Goal: Information Seeking & Learning: Learn about a topic

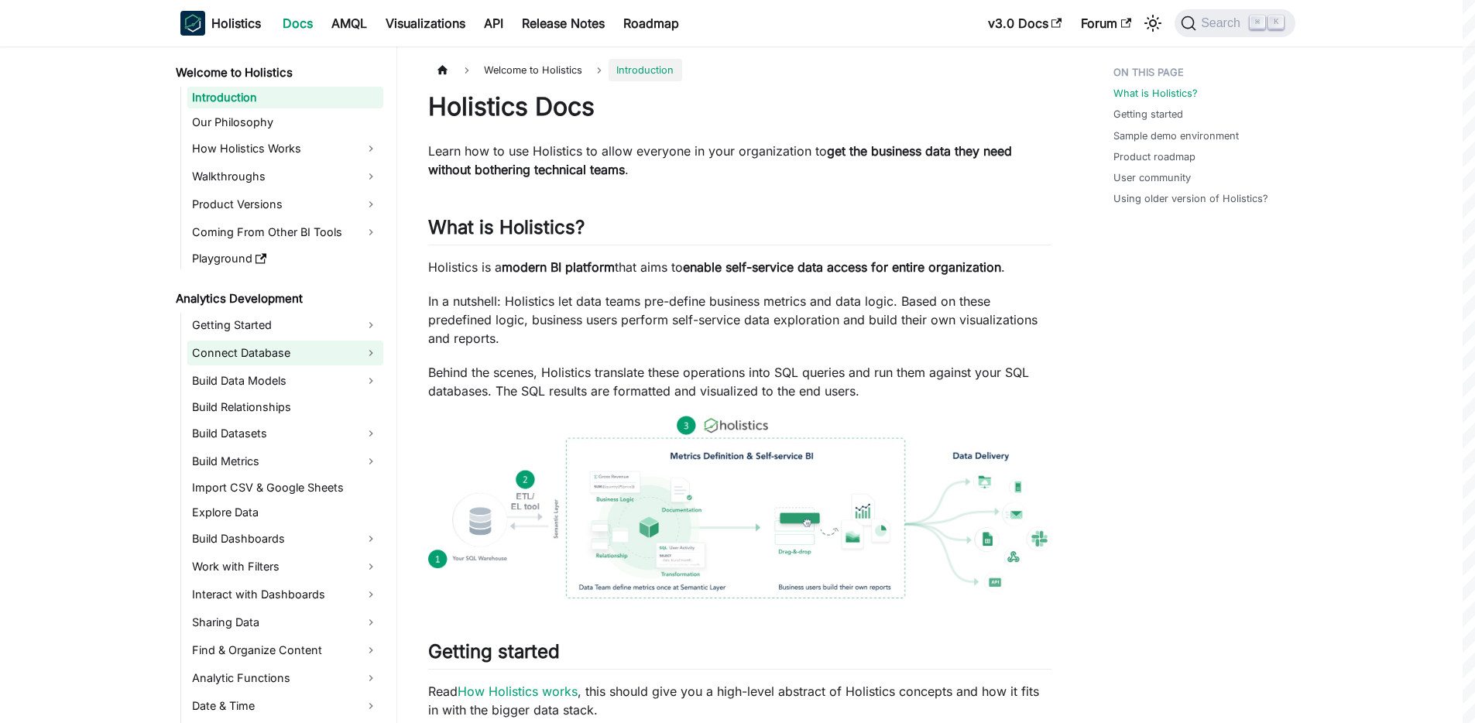
click at [242, 352] on link "Connect Database" at bounding box center [285, 353] width 196 height 25
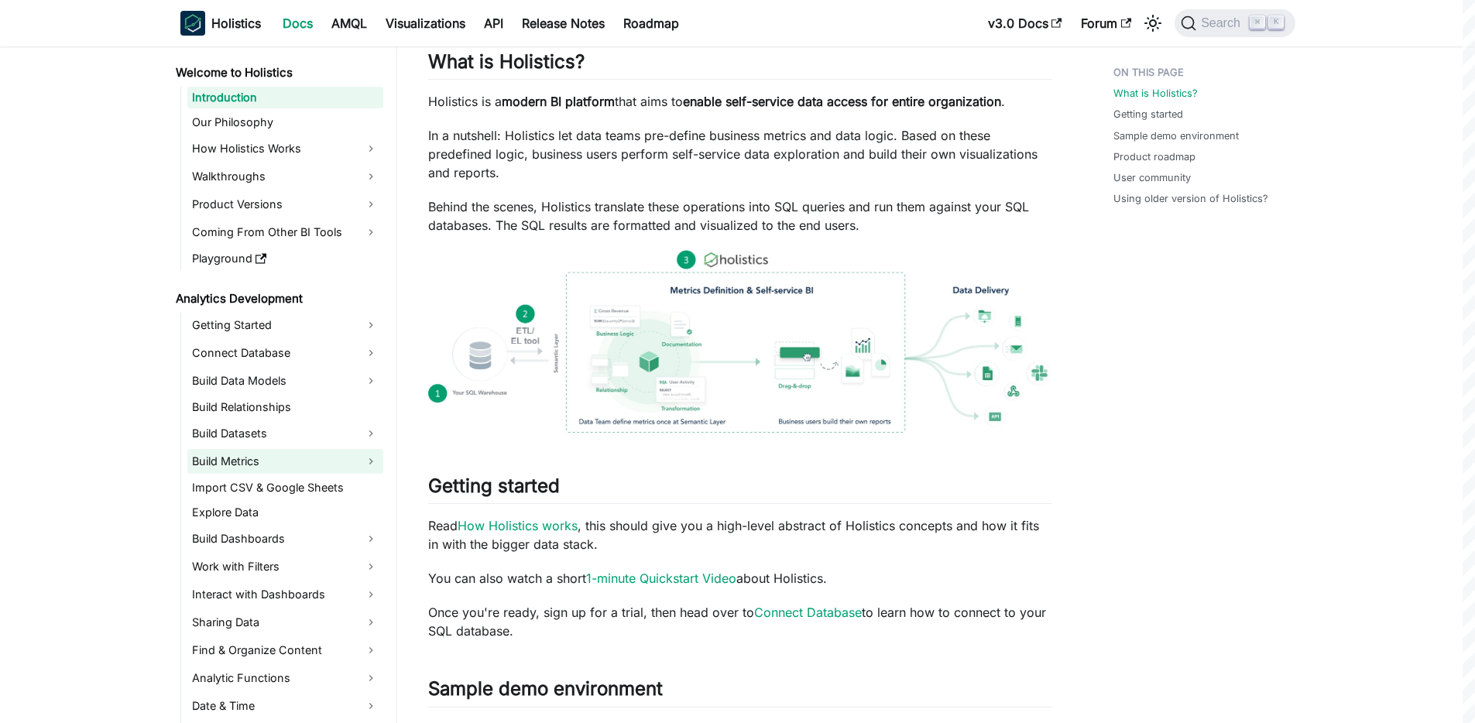
click at [242, 462] on link "Build Metrics" at bounding box center [285, 461] width 196 height 25
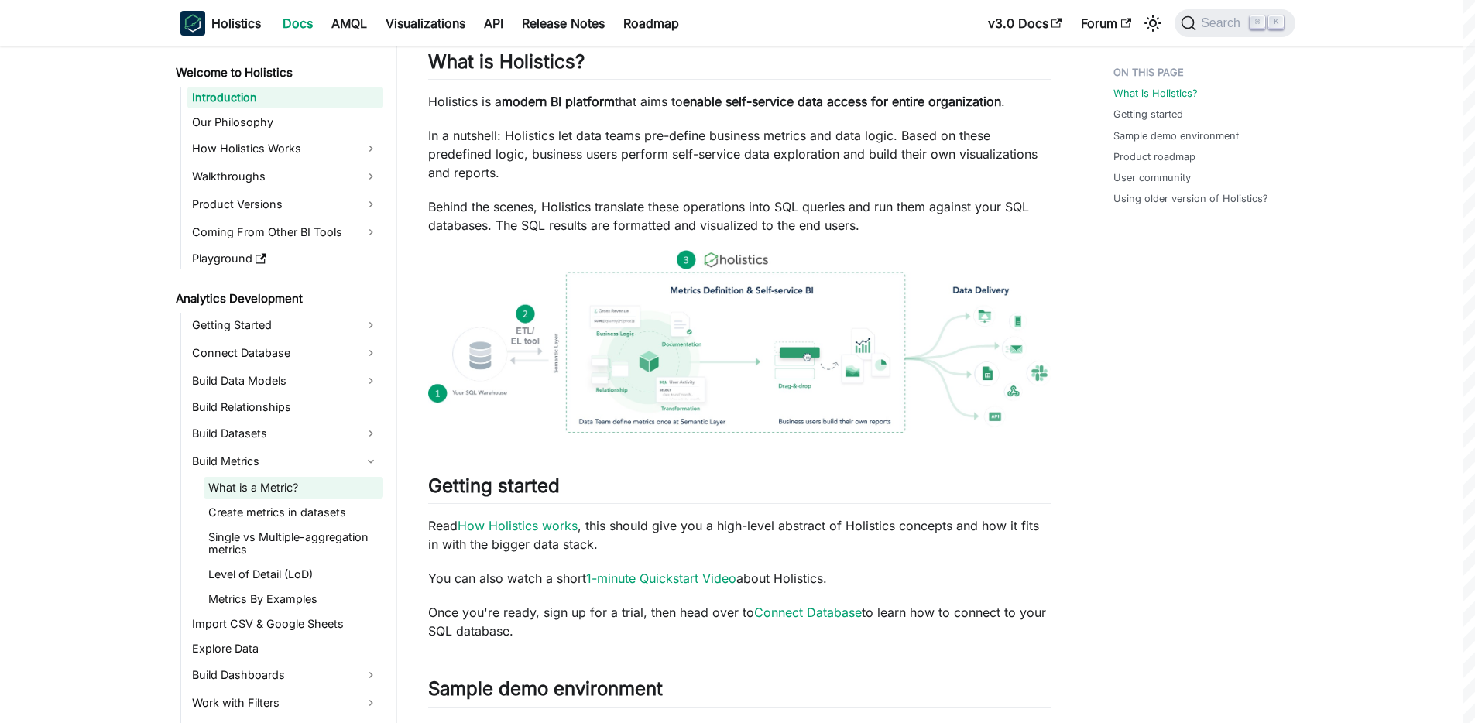
click at [255, 488] on link "What is a Metric?" at bounding box center [294, 488] width 180 height 22
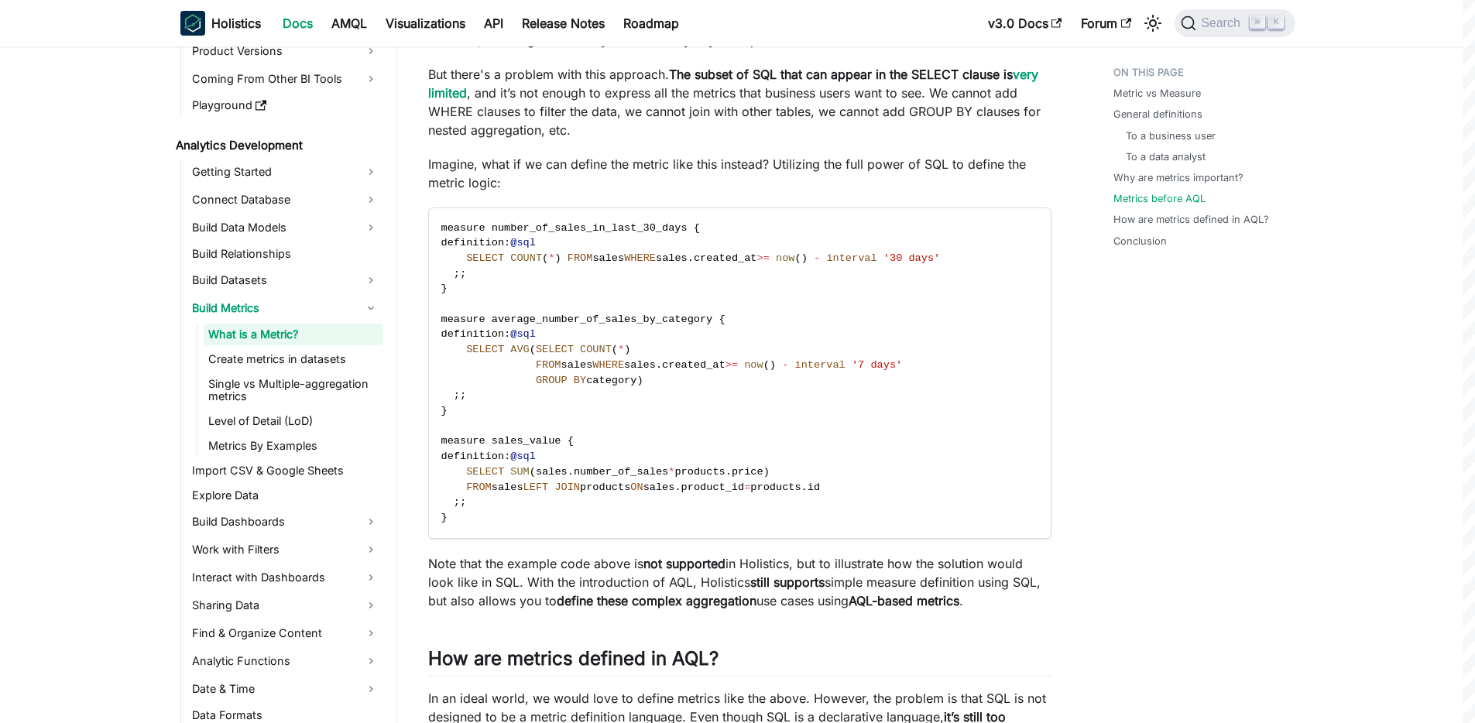
scroll to position [2513, 0]
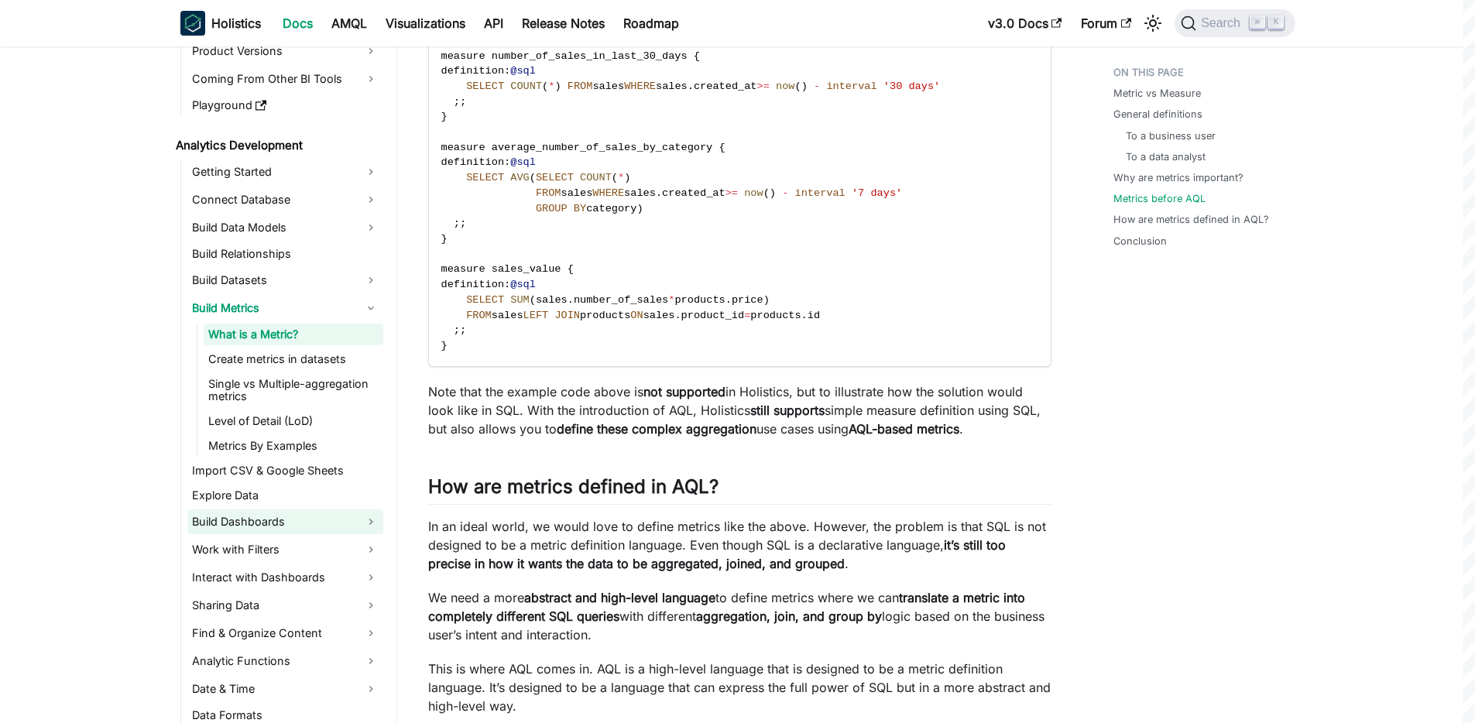
click at [262, 520] on link "Build Dashboards" at bounding box center [285, 522] width 196 height 25
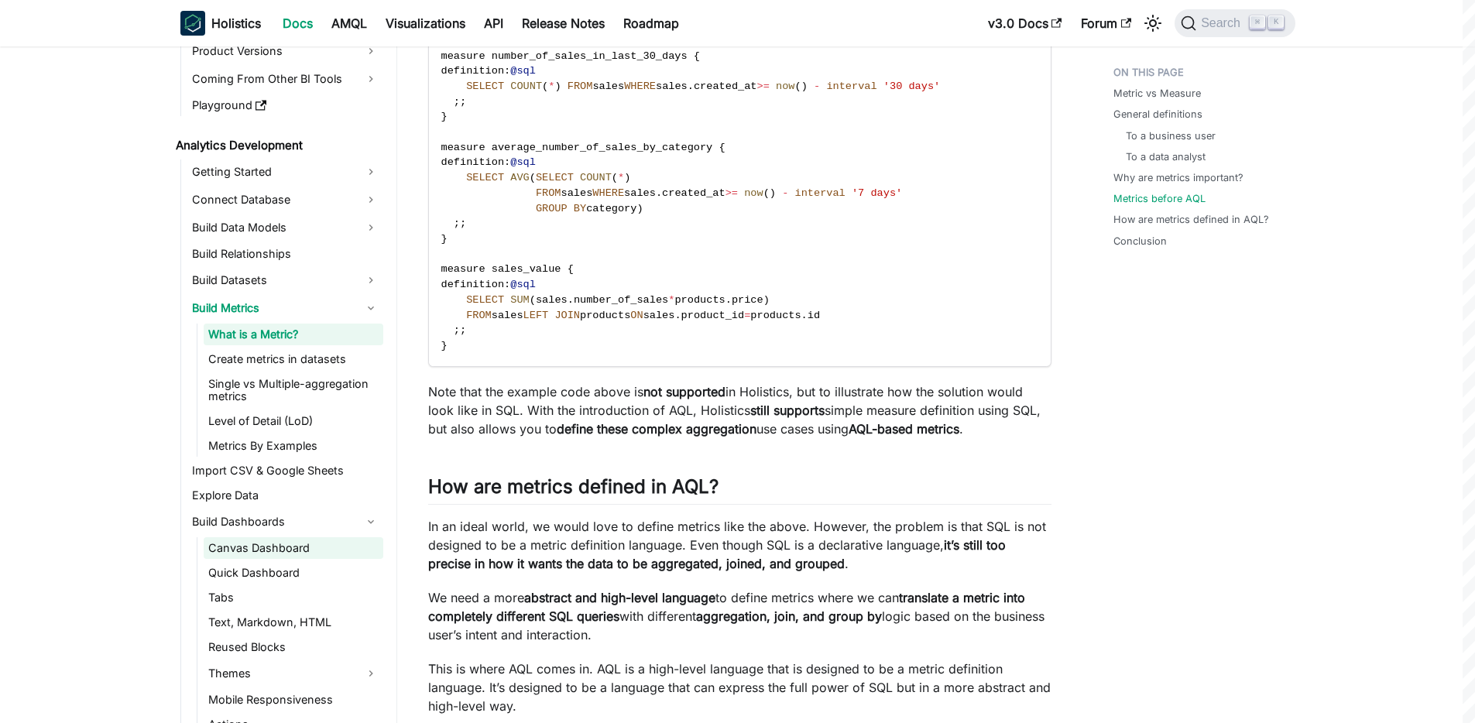
scroll to position [252, 0]
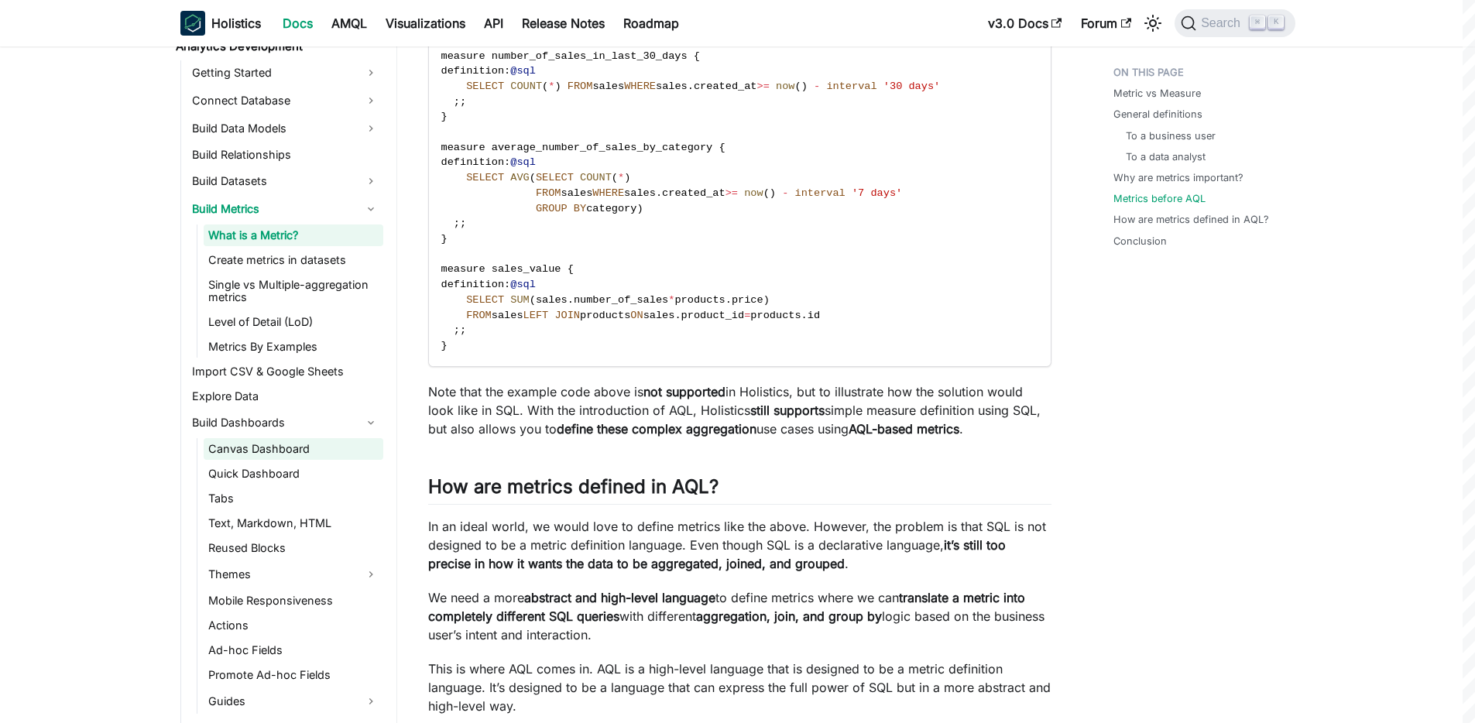
click at [275, 452] on link "Canvas Dashboard" at bounding box center [294, 449] width 180 height 22
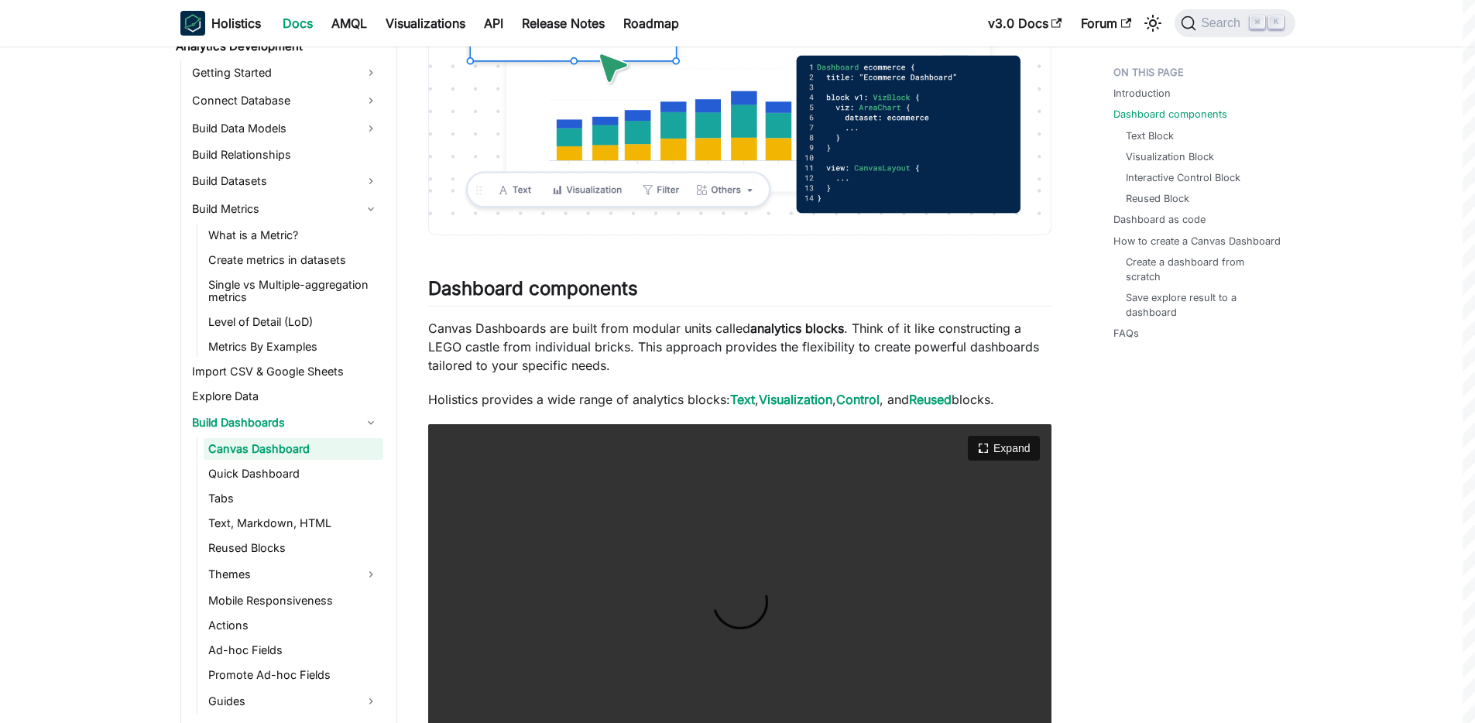
scroll to position [986, 0]
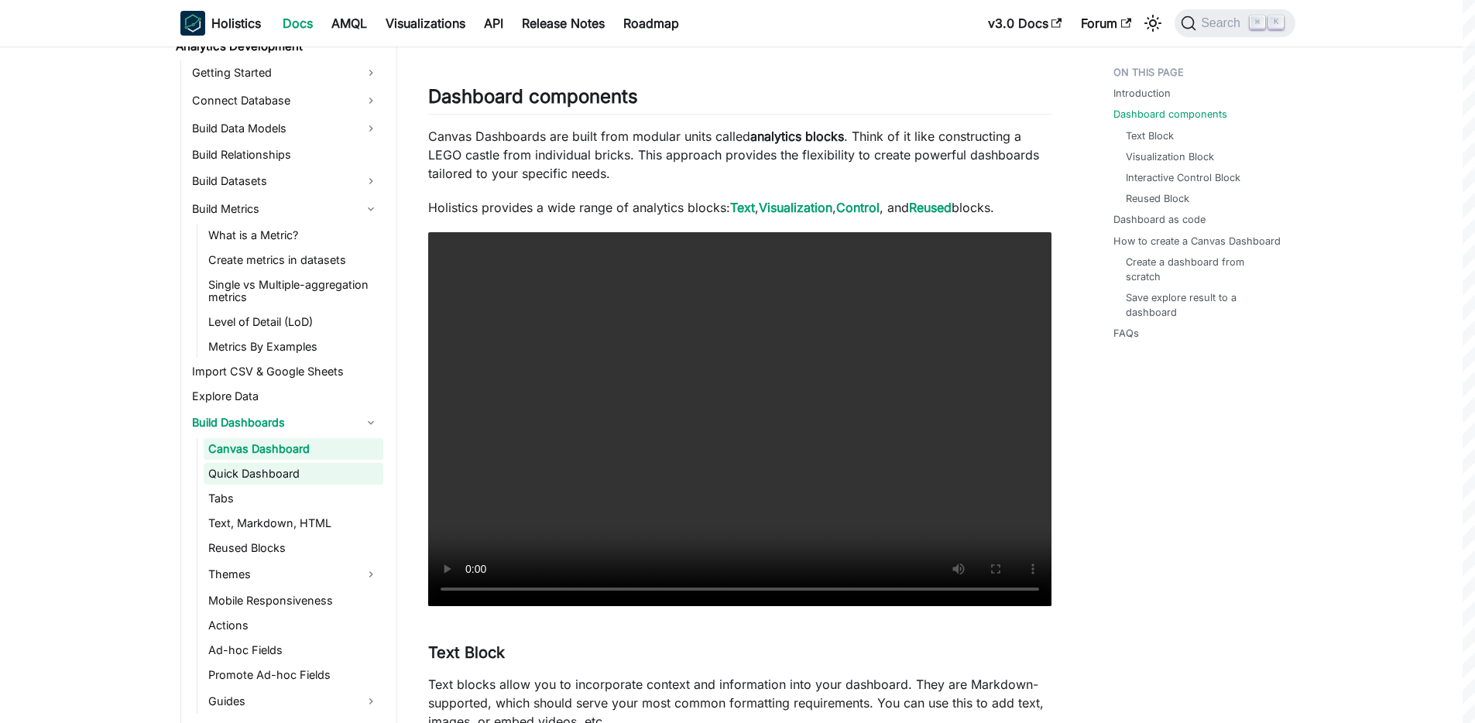
click at [252, 476] on link "Quick Dashboard" at bounding box center [294, 474] width 180 height 22
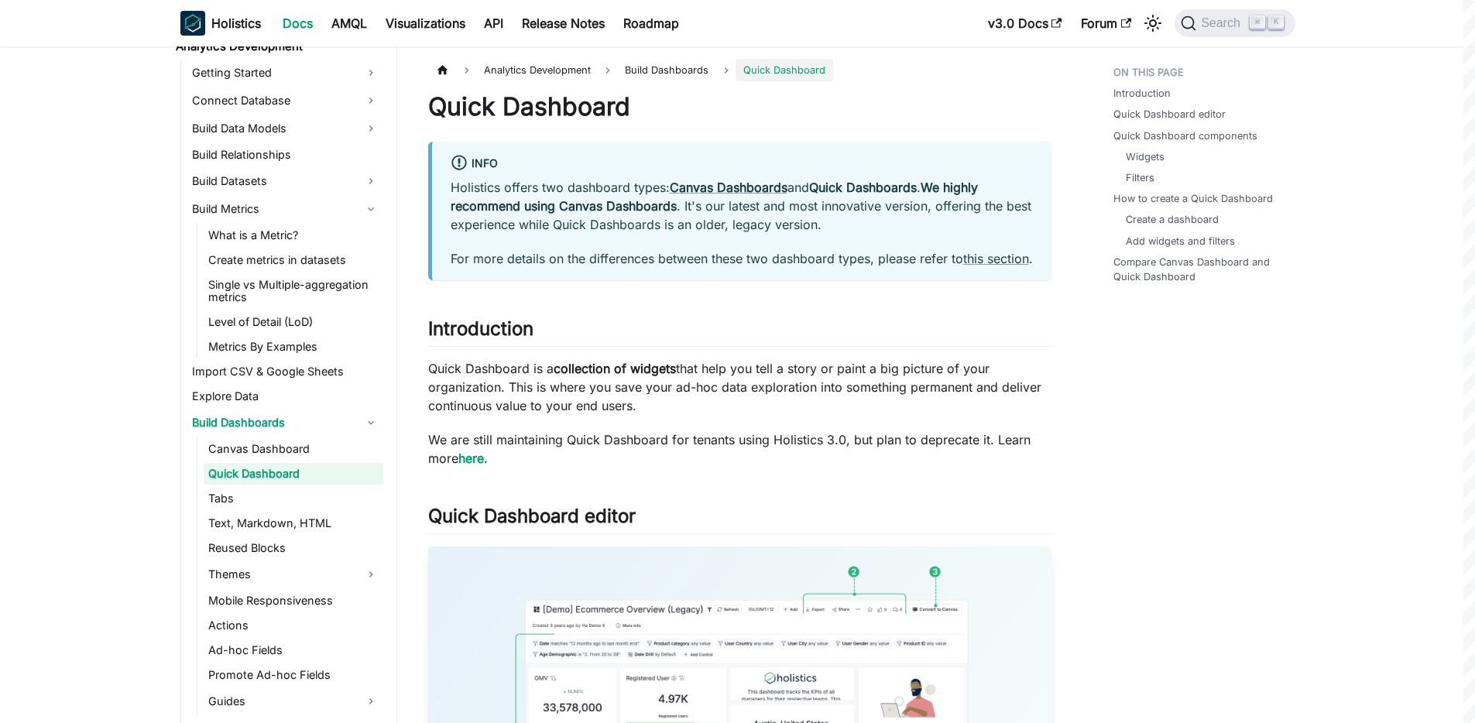
scroll to position [354, 0]
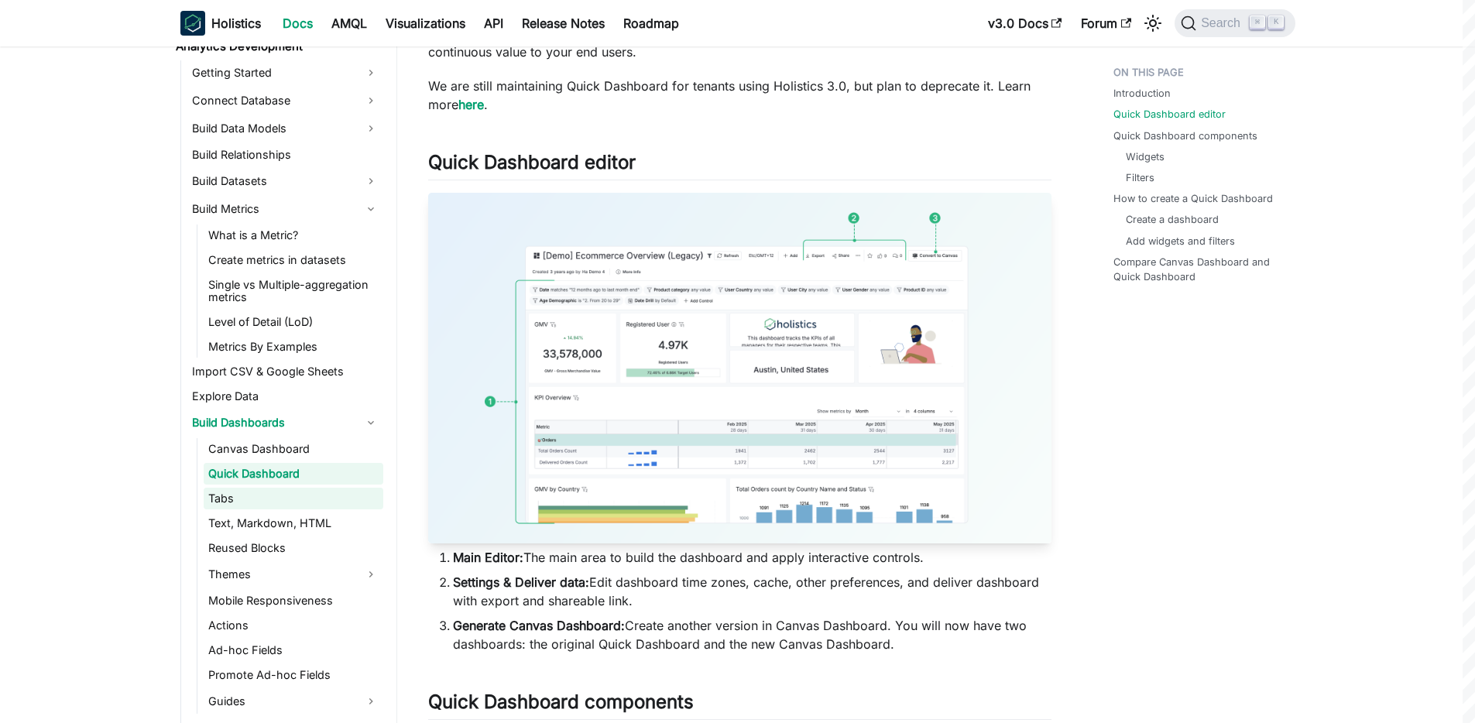
click at [228, 497] on link "Tabs" at bounding box center [294, 499] width 180 height 22
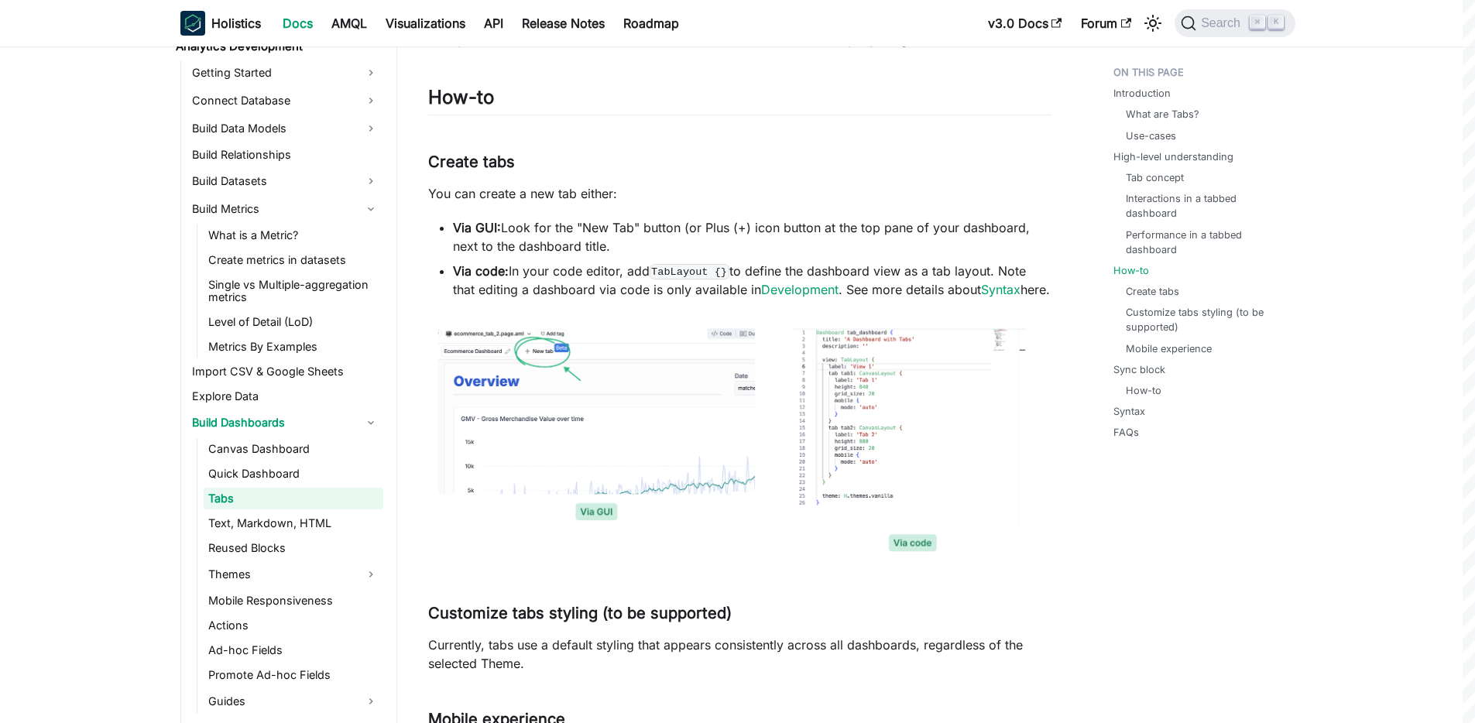
scroll to position [1566, 0]
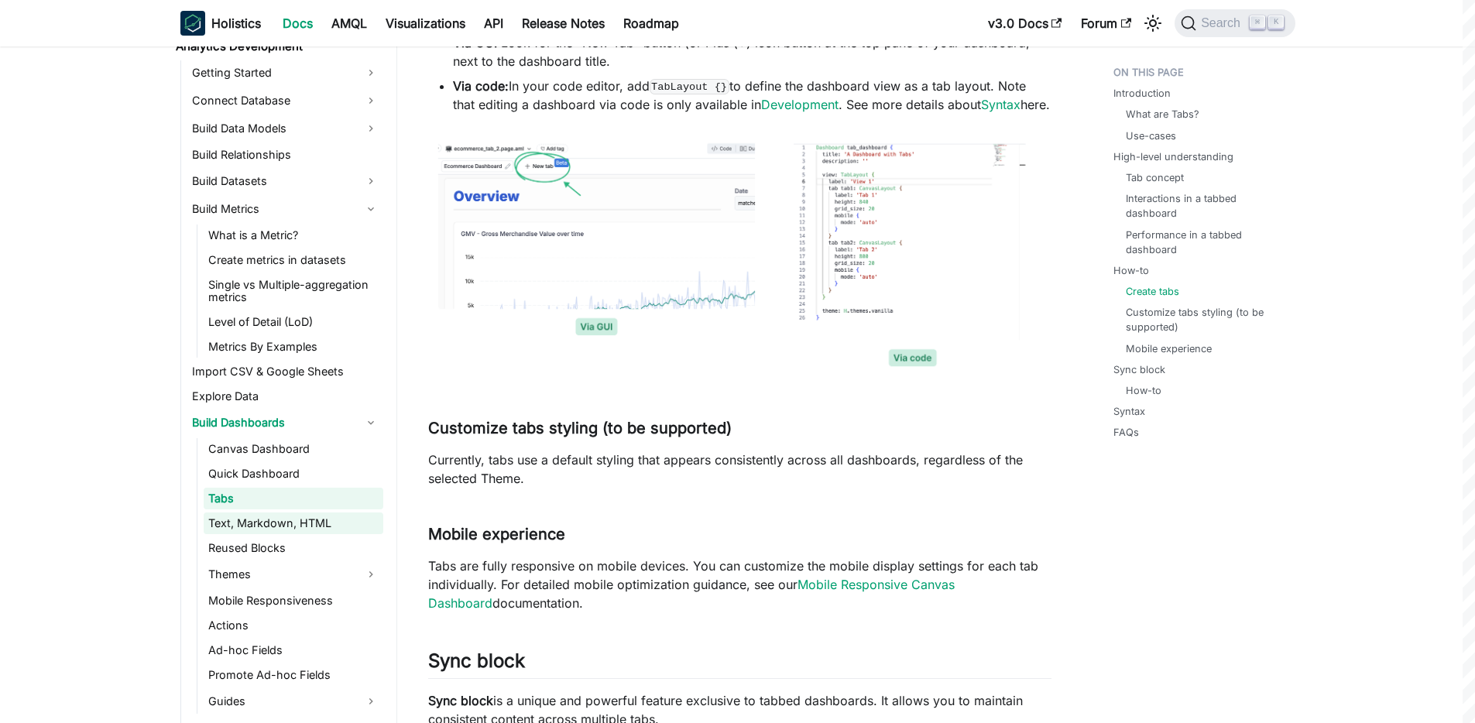
click at [234, 522] on link "Text, Markdown, HTML" at bounding box center [294, 524] width 180 height 22
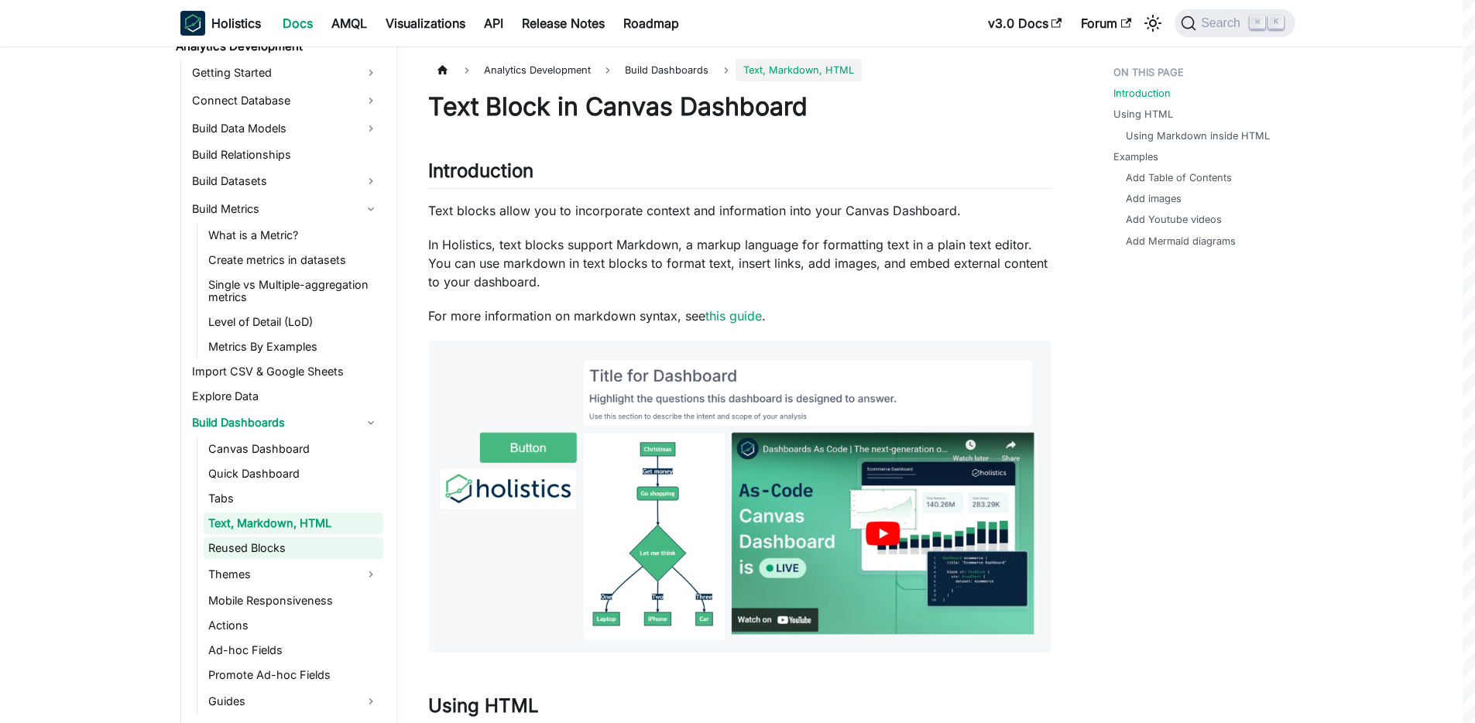
click at [255, 551] on link "Reused Blocks" at bounding box center [294, 549] width 180 height 22
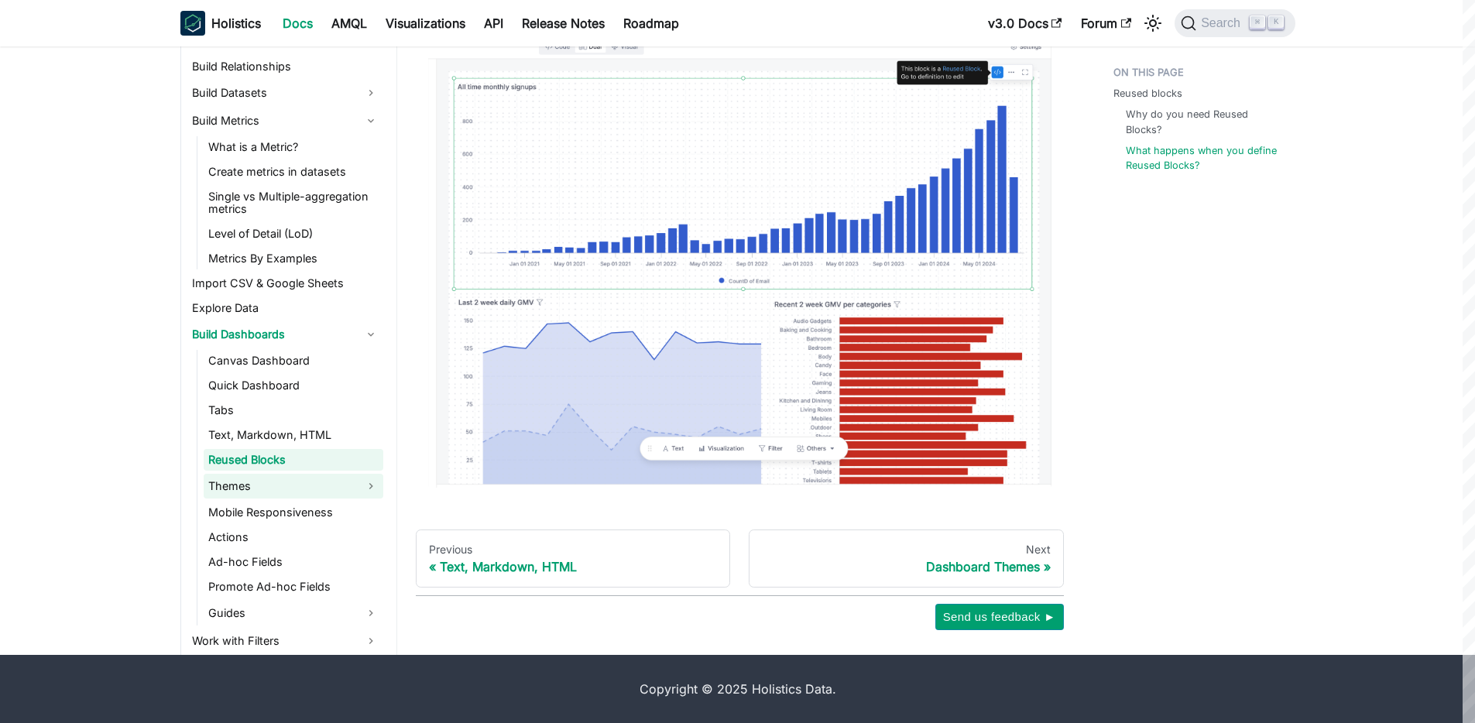
scroll to position [282, 0]
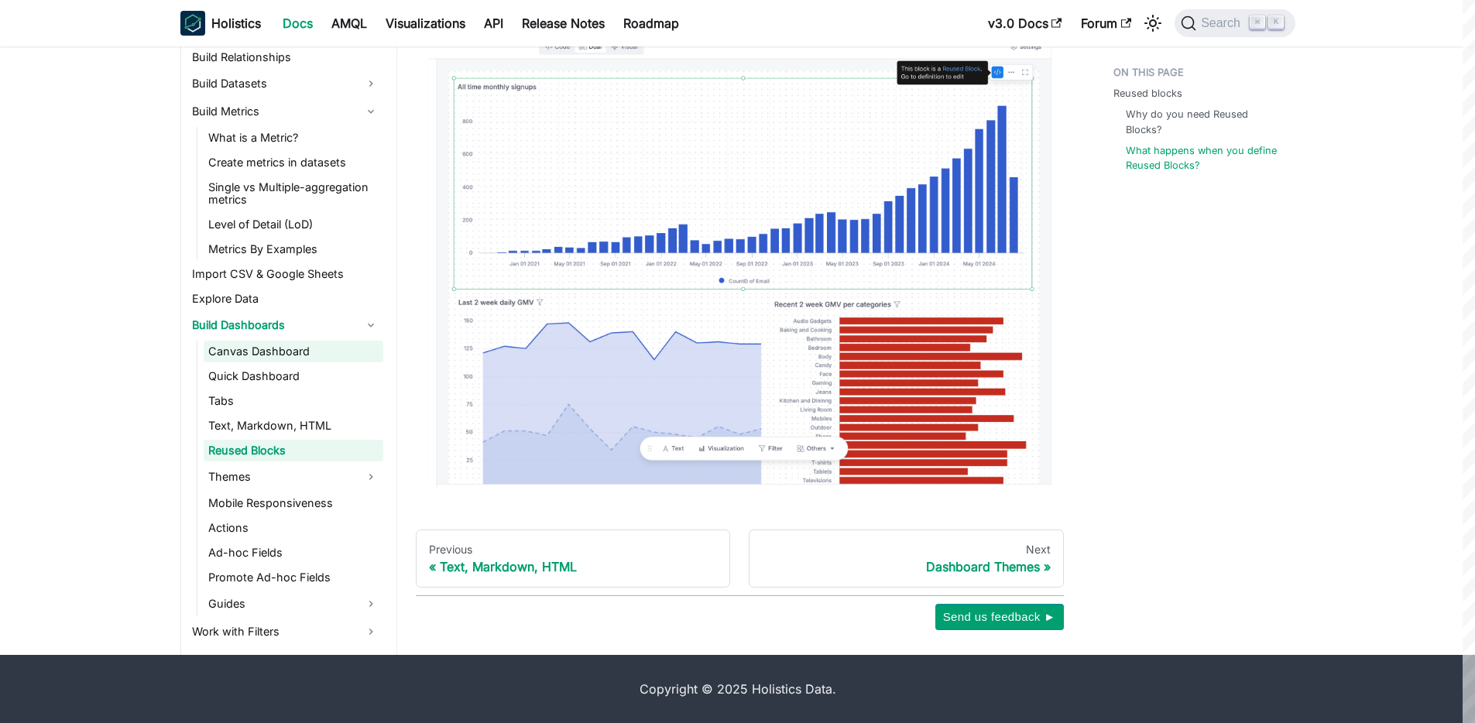
click at [248, 353] on link "Canvas Dashboard" at bounding box center [294, 352] width 180 height 22
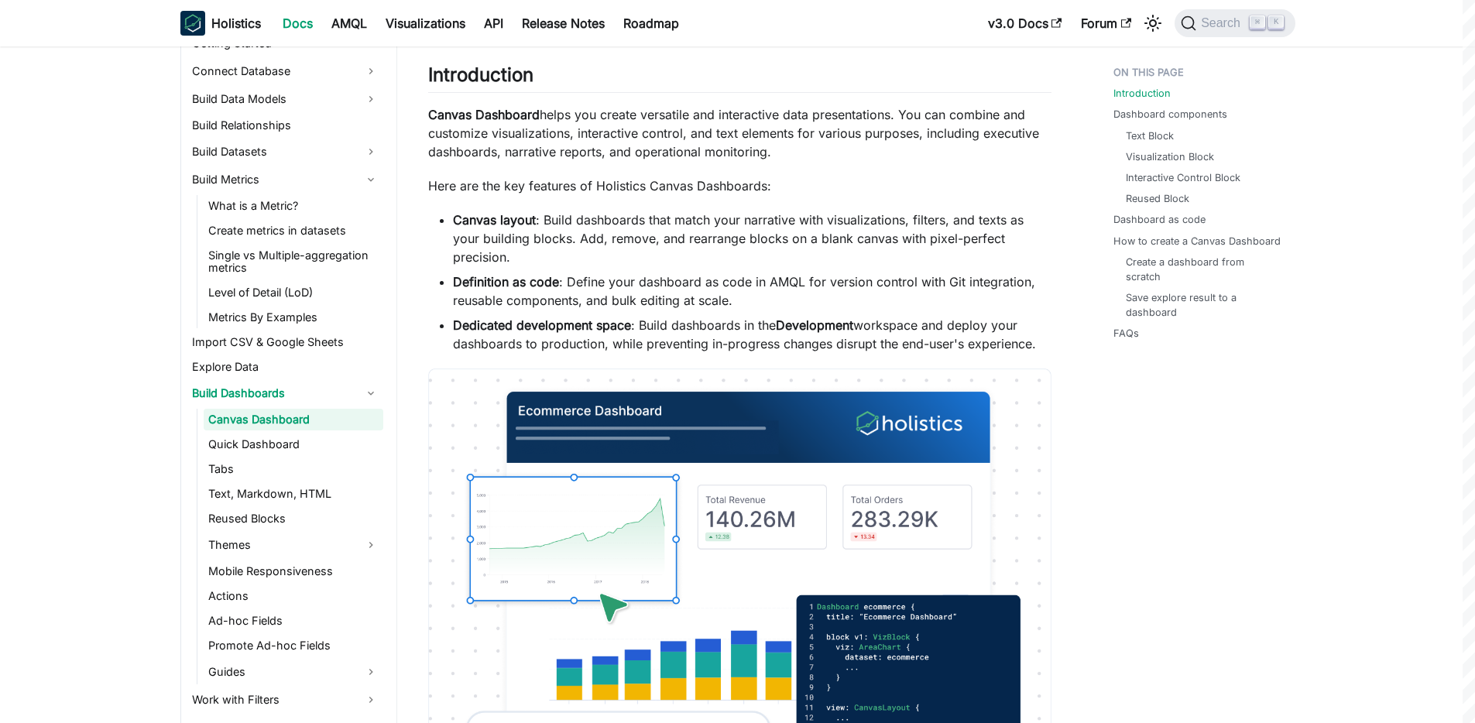
scroll to position [340, 0]
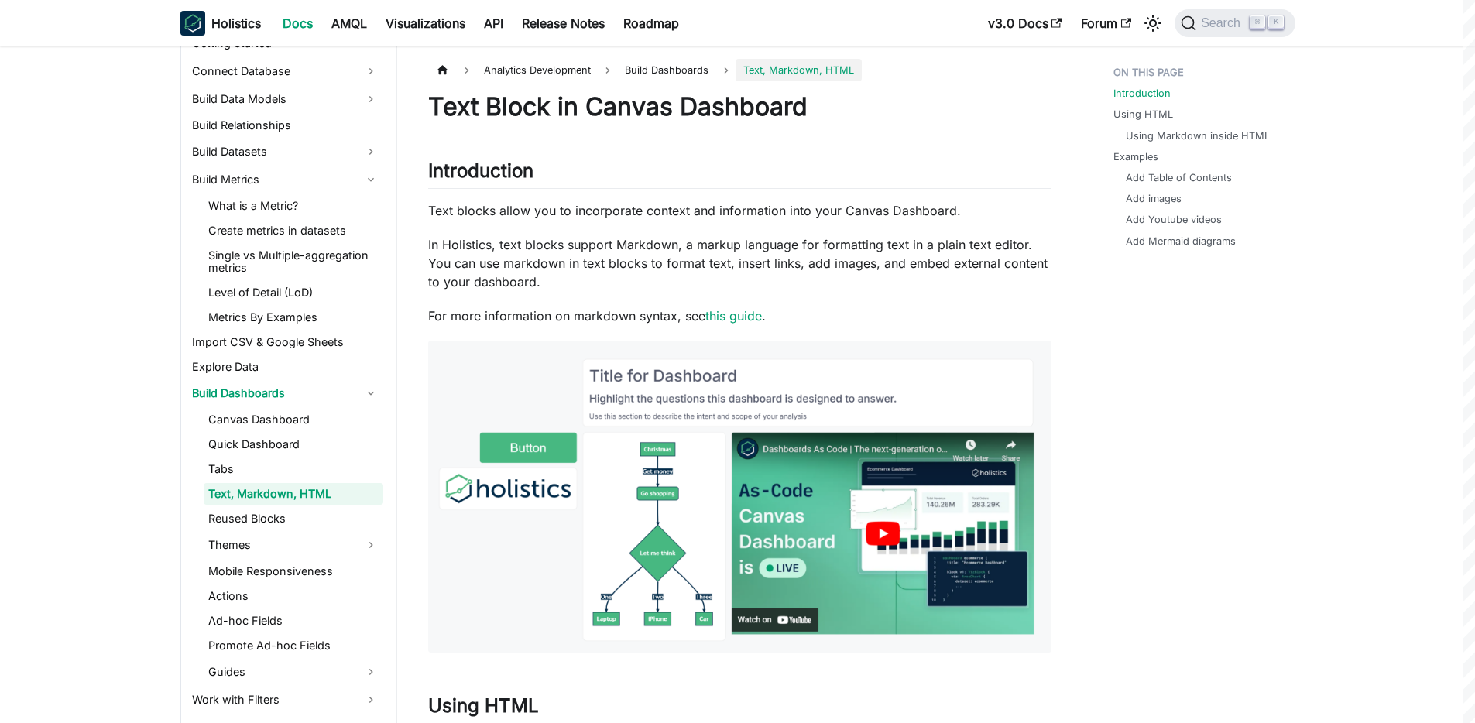
scroll to position [1566, 0]
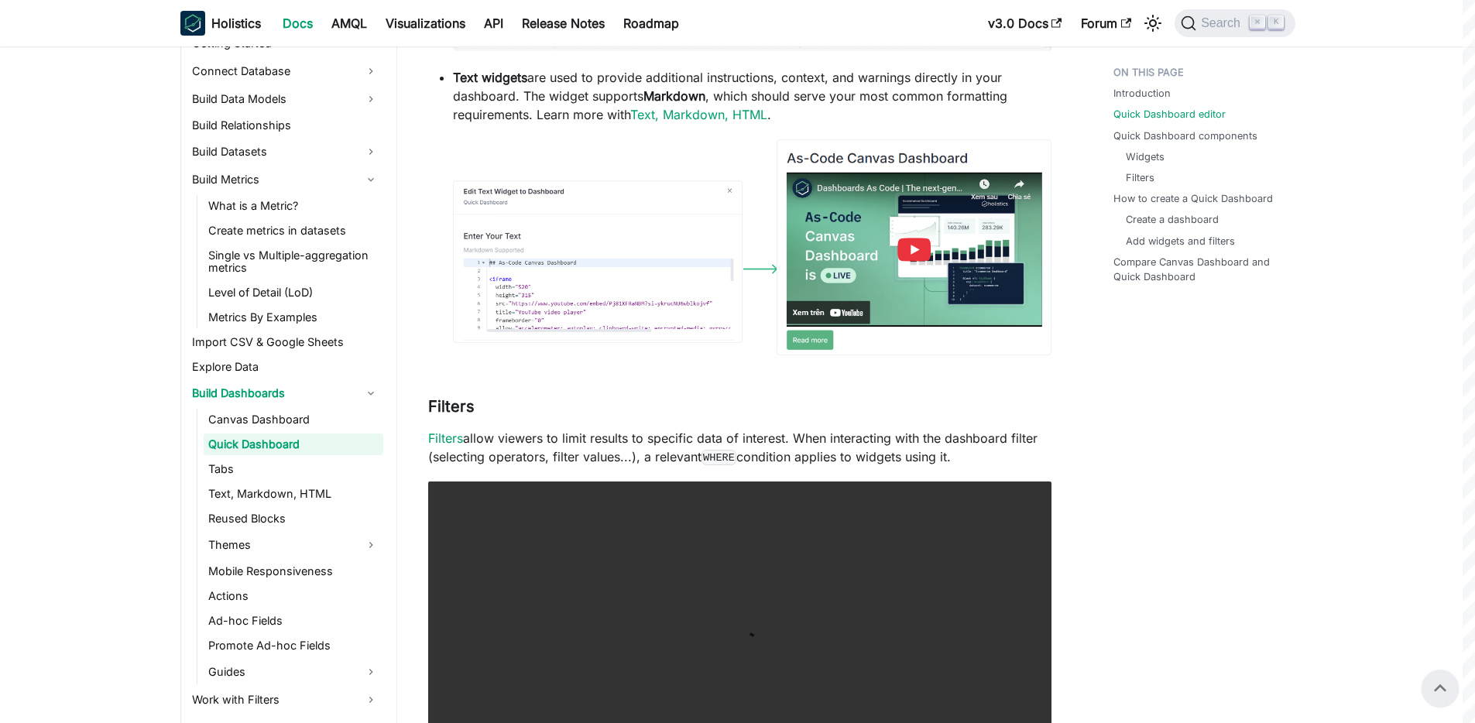
scroll to position [354, 0]
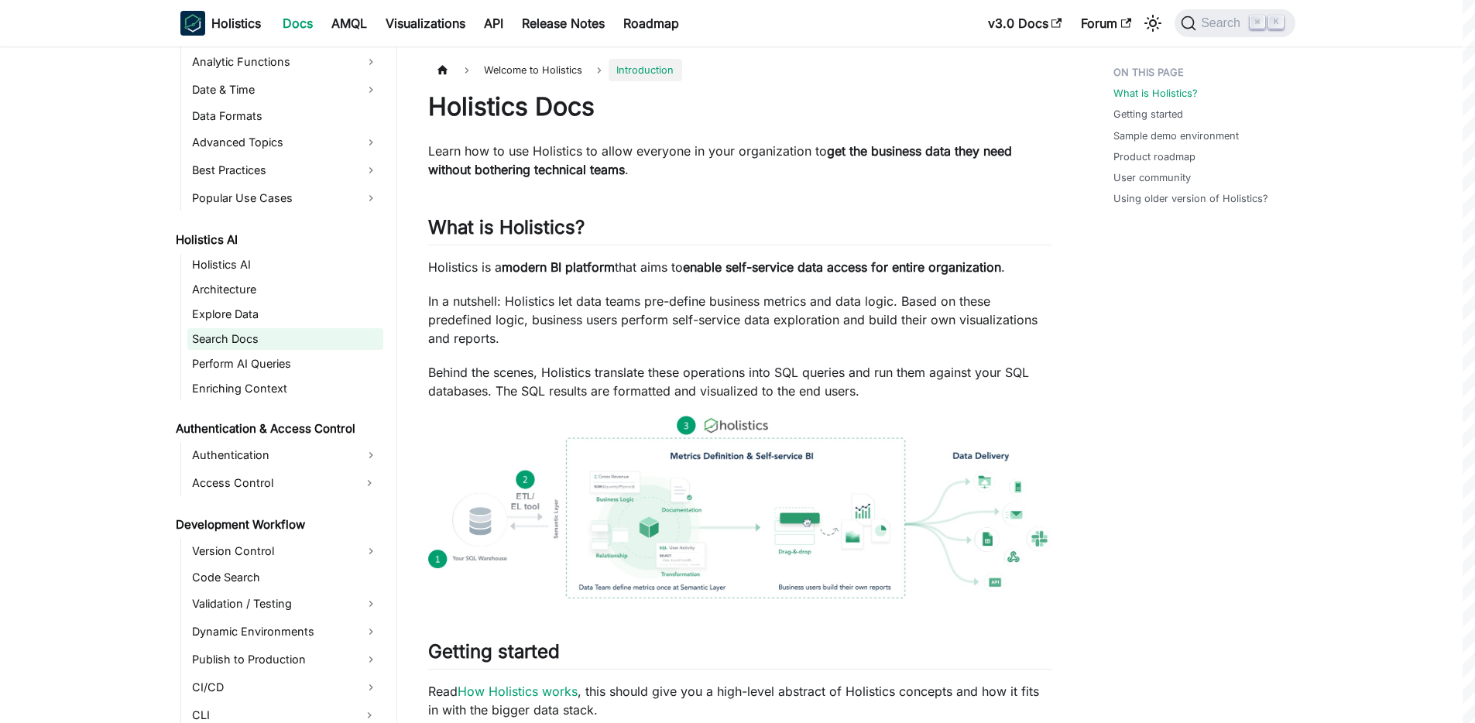
scroll to position [739, 0]
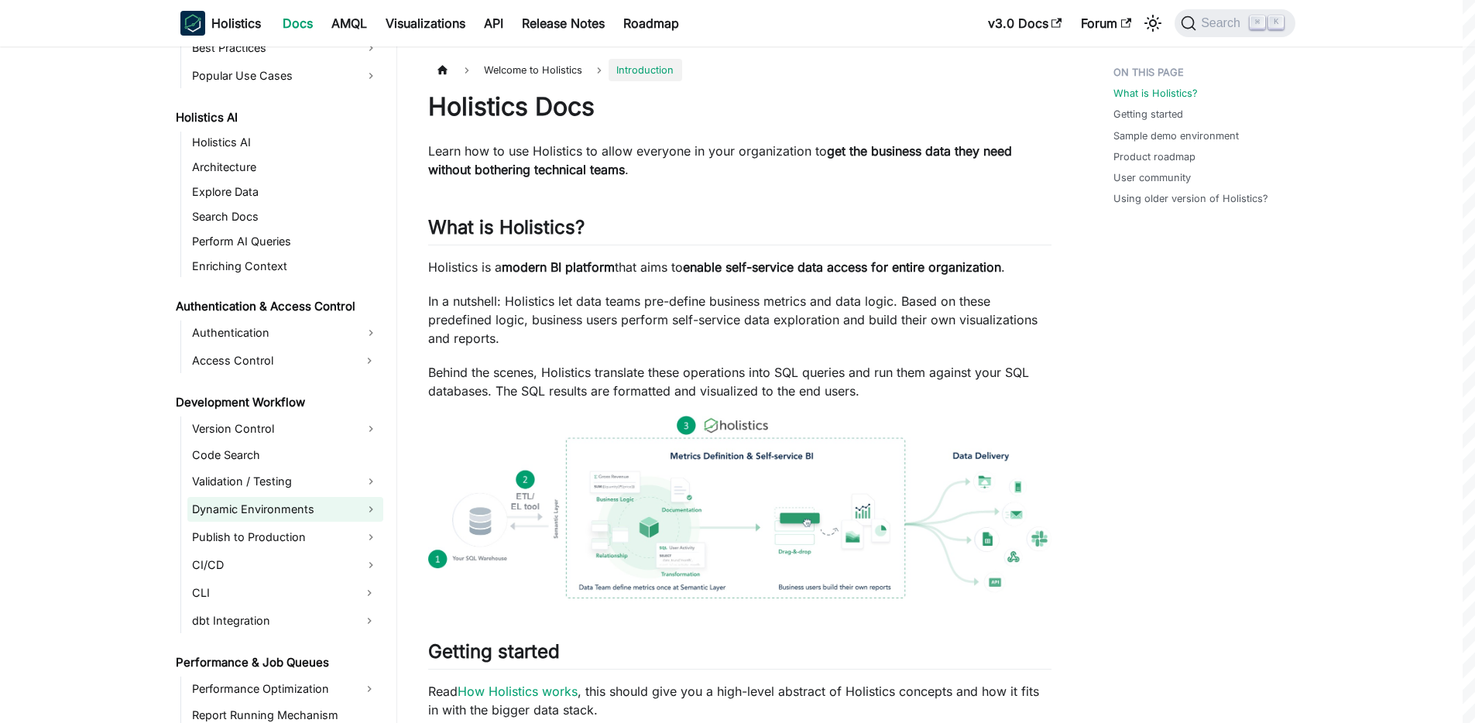
click at [242, 507] on link "Dynamic Environments" at bounding box center [285, 509] width 196 height 25
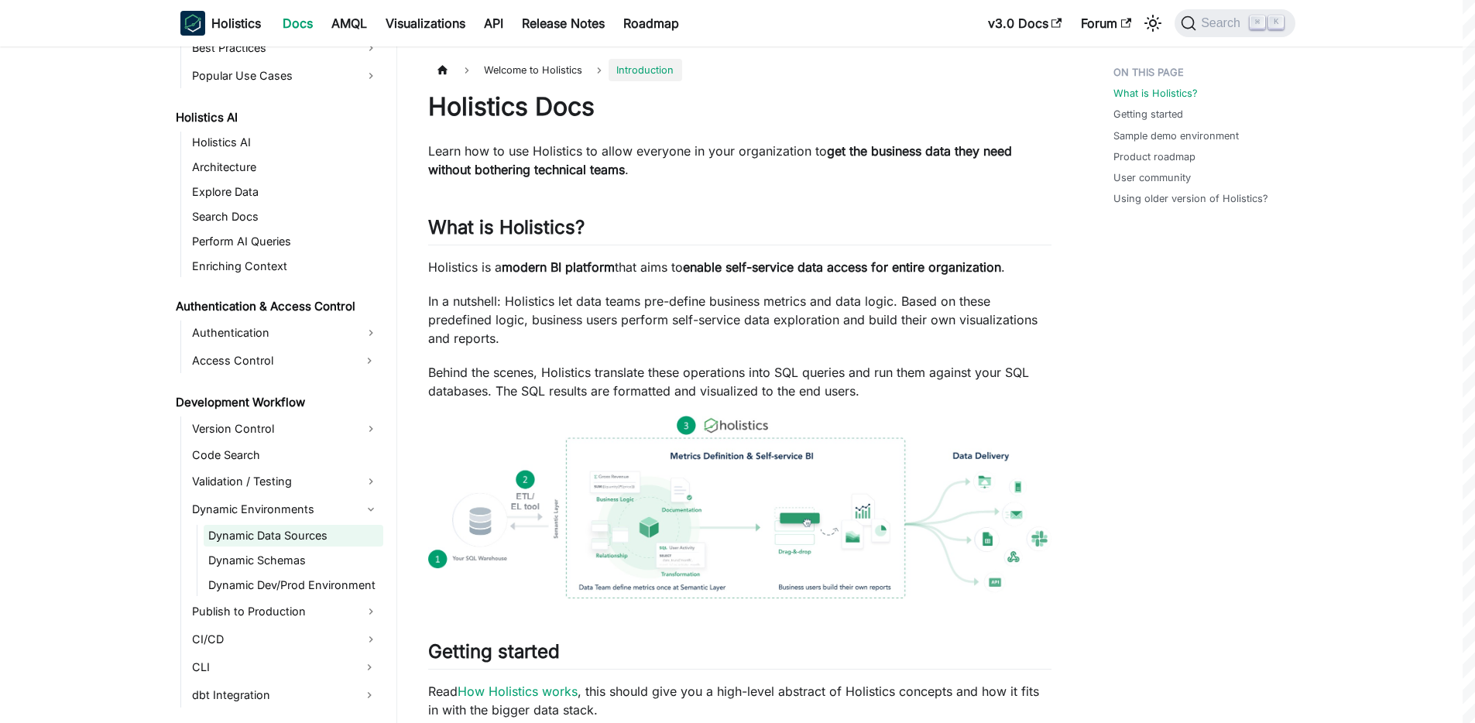
click at [287, 535] on link "Dynamic Data Sources" at bounding box center [294, 536] width 180 height 22
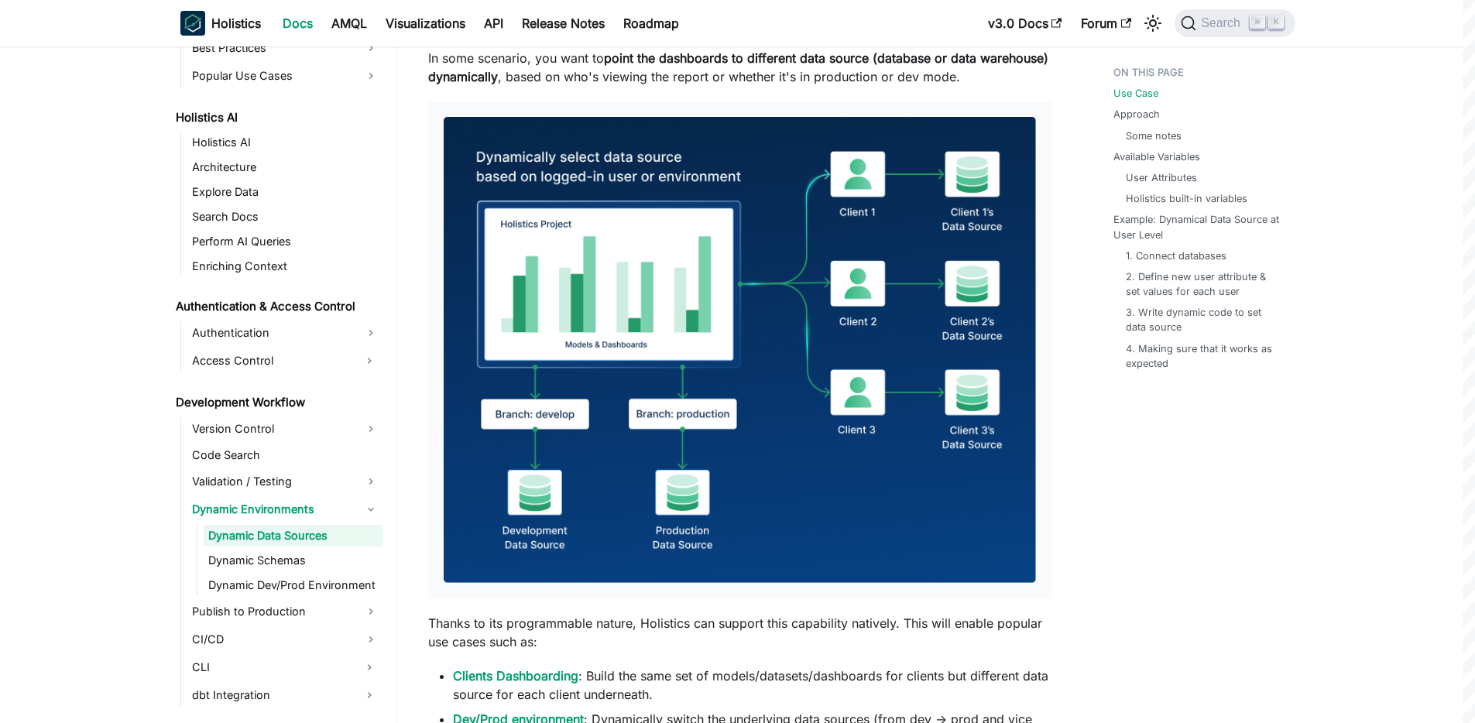
scroll to position [67, 0]
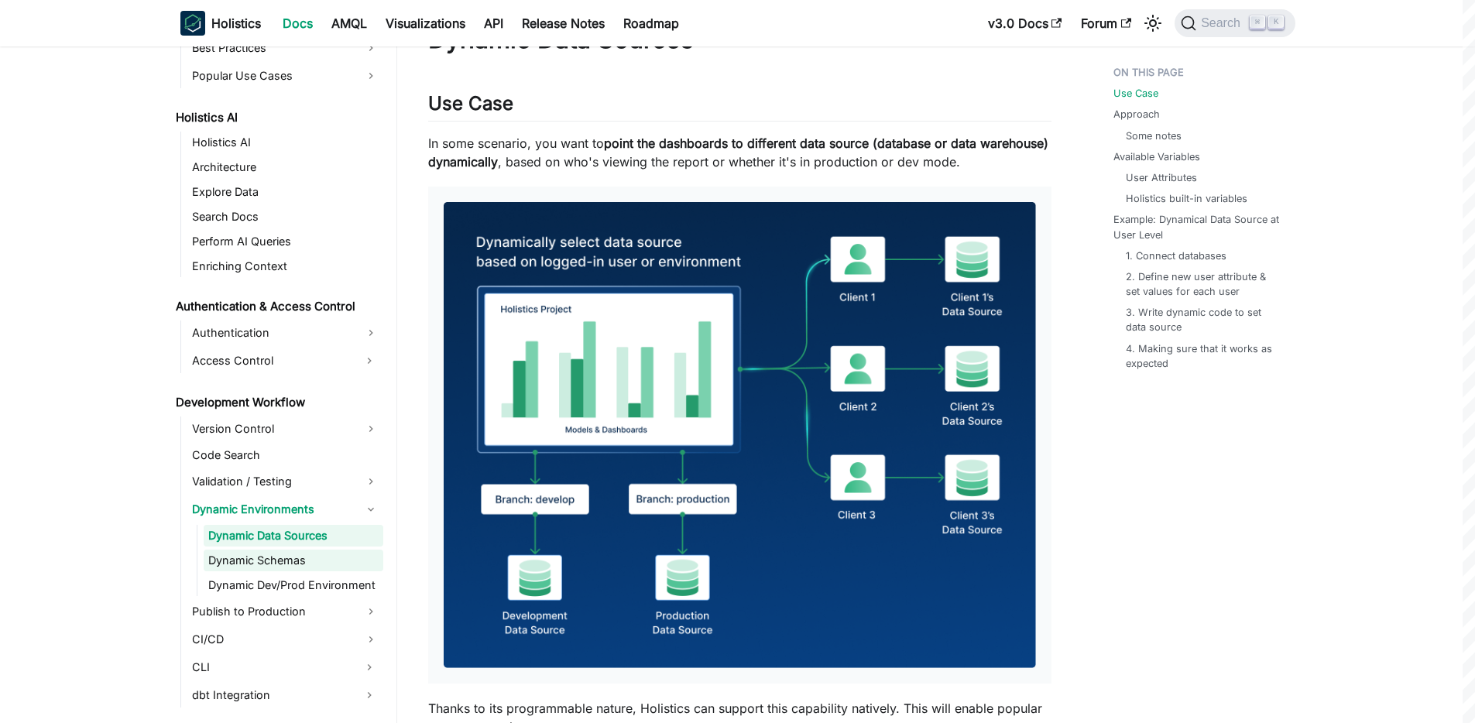
click at [253, 562] on link "Dynamic Schemas" at bounding box center [294, 561] width 180 height 22
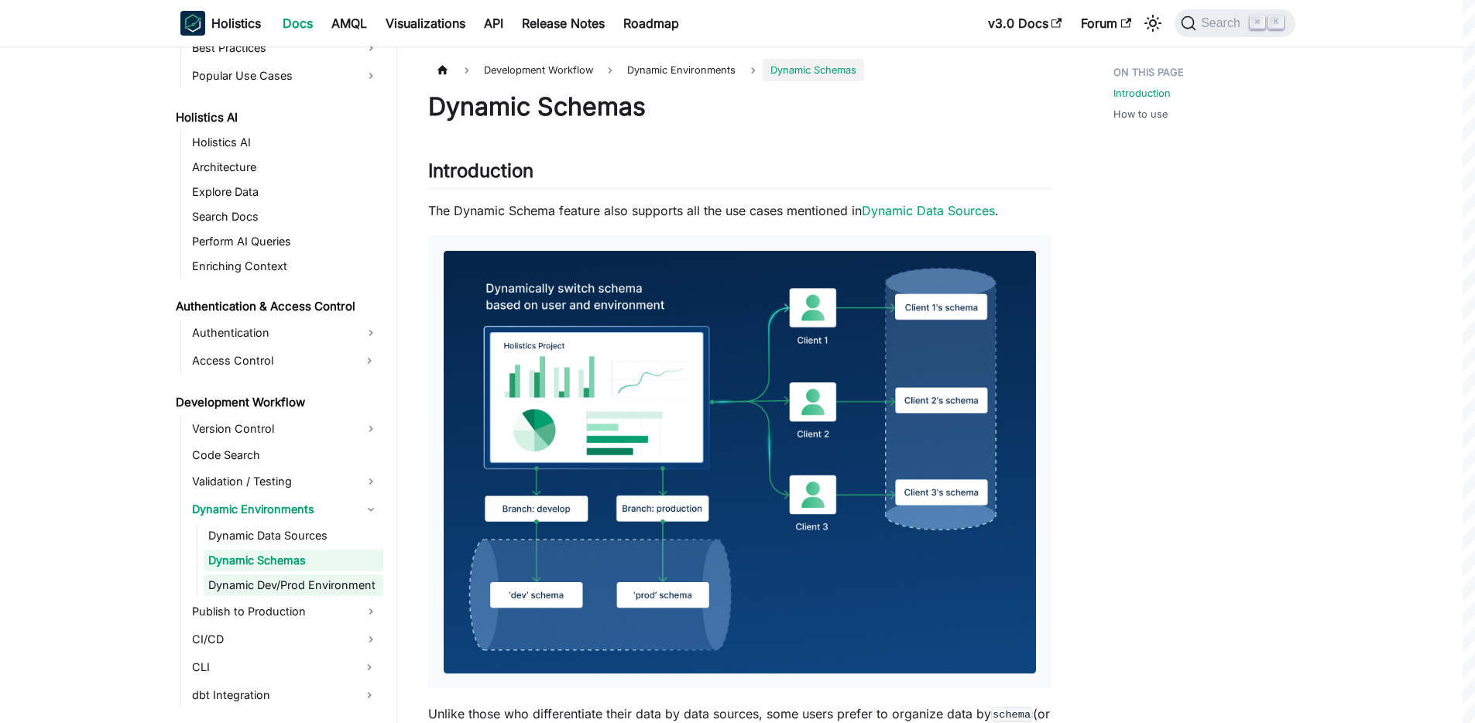
click at [260, 587] on link "Dynamic Dev/Prod Environment" at bounding box center [294, 586] width 180 height 22
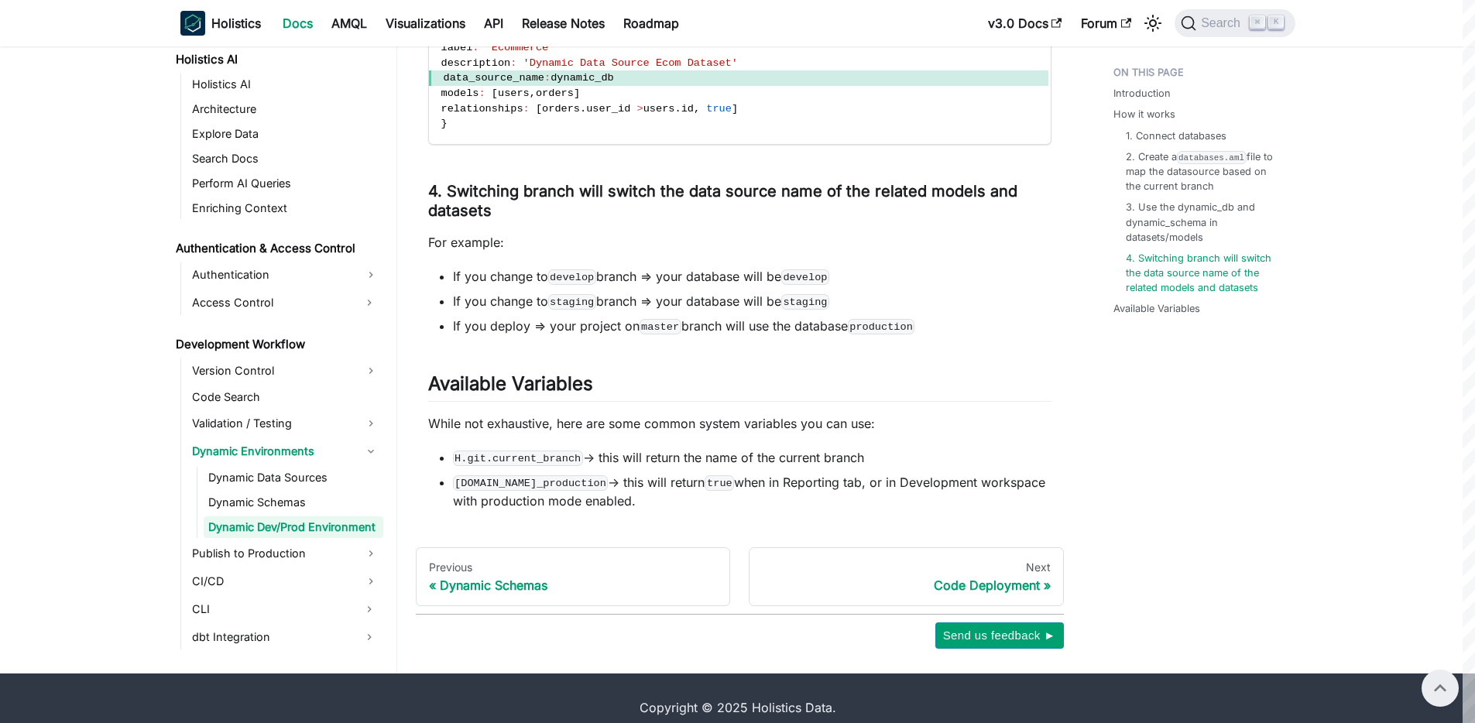
scroll to position [1850, 0]
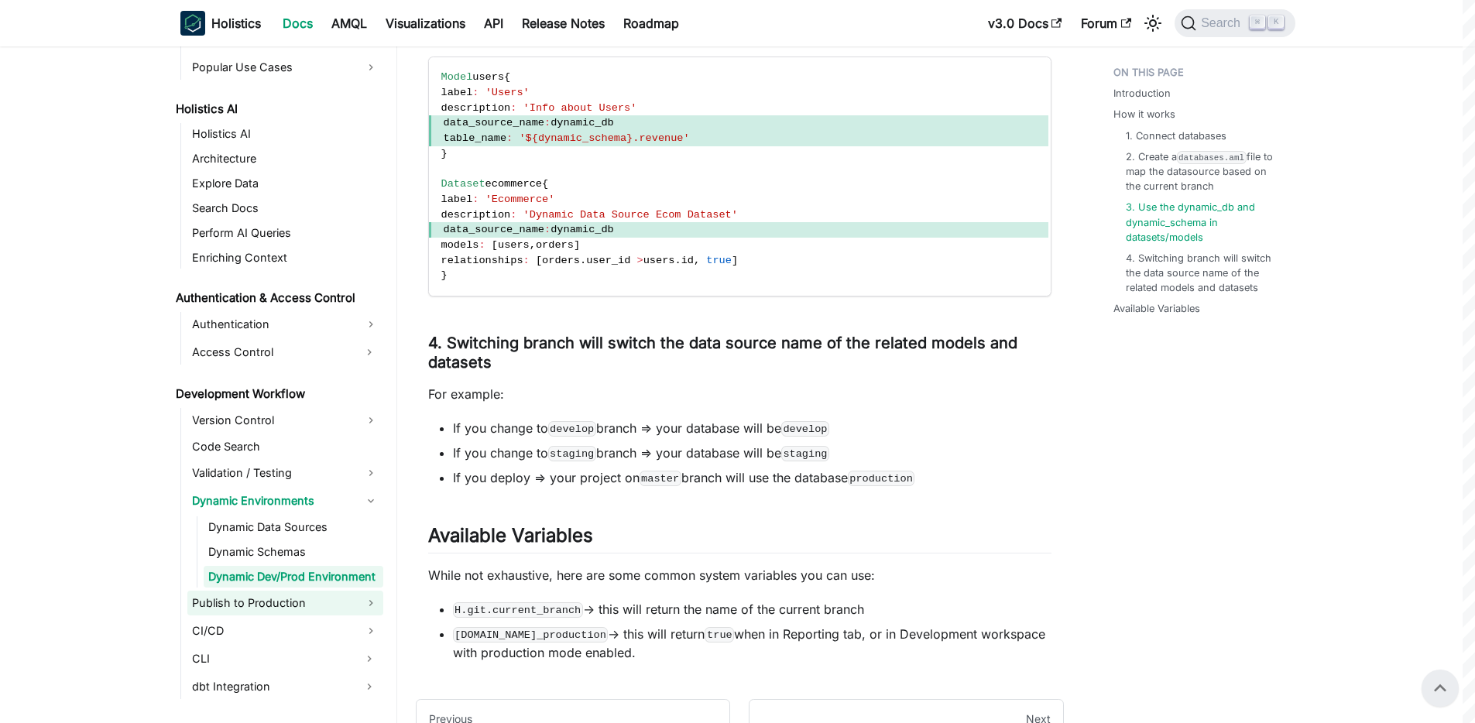
click at [287, 604] on link "Publish to Production" at bounding box center [285, 603] width 196 height 25
click at [277, 629] on link "Code Deployment" at bounding box center [294, 630] width 180 height 22
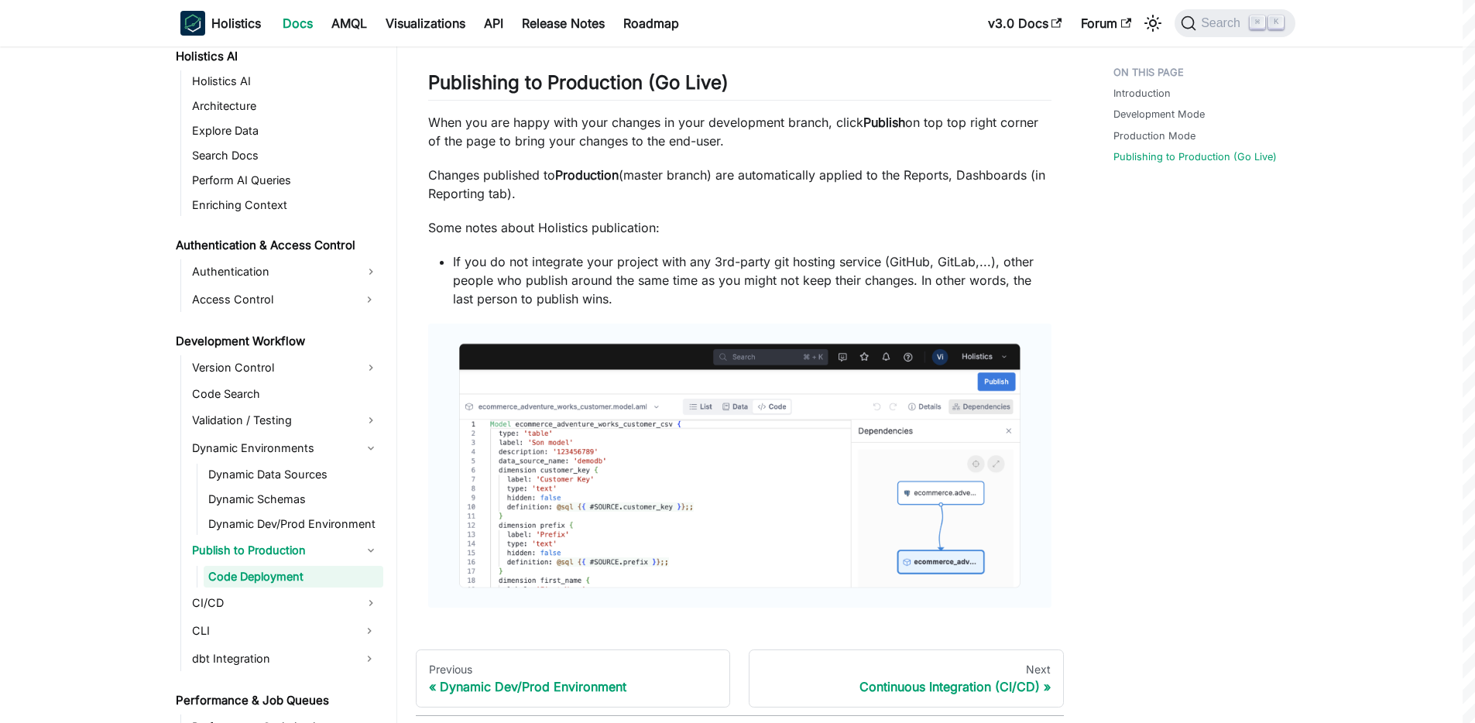
scroll to position [1106, 0]
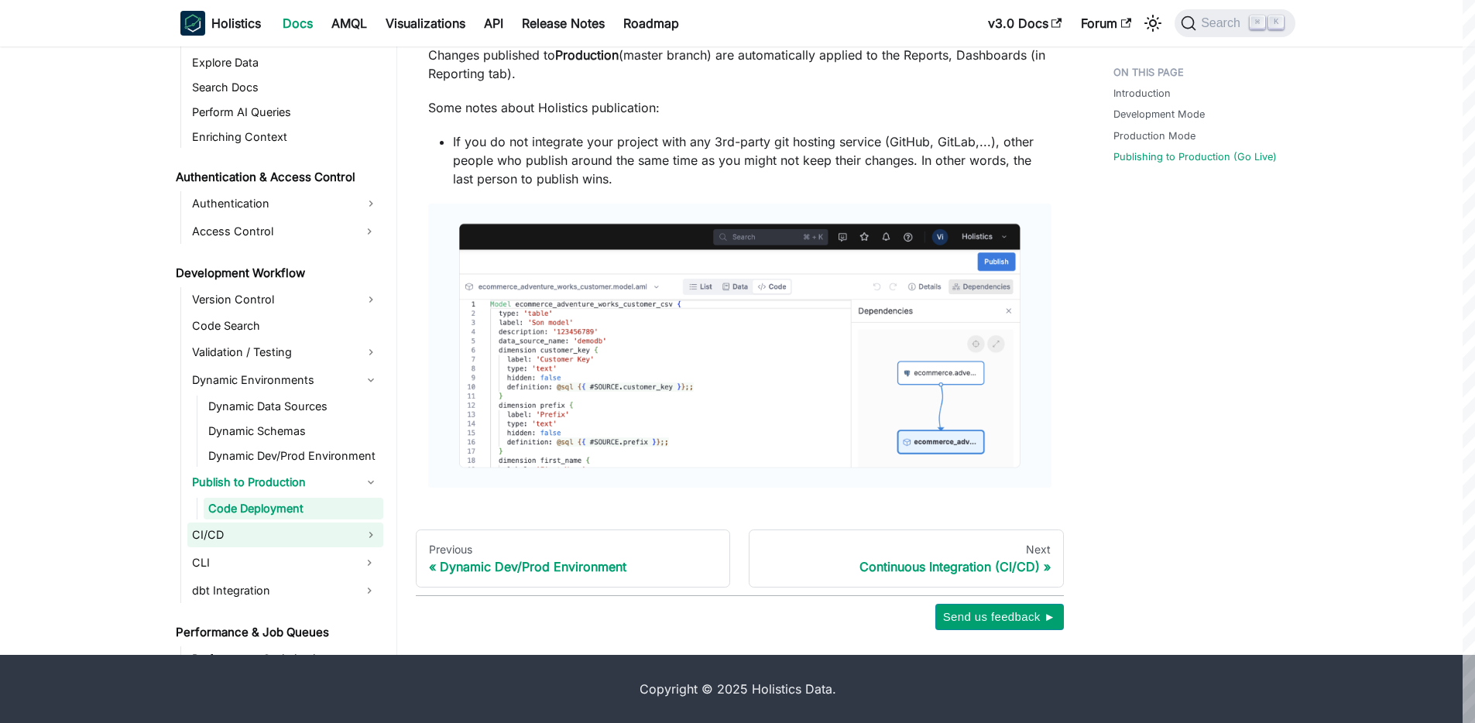
click at [360, 537] on link "CI/CD" at bounding box center [285, 535] width 196 height 25
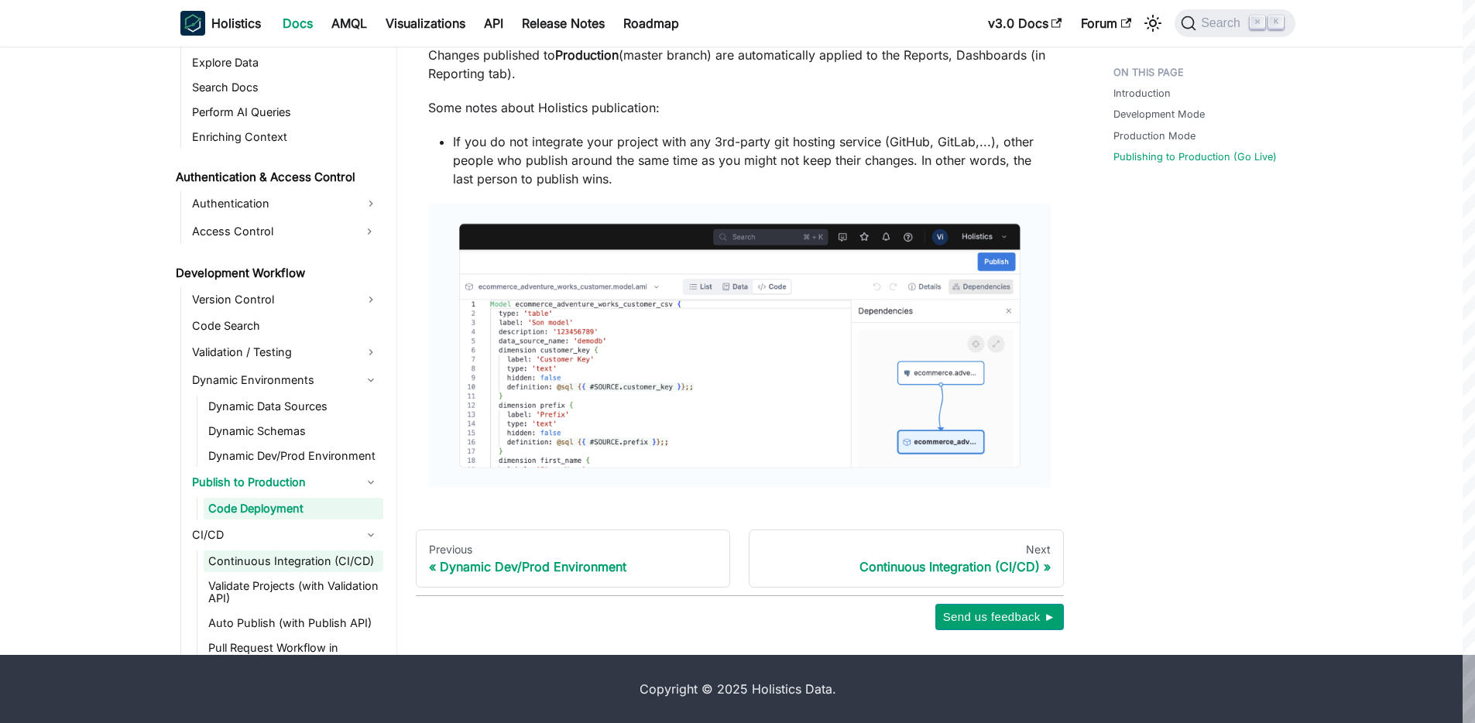
click at [280, 561] on link "Continuous Integration (CI/CD)" at bounding box center [294, 562] width 180 height 22
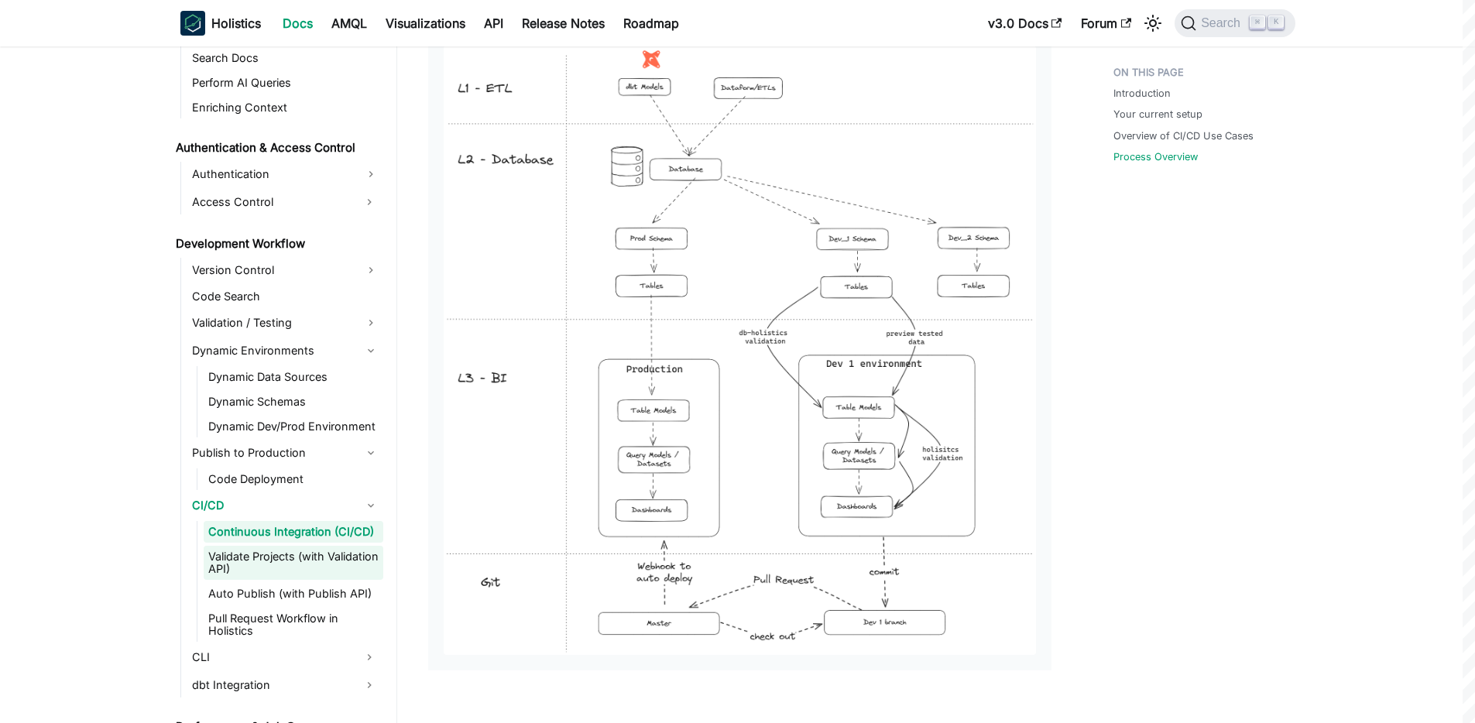
scroll to position [933, 0]
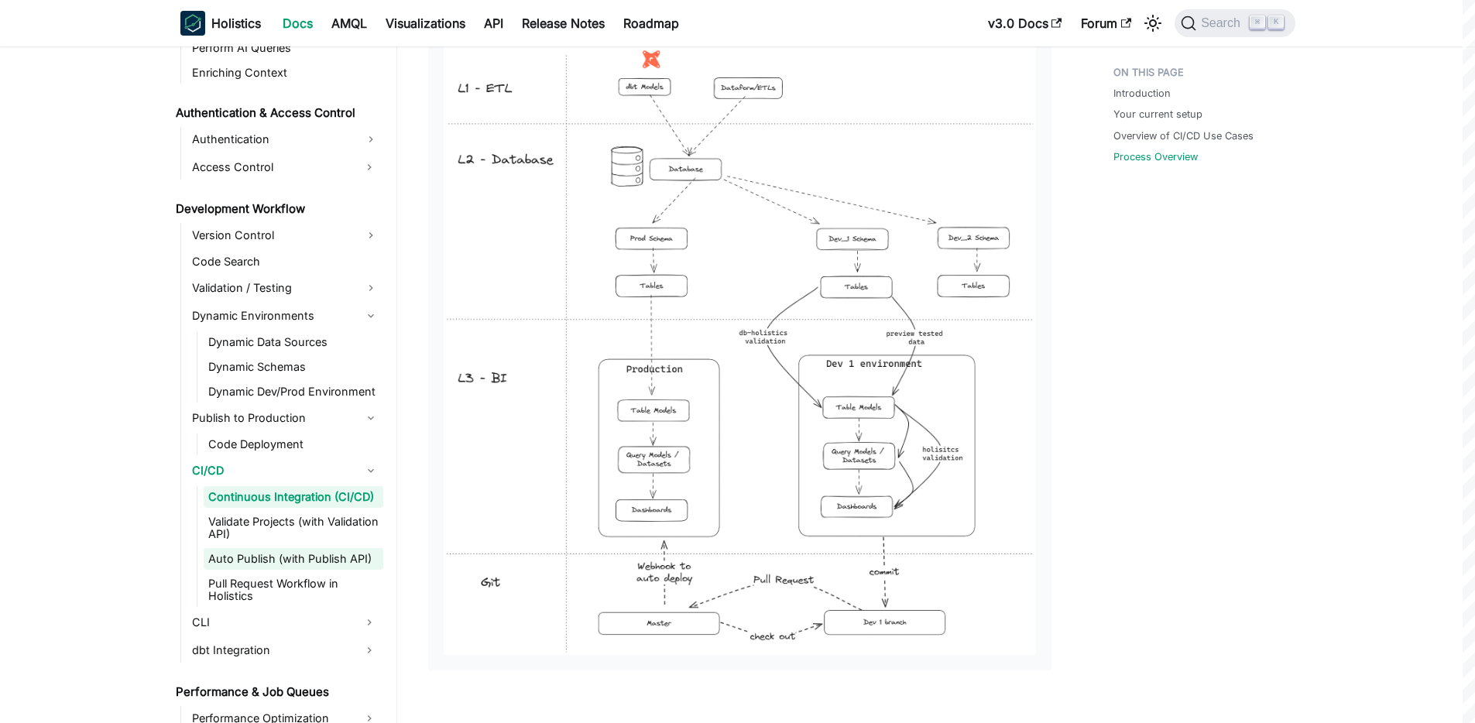
click at [261, 558] on link "Auto Publish (with Publish API)" at bounding box center [294, 559] width 180 height 22
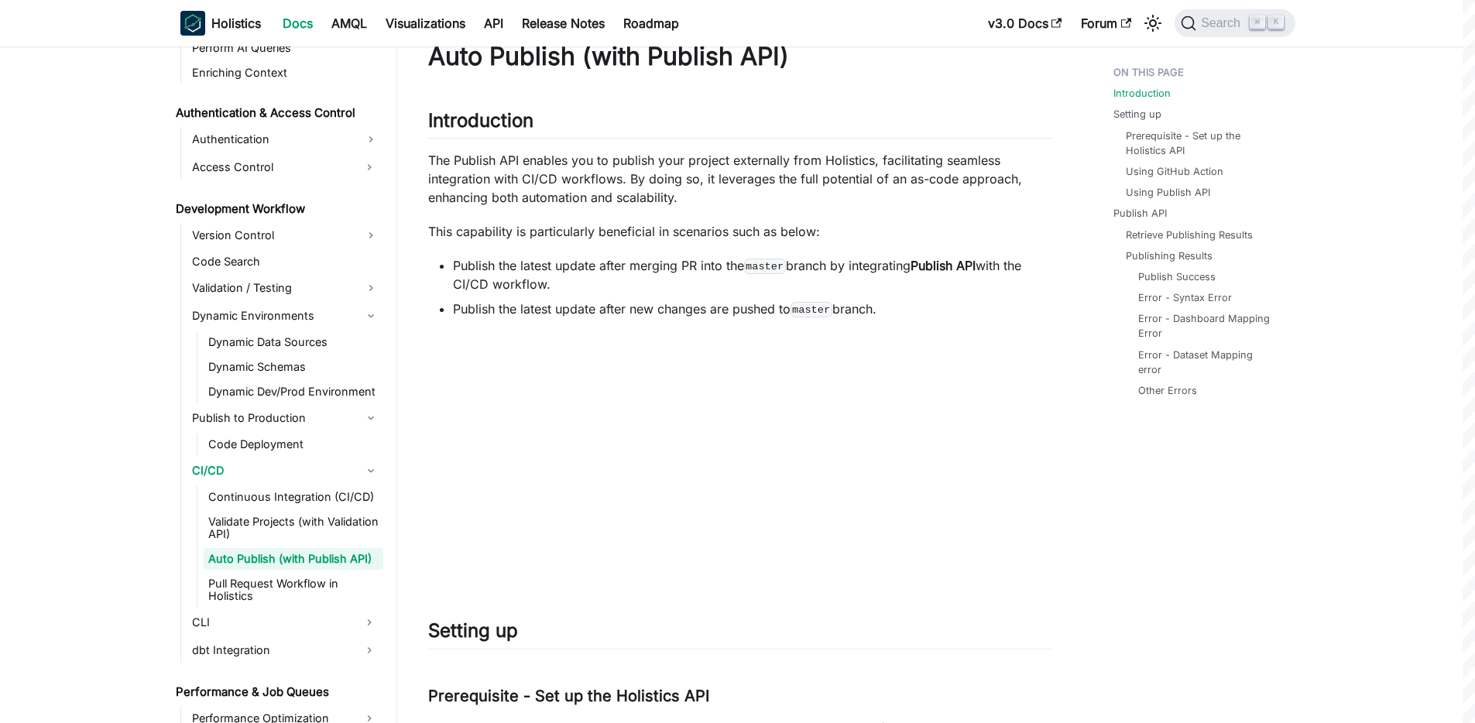
scroll to position [60, 0]
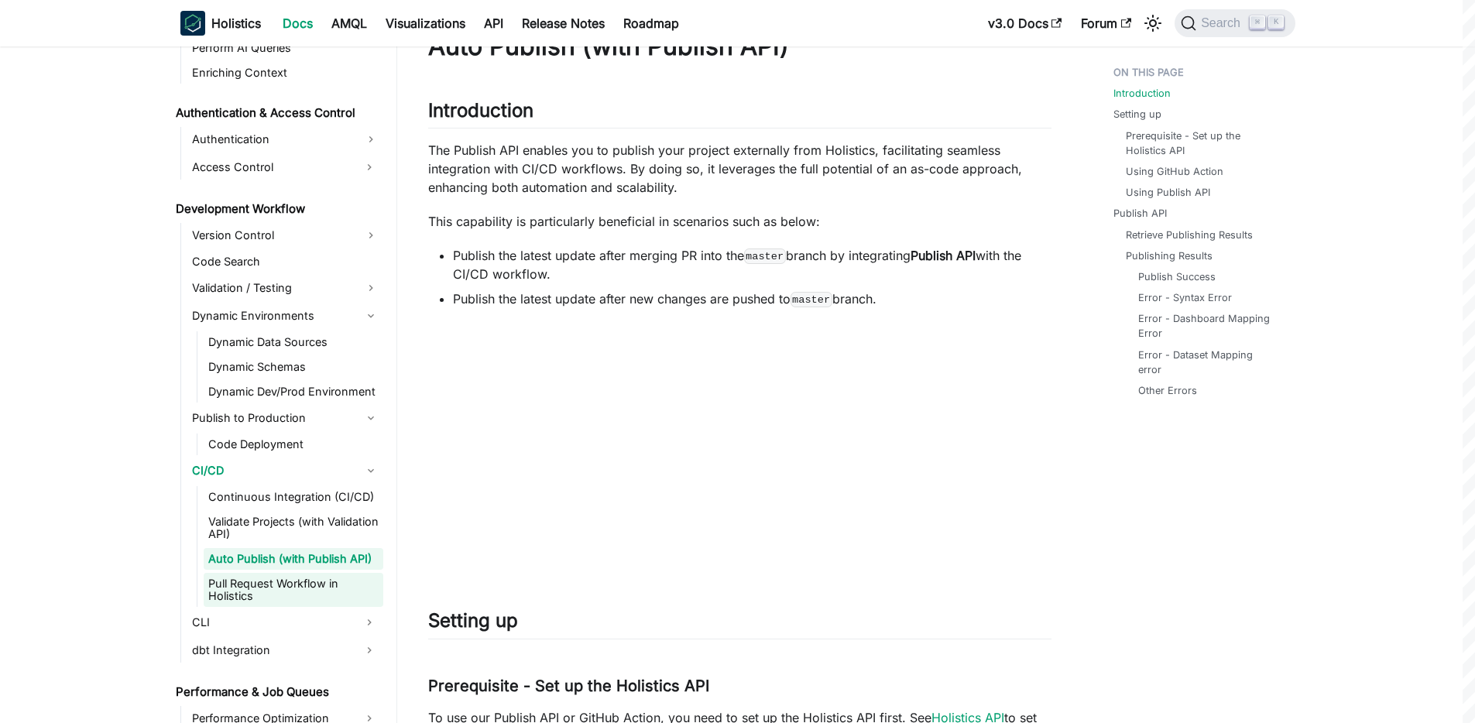
click at [272, 588] on link "Pull Request Workflow in Holistics" at bounding box center [294, 590] width 180 height 34
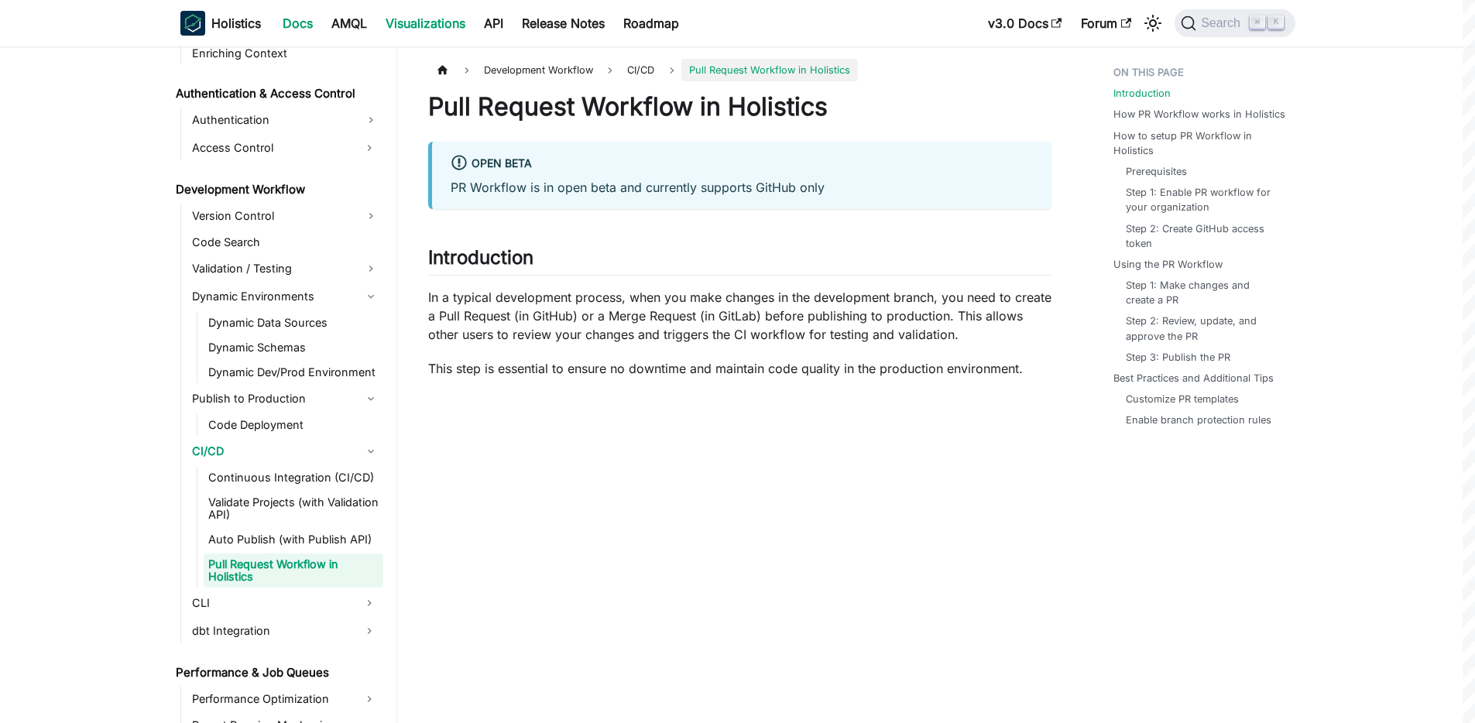
click at [414, 28] on link "Visualizations" at bounding box center [425, 23] width 98 height 25
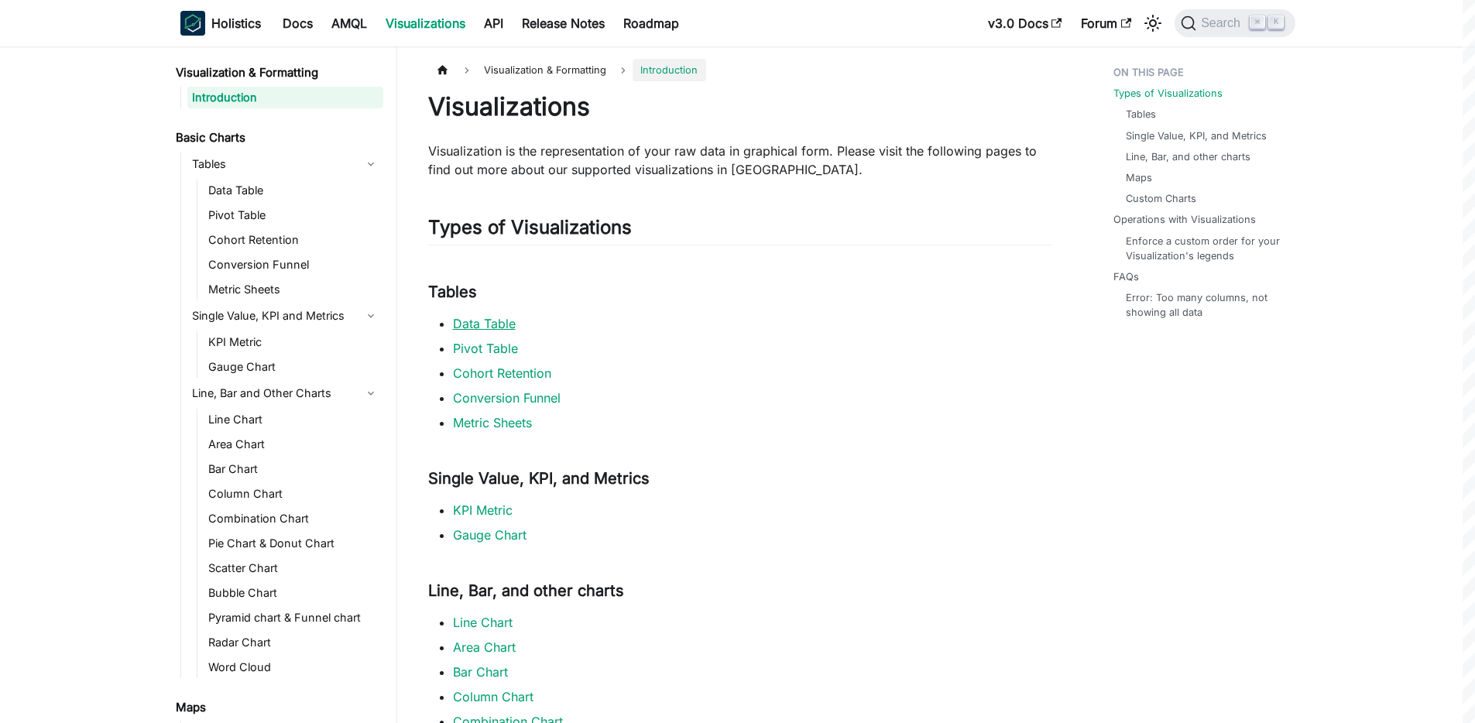
click at [490, 326] on link "Data Table" at bounding box center [484, 323] width 63 height 15
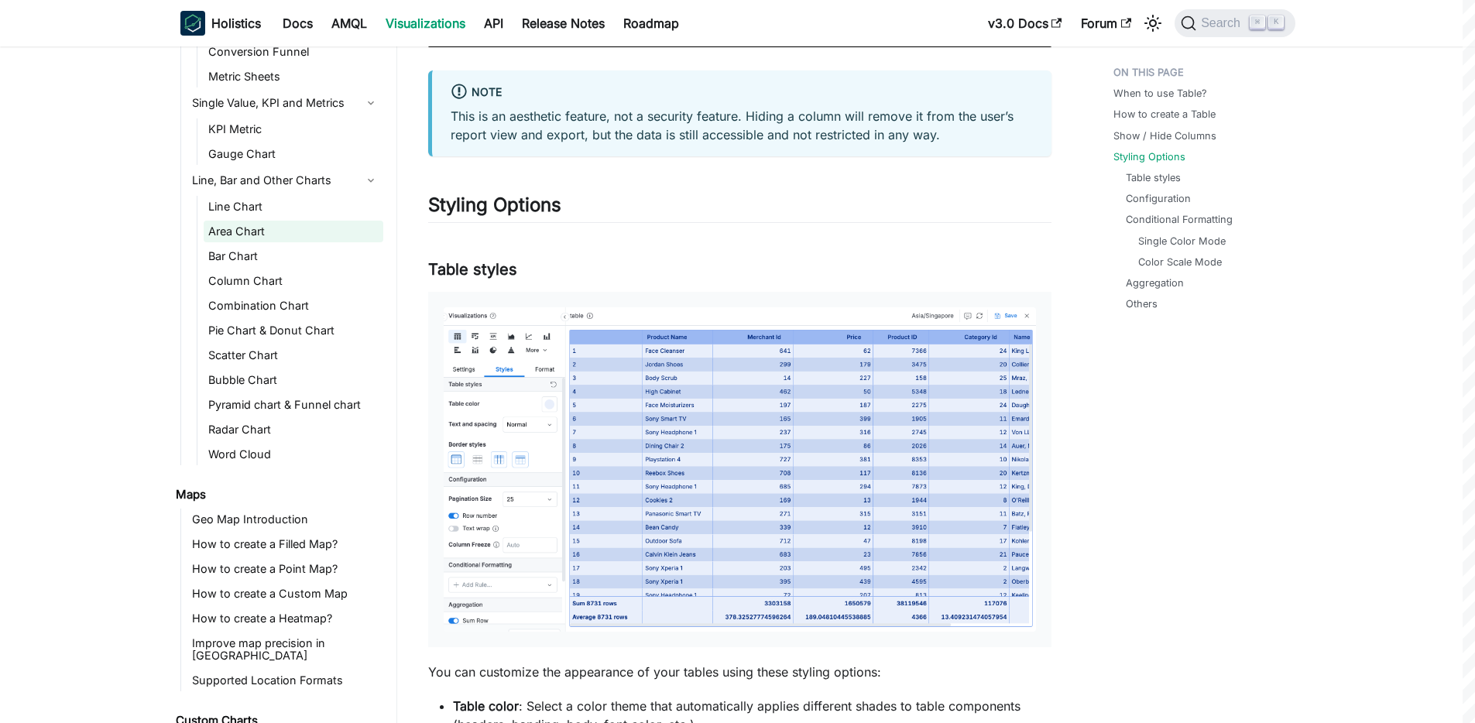
scroll to position [294, 0]
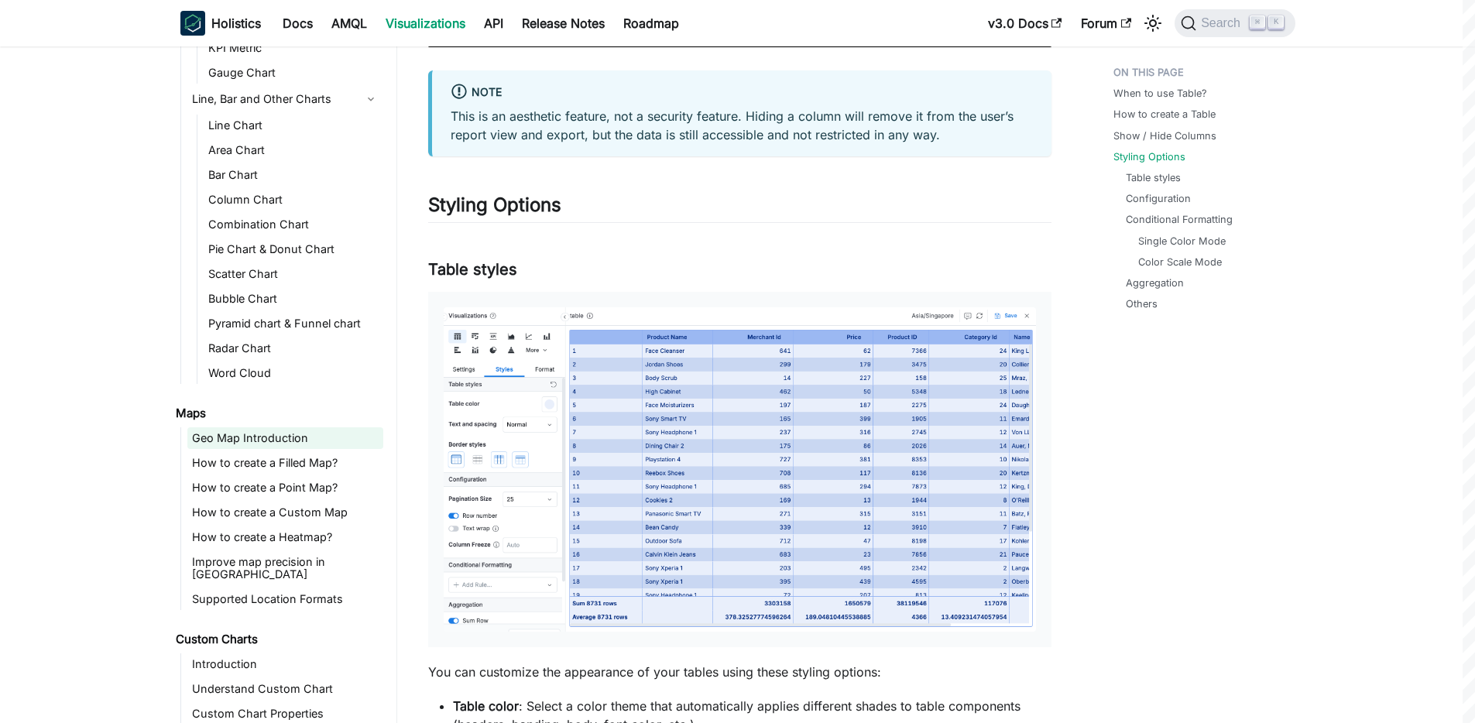
click at [259, 436] on link "Geo Map Introduction" at bounding box center [285, 439] width 196 height 22
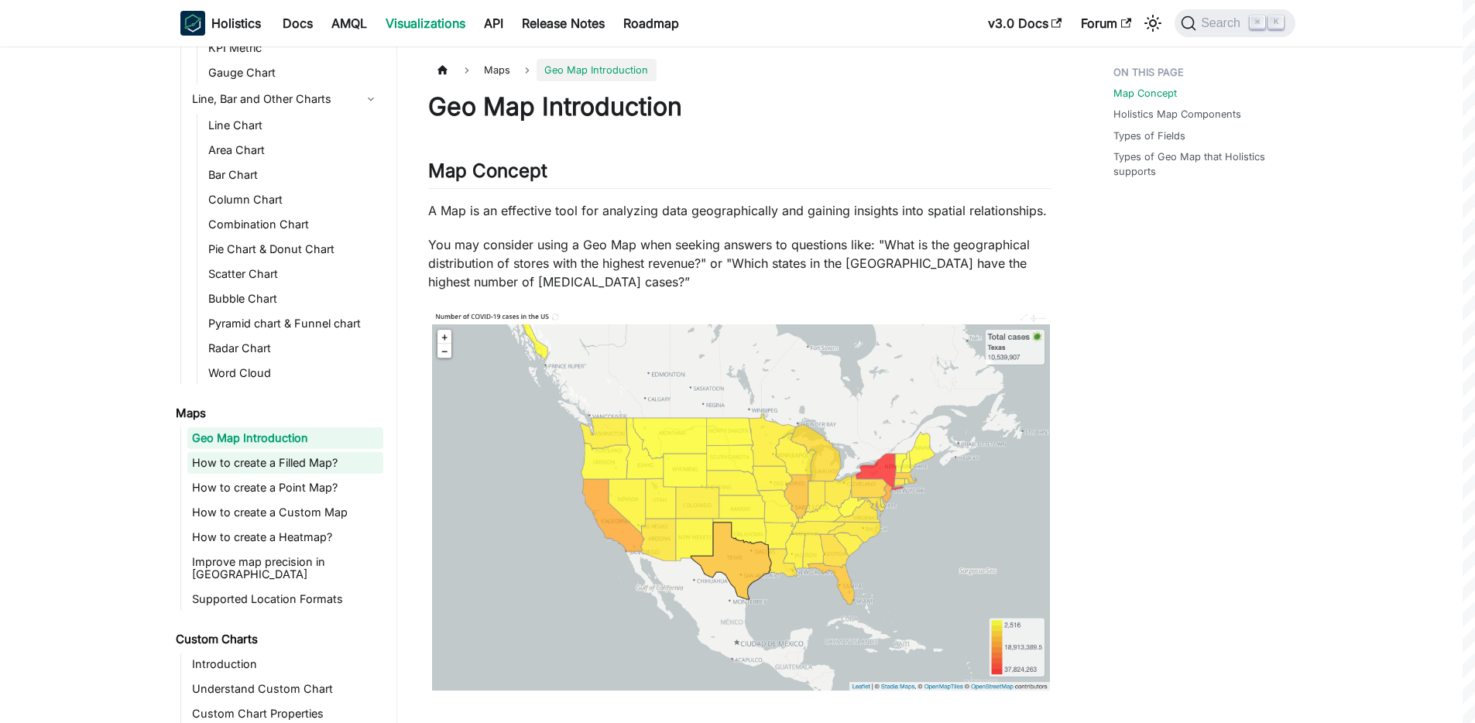
click at [277, 461] on link "How to create a Filled Map?" at bounding box center [285, 463] width 196 height 22
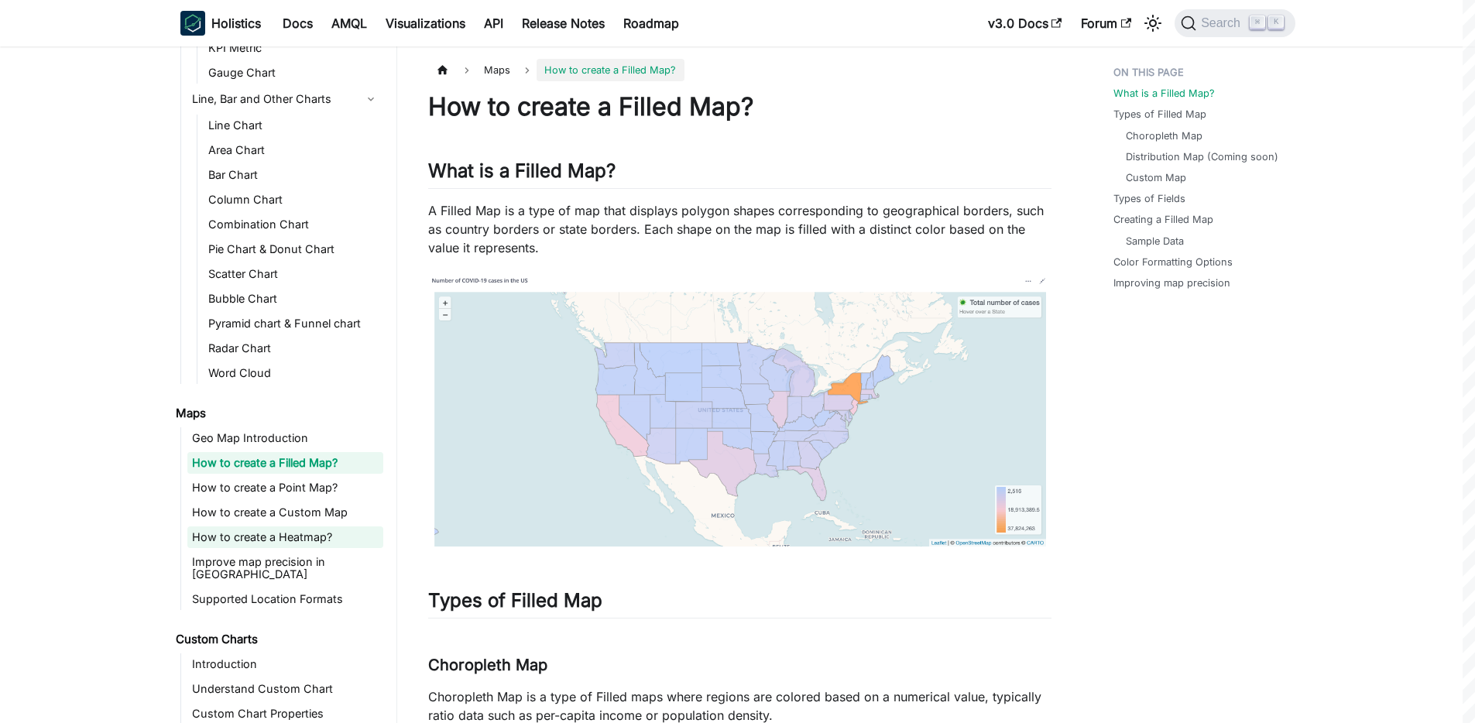
click at [280, 533] on link "How to create a Heatmap?" at bounding box center [285, 538] width 196 height 22
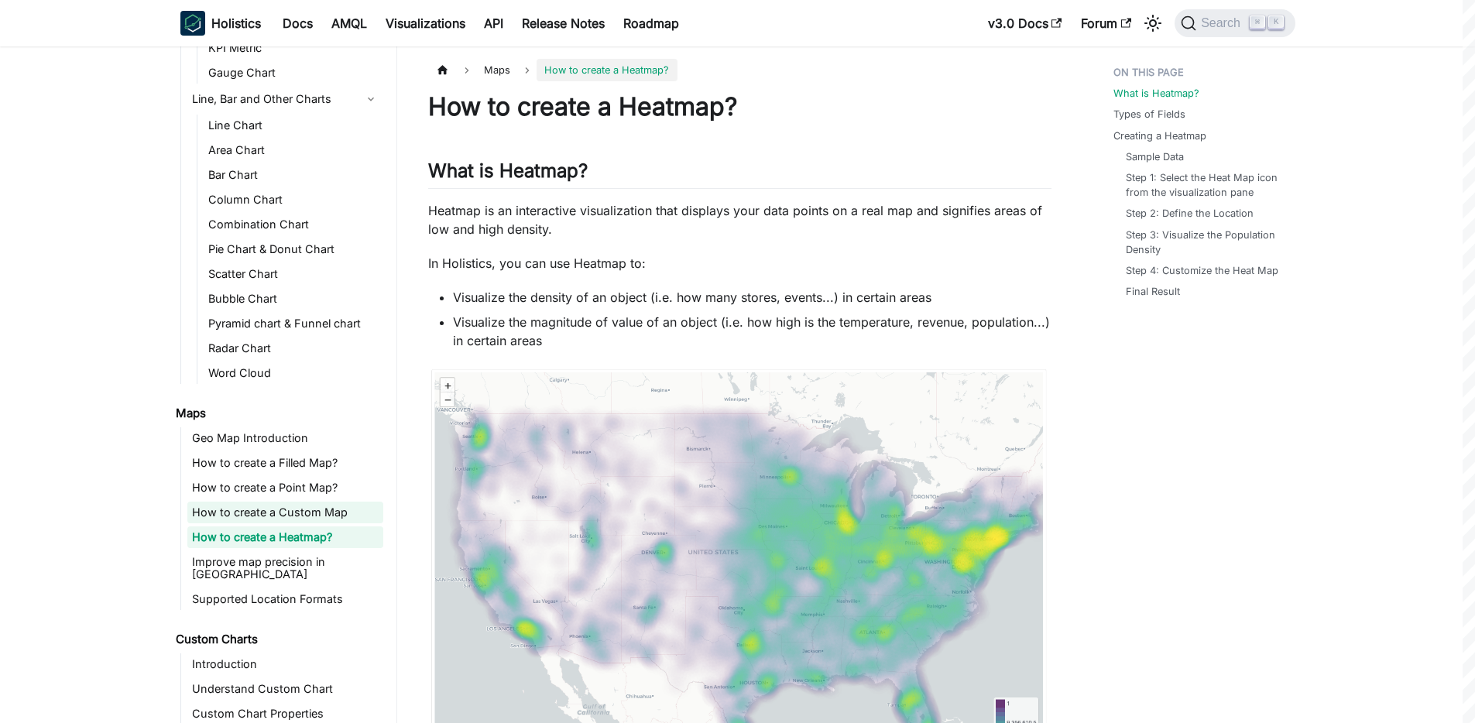
click at [283, 507] on link "How to create a Custom Map" at bounding box center [285, 513] width 196 height 22
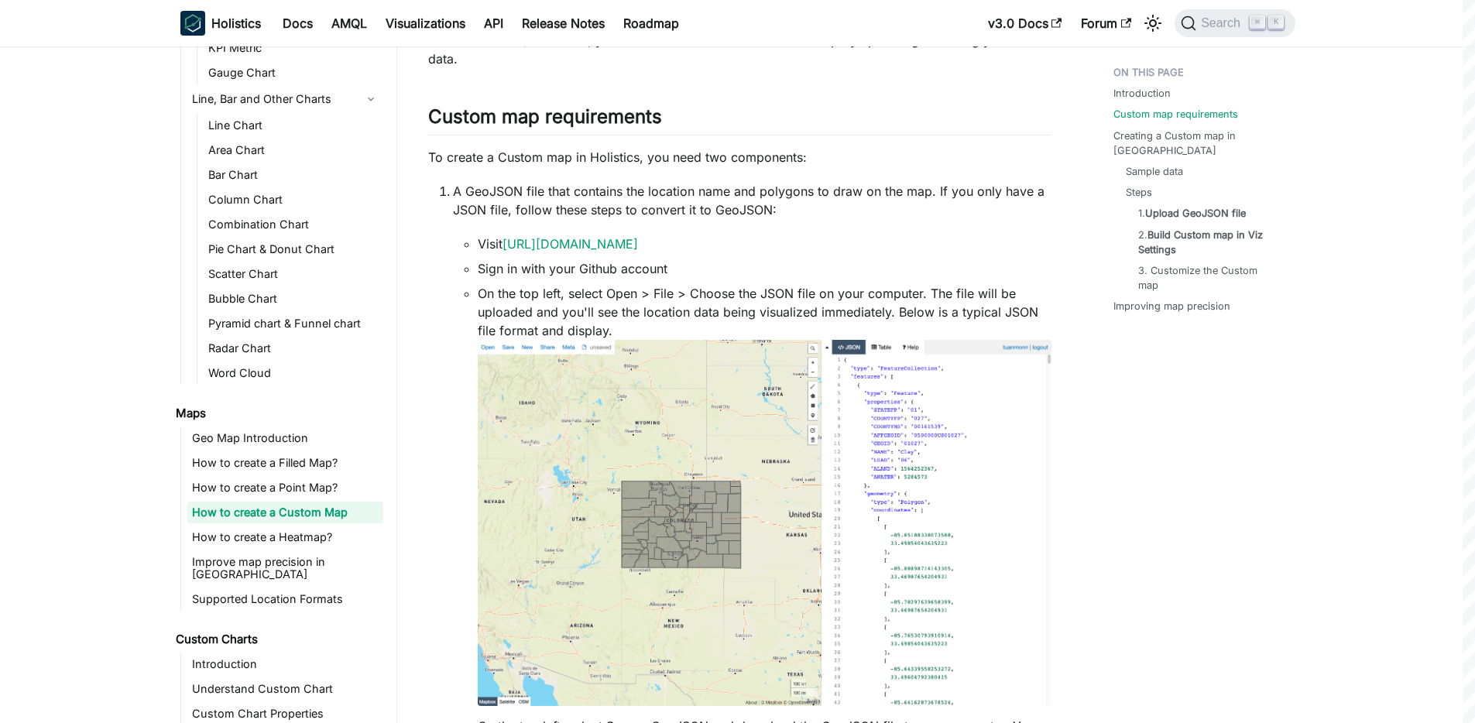
scroll to position [325, 0]
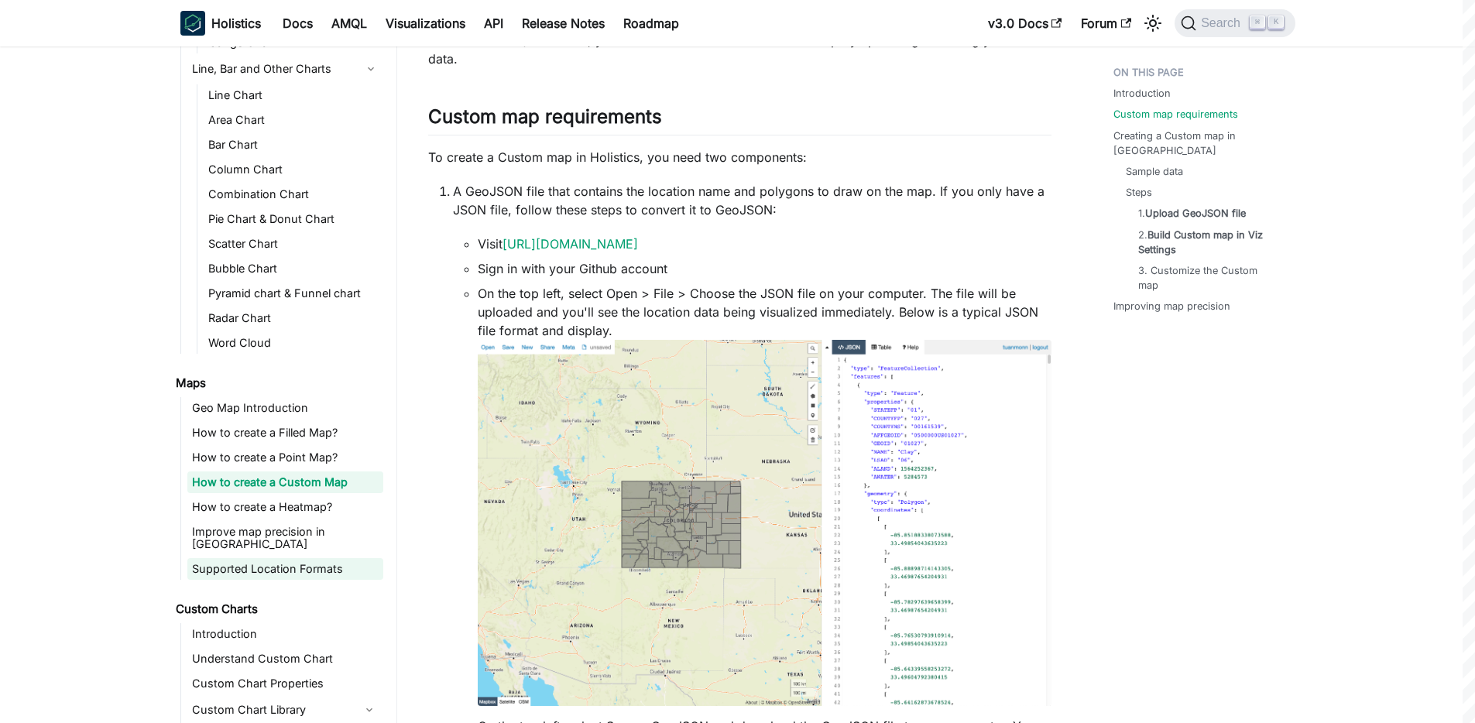
click at [247, 559] on link "Supported Location Formats" at bounding box center [285, 569] width 196 height 22
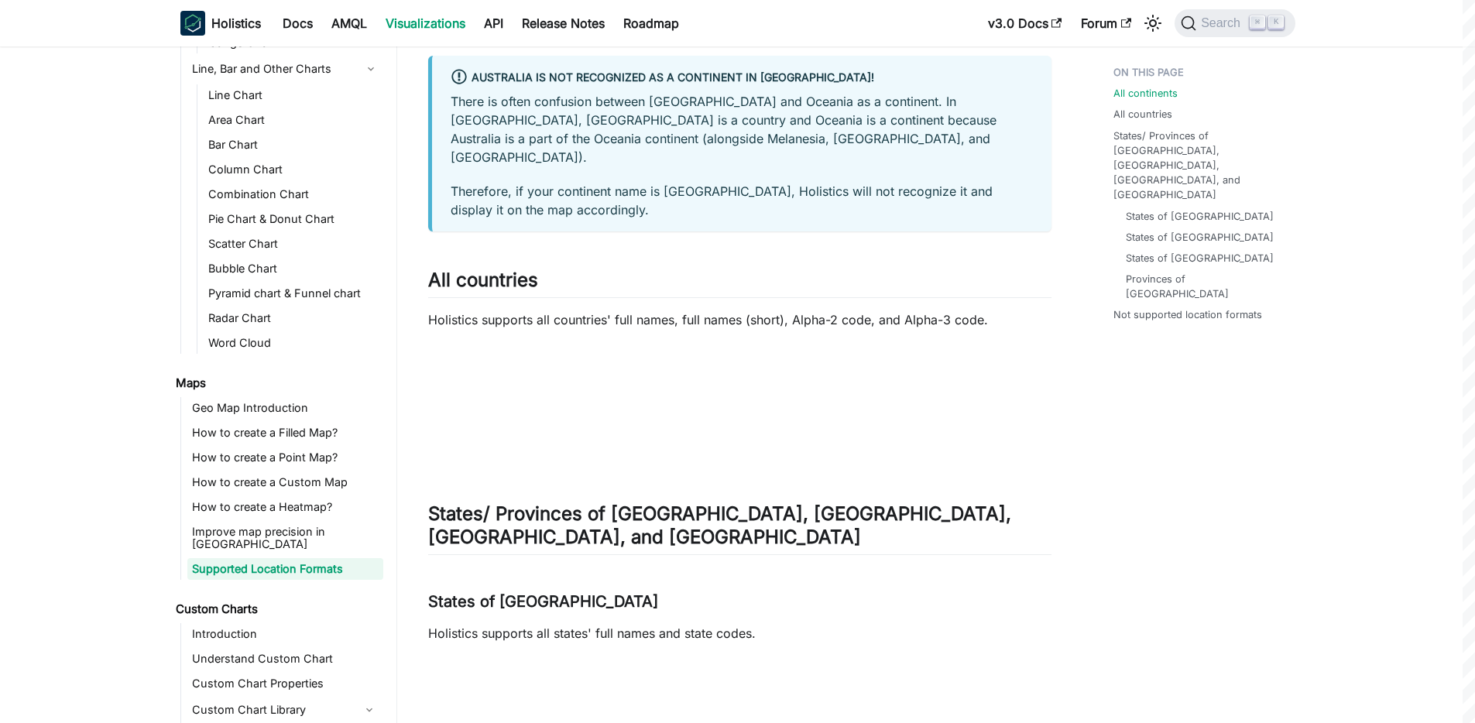
scroll to position [845, 0]
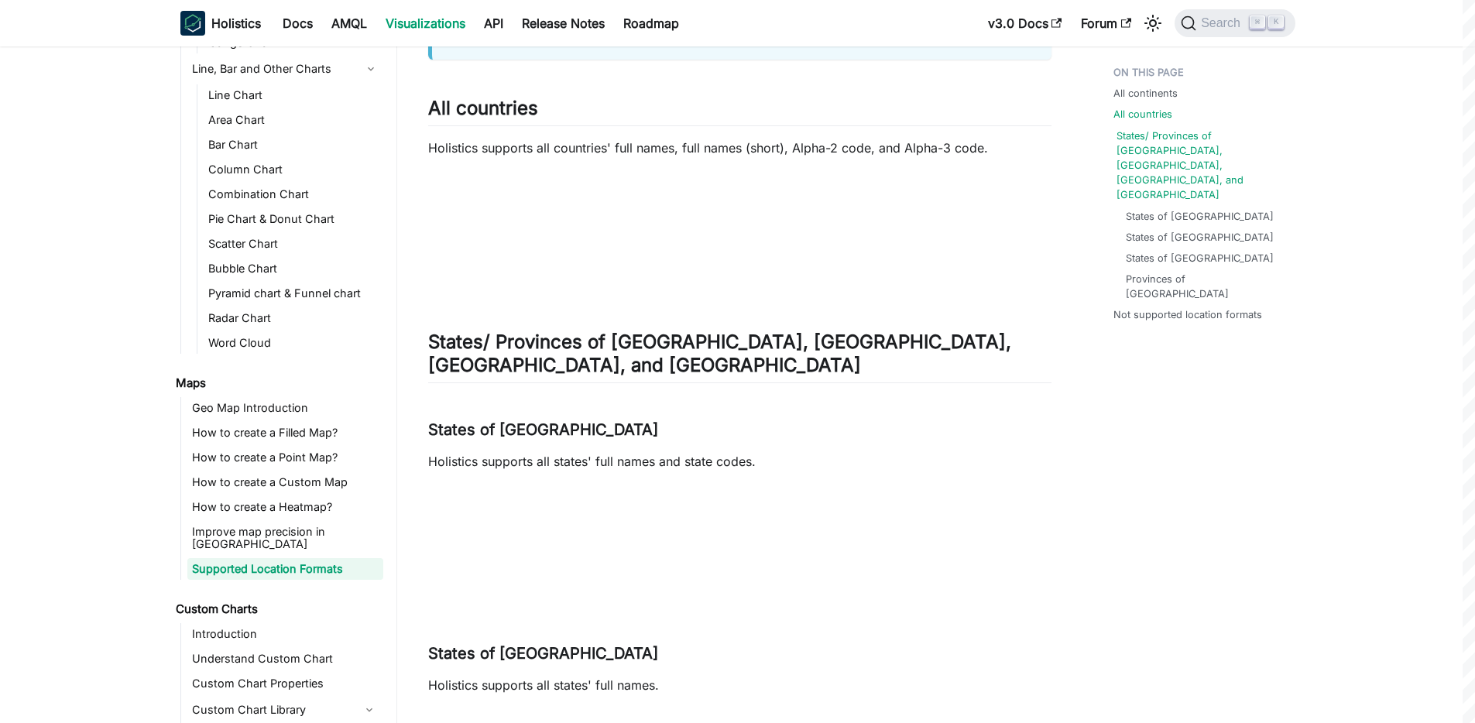
click at [1176, 146] on link "States/ Provinces of The United States, Canada, Australia, and Vietnam" at bounding box center [1203, 166] width 173 height 74
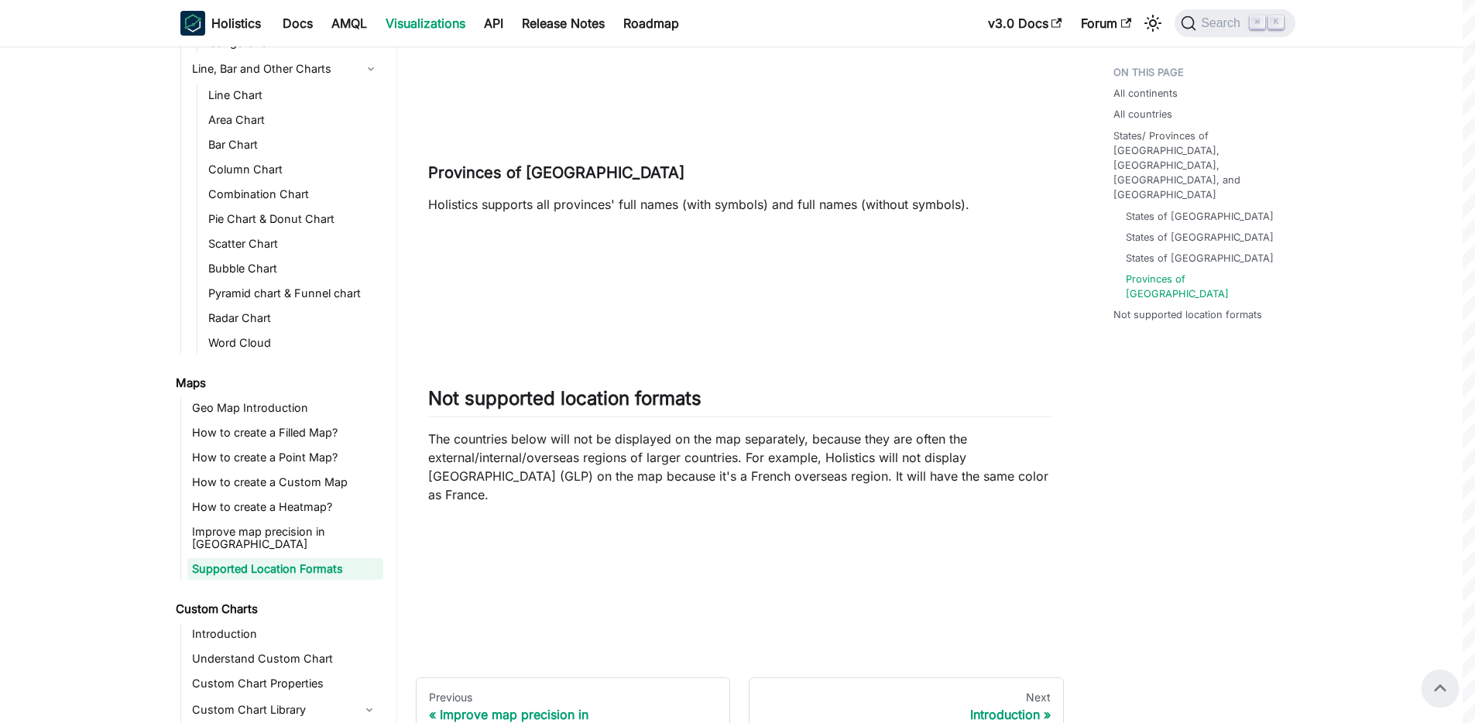
scroll to position [479, 0]
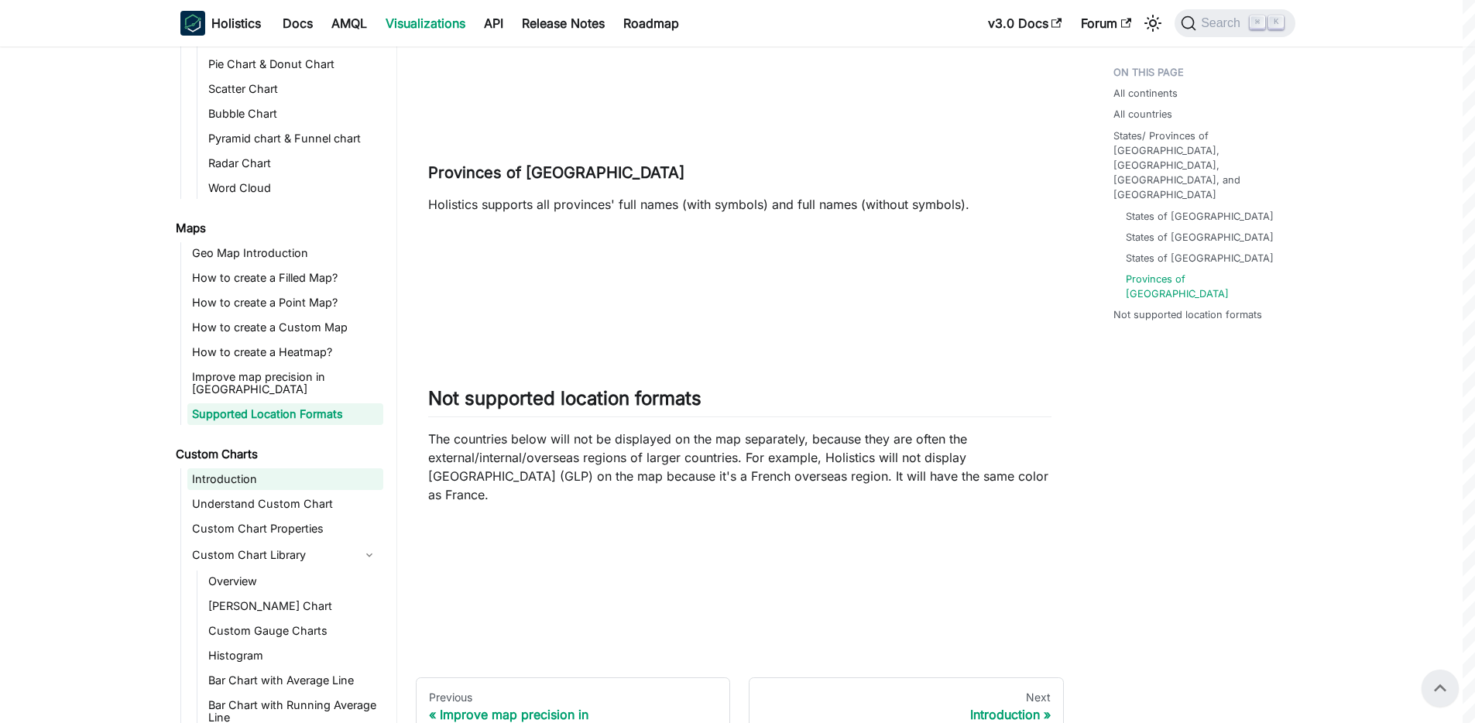
click at [235, 469] on link "Introduction" at bounding box center [285, 480] width 196 height 22
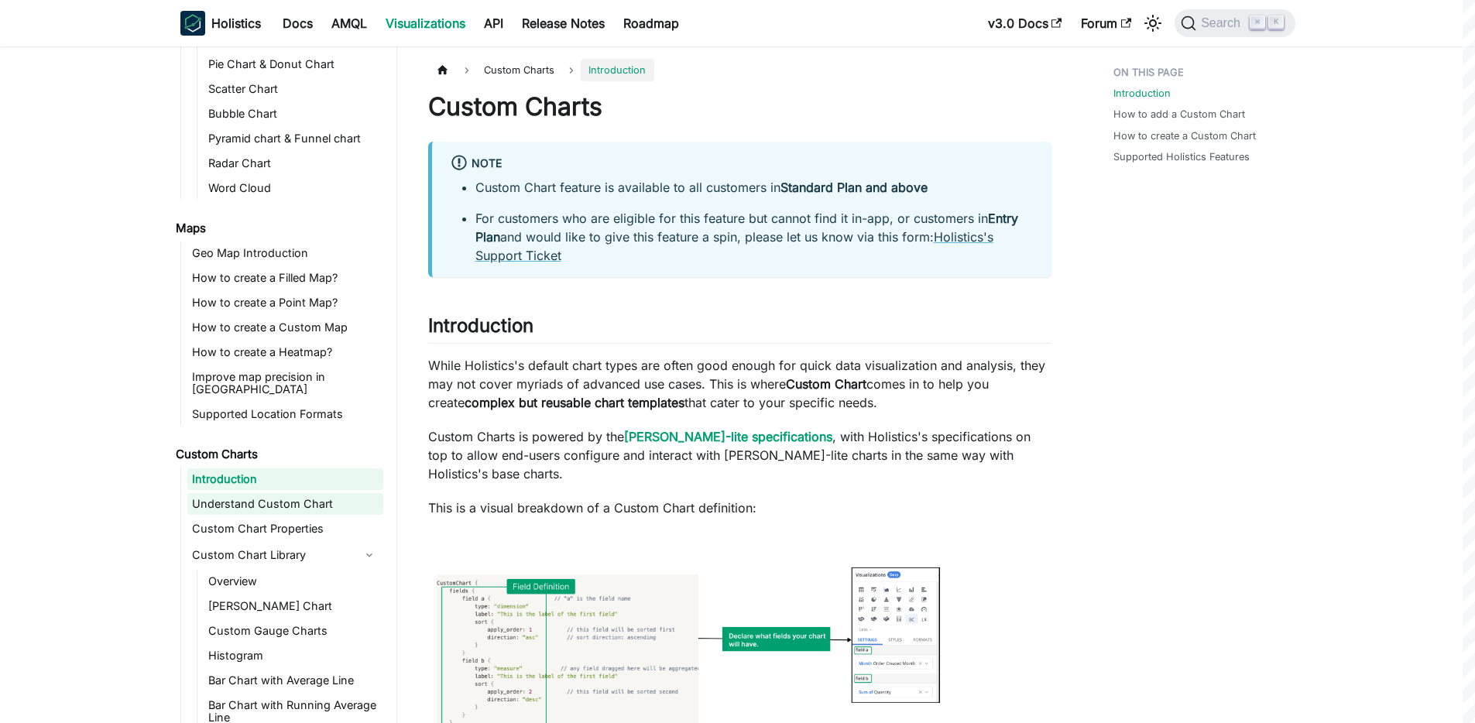
click at [249, 493] on link "Understand Custom Chart" at bounding box center [285, 504] width 196 height 22
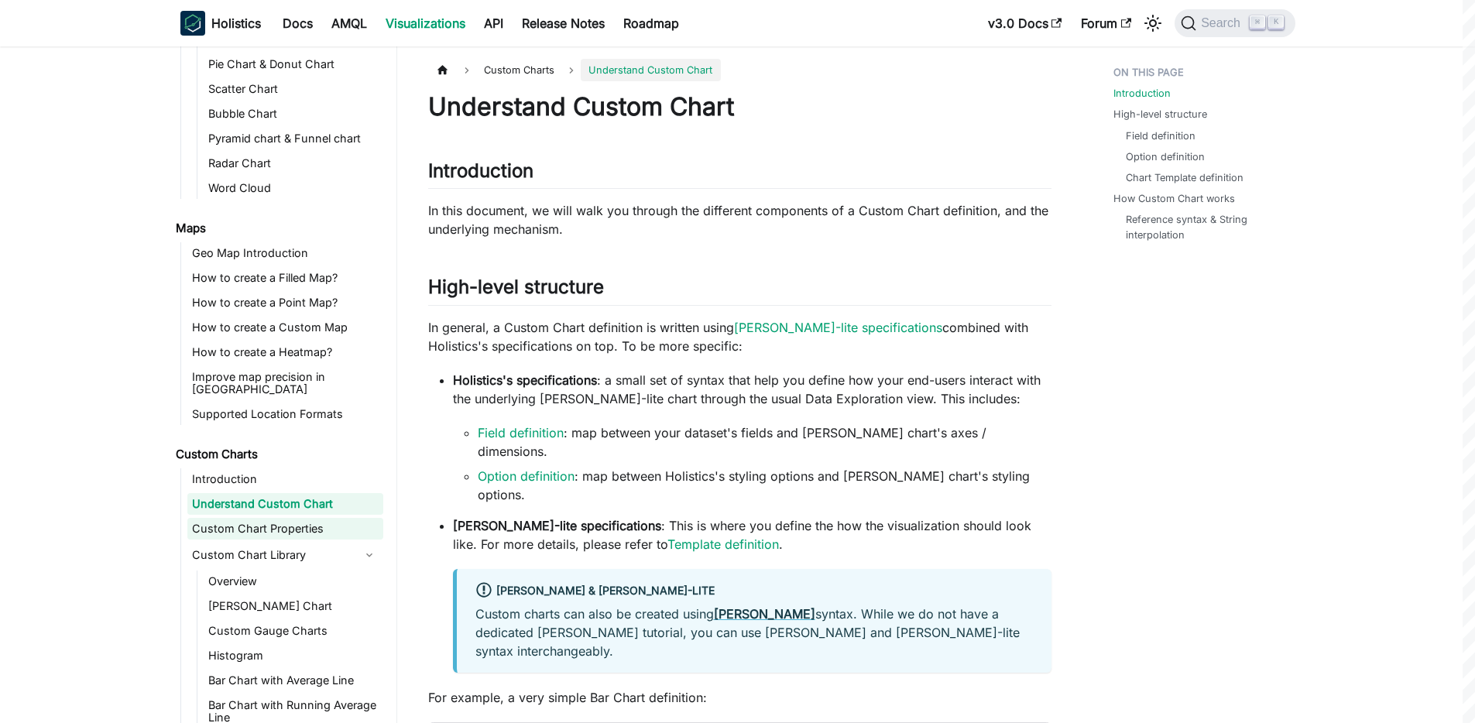
drag, startPoint x: 259, startPoint y: 469, endPoint x: 251, endPoint y: 516, distance: 47.1
click at [259, 469] on link "Introduction" at bounding box center [285, 480] width 196 height 22
click at [236, 520] on link "Custom Chart Properties" at bounding box center [285, 529] width 196 height 22
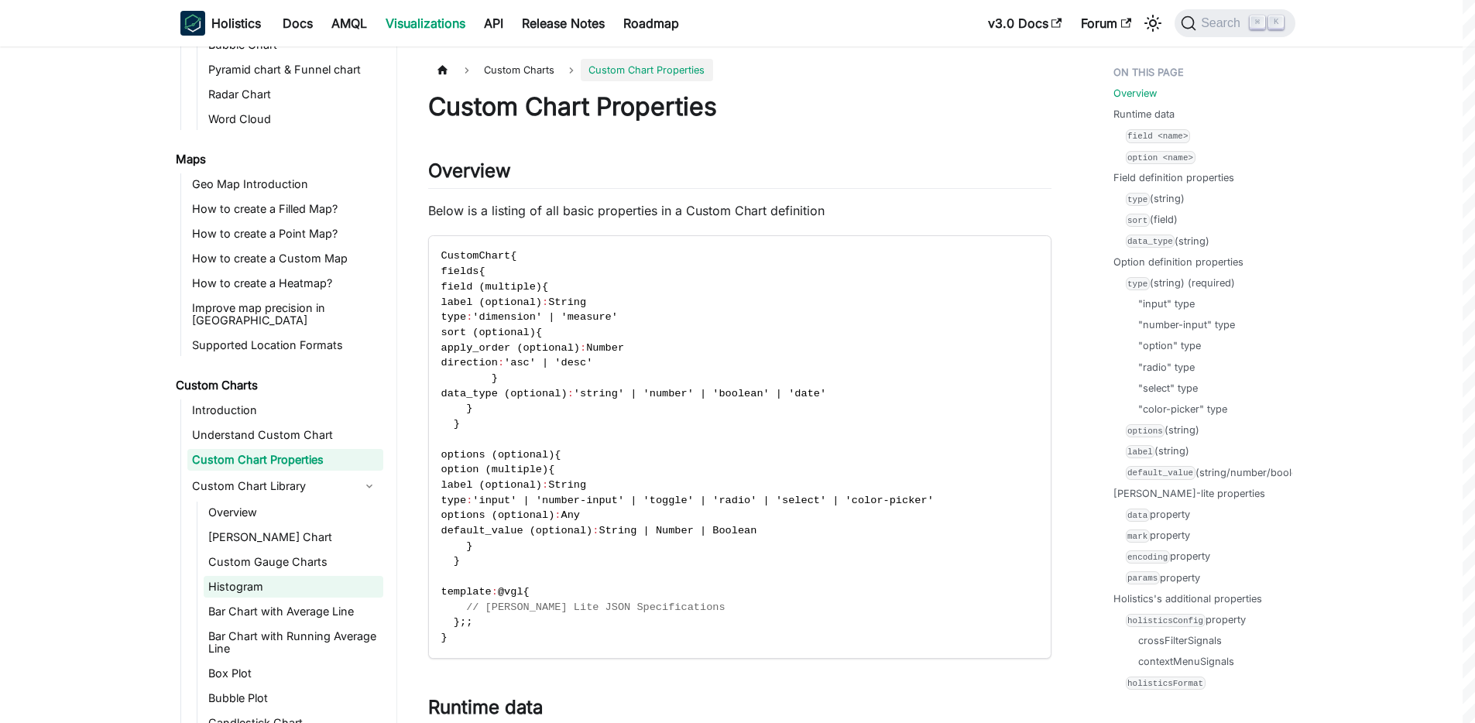
scroll to position [714, 0]
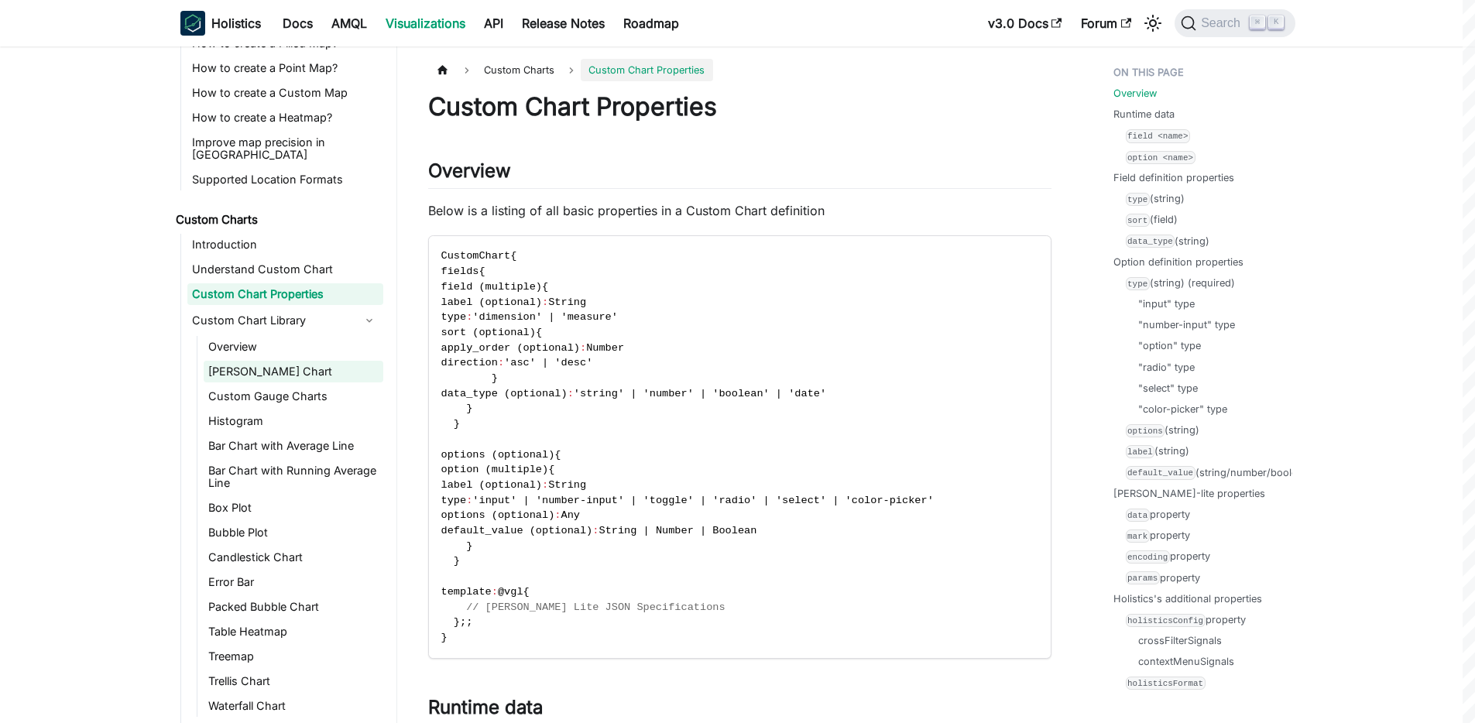
click at [259, 361] on link "Sankey Chart" at bounding box center [294, 372] width 180 height 22
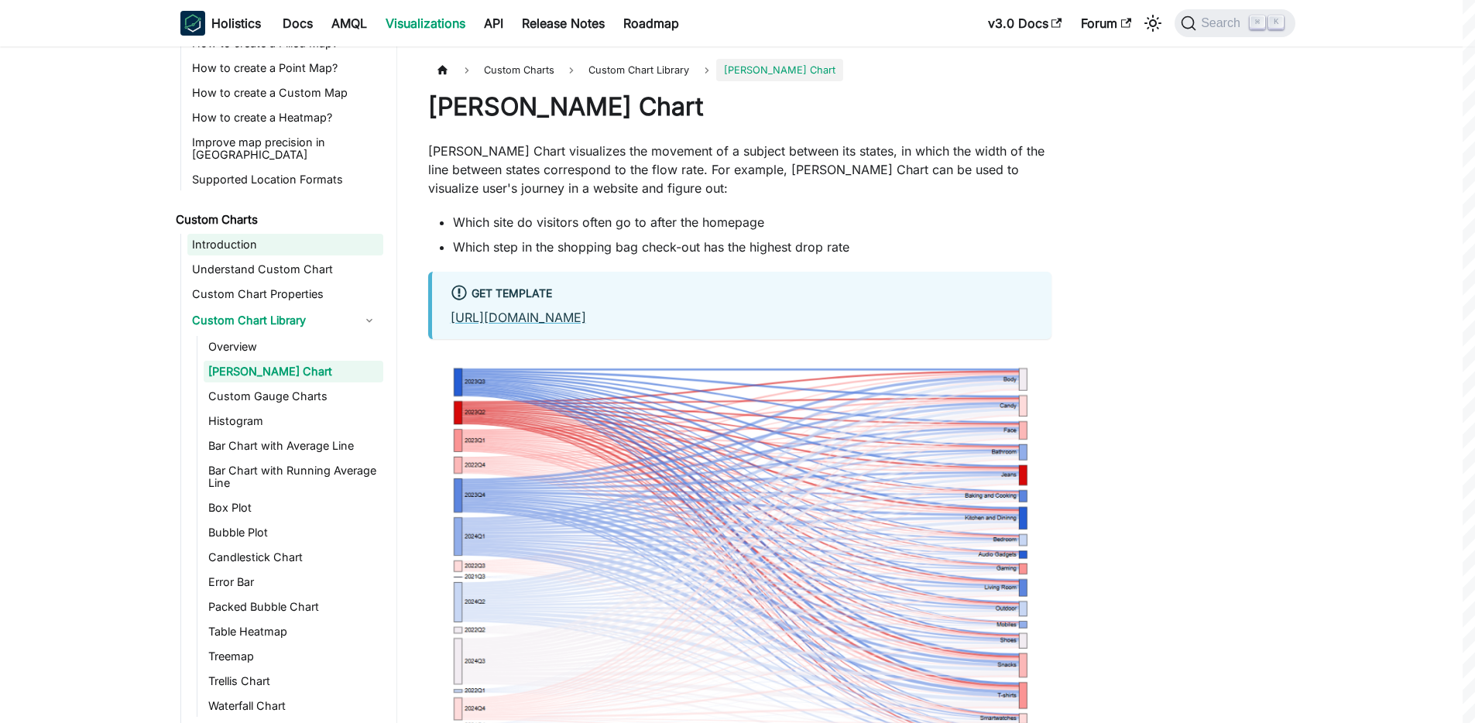
click at [239, 237] on link "Introduction" at bounding box center [285, 245] width 196 height 22
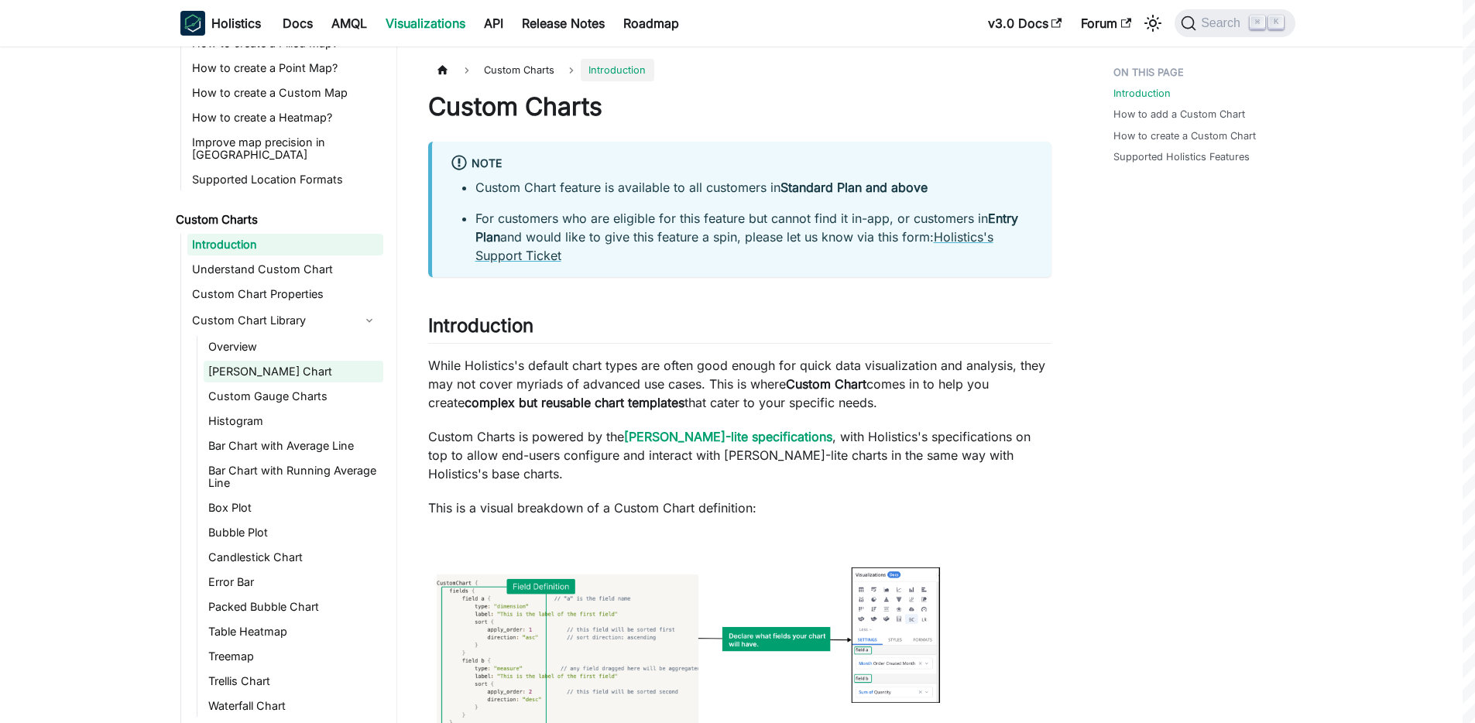
click at [266, 361] on link "Sankey Chart" at bounding box center [294, 372] width 180 height 22
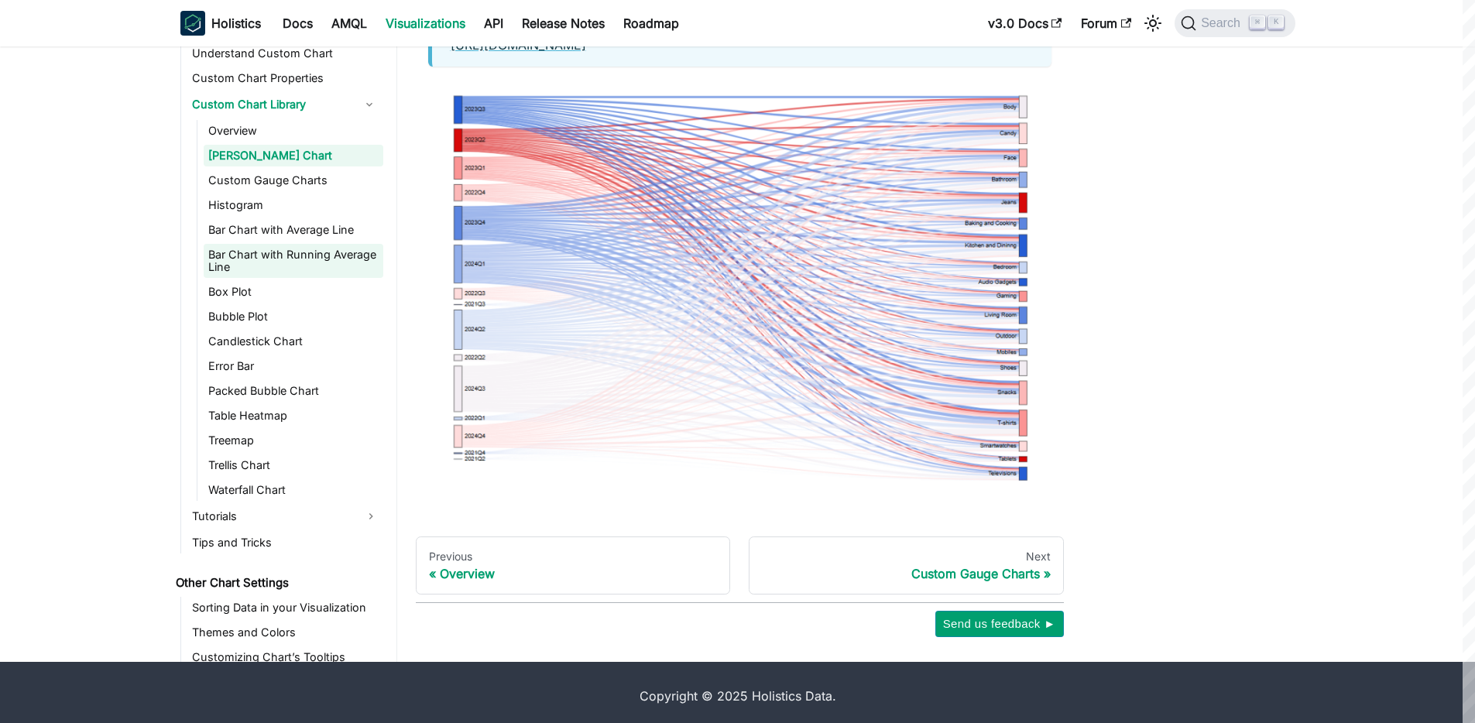
scroll to position [860, 0]
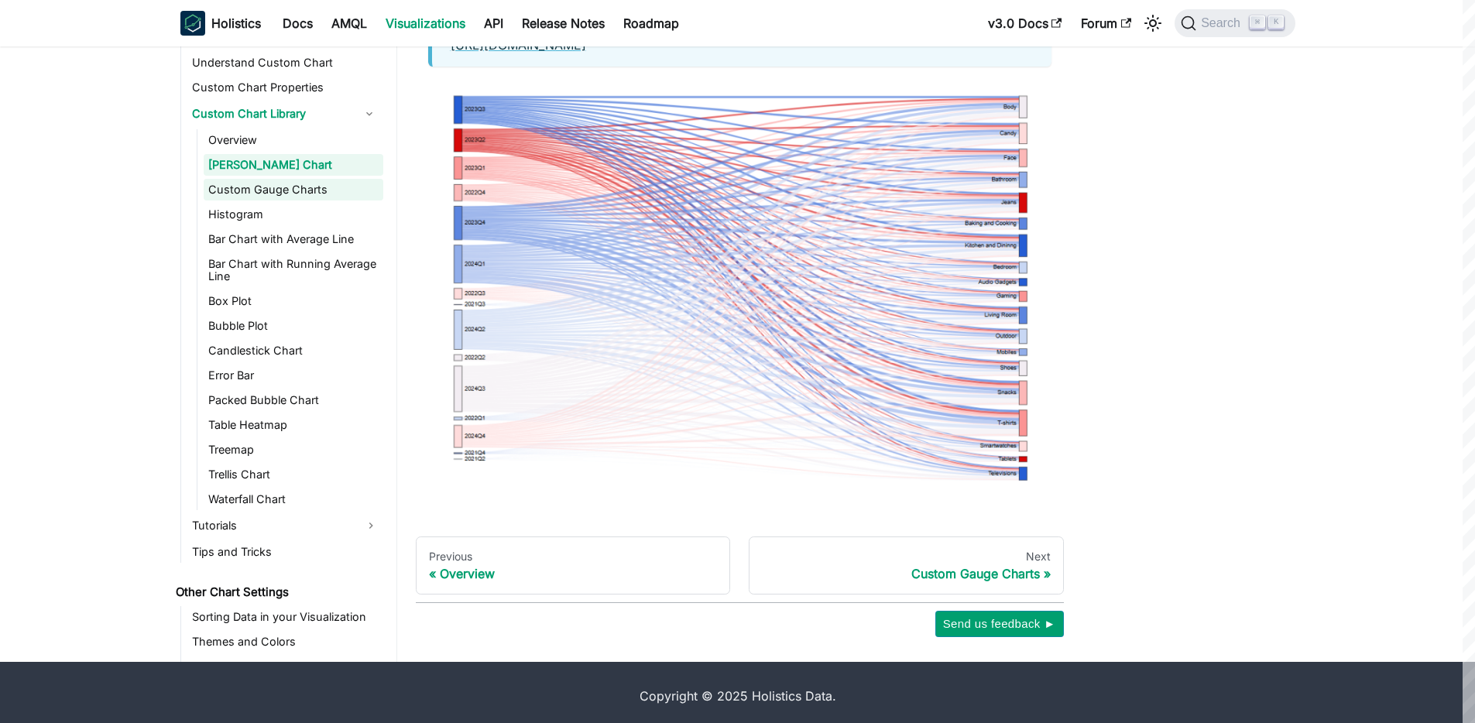
click at [261, 181] on link "Custom Gauge Charts" at bounding box center [294, 190] width 180 height 22
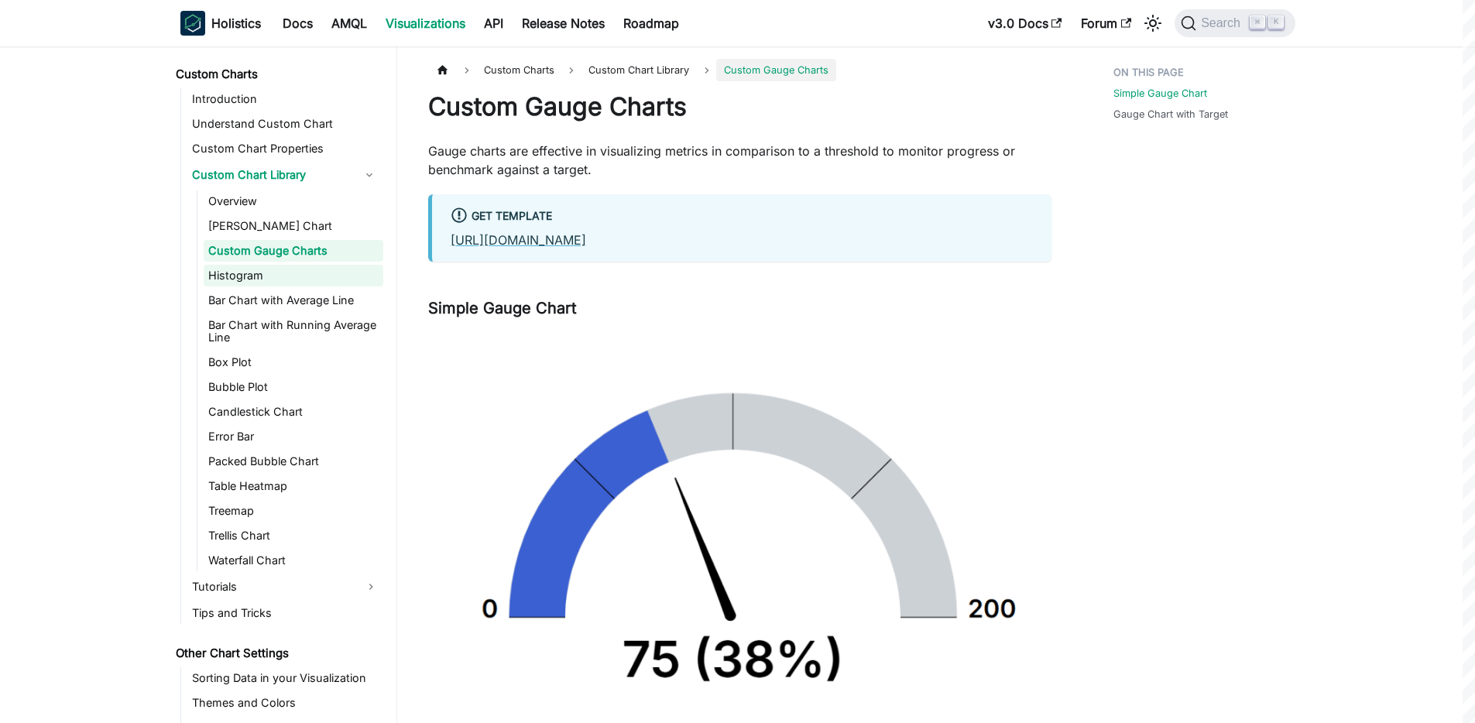
click at [231, 266] on link "Histogram" at bounding box center [294, 276] width 180 height 22
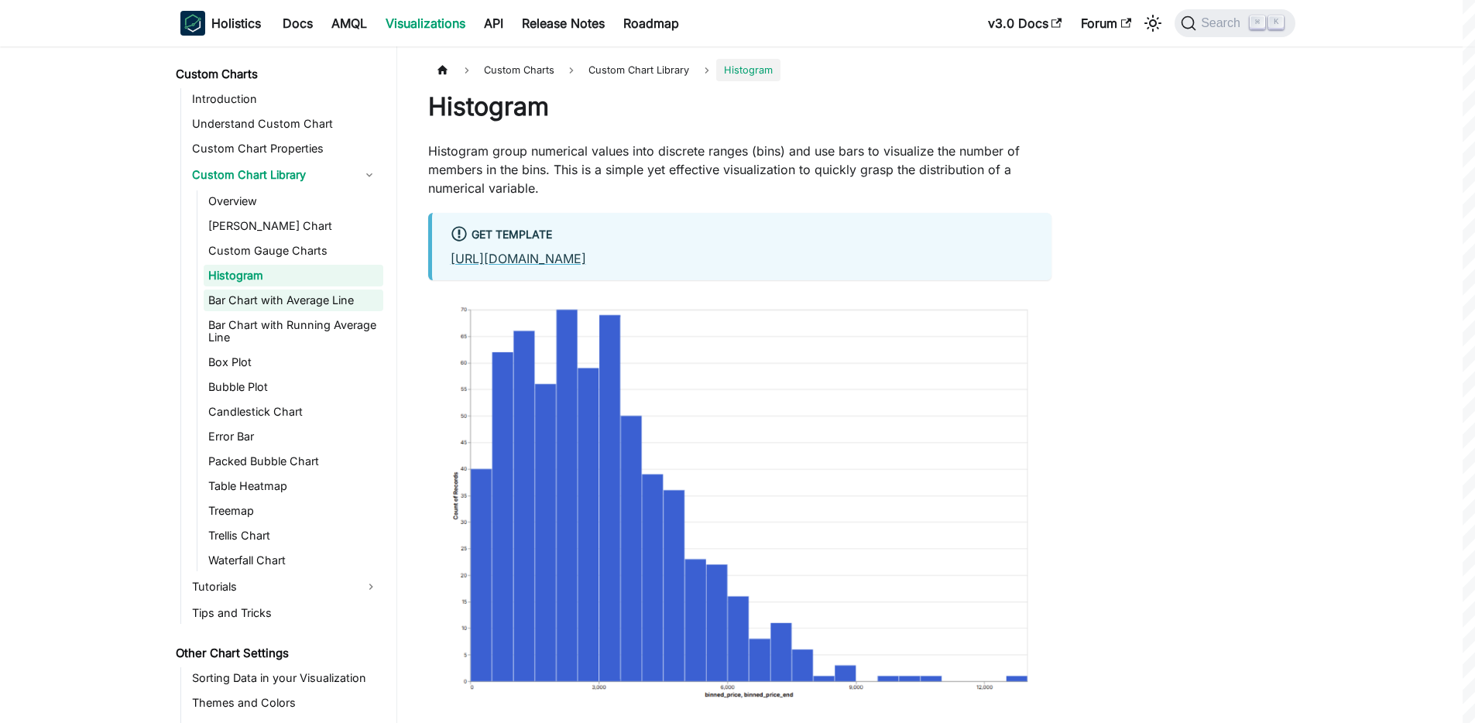
click at [249, 291] on link "Bar Chart with Average Line" at bounding box center [294, 301] width 180 height 22
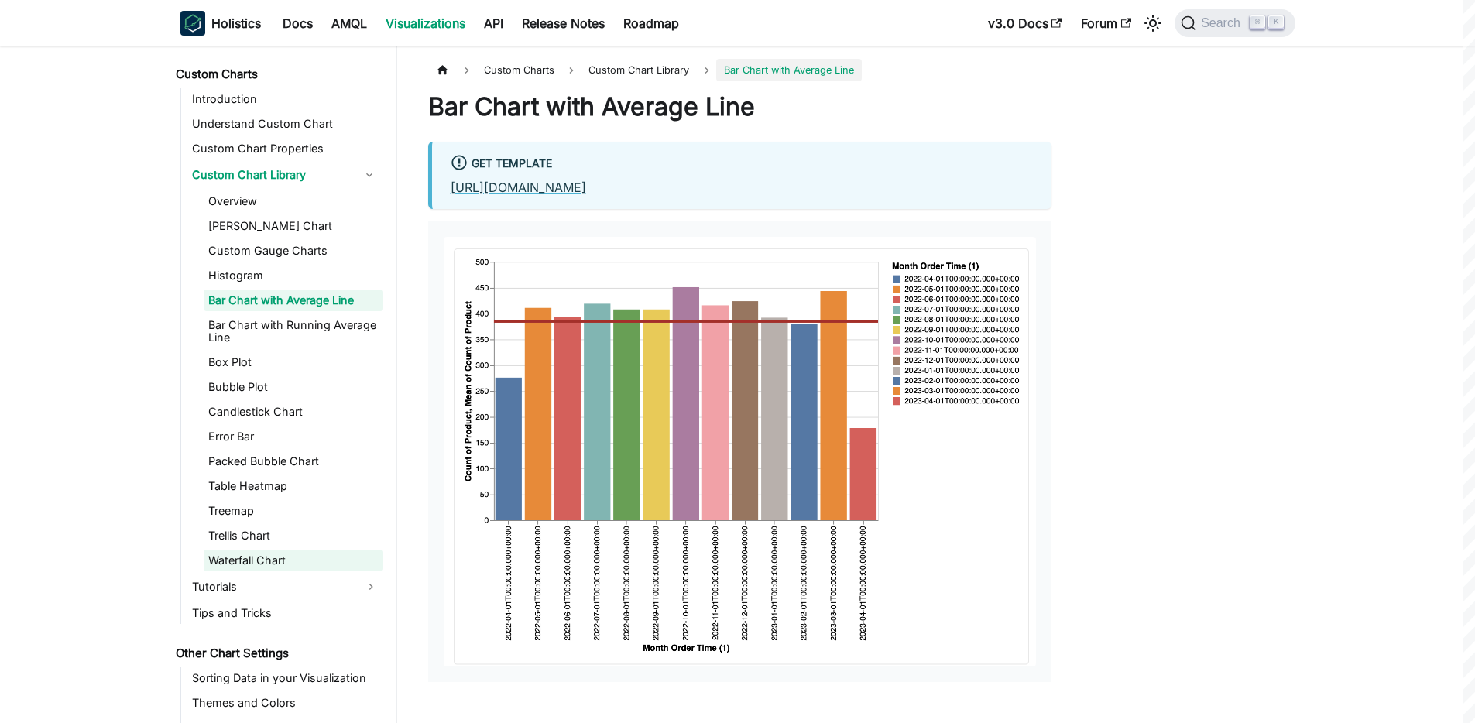
click at [250, 550] on link "Waterfall Chart" at bounding box center [294, 561] width 180 height 22
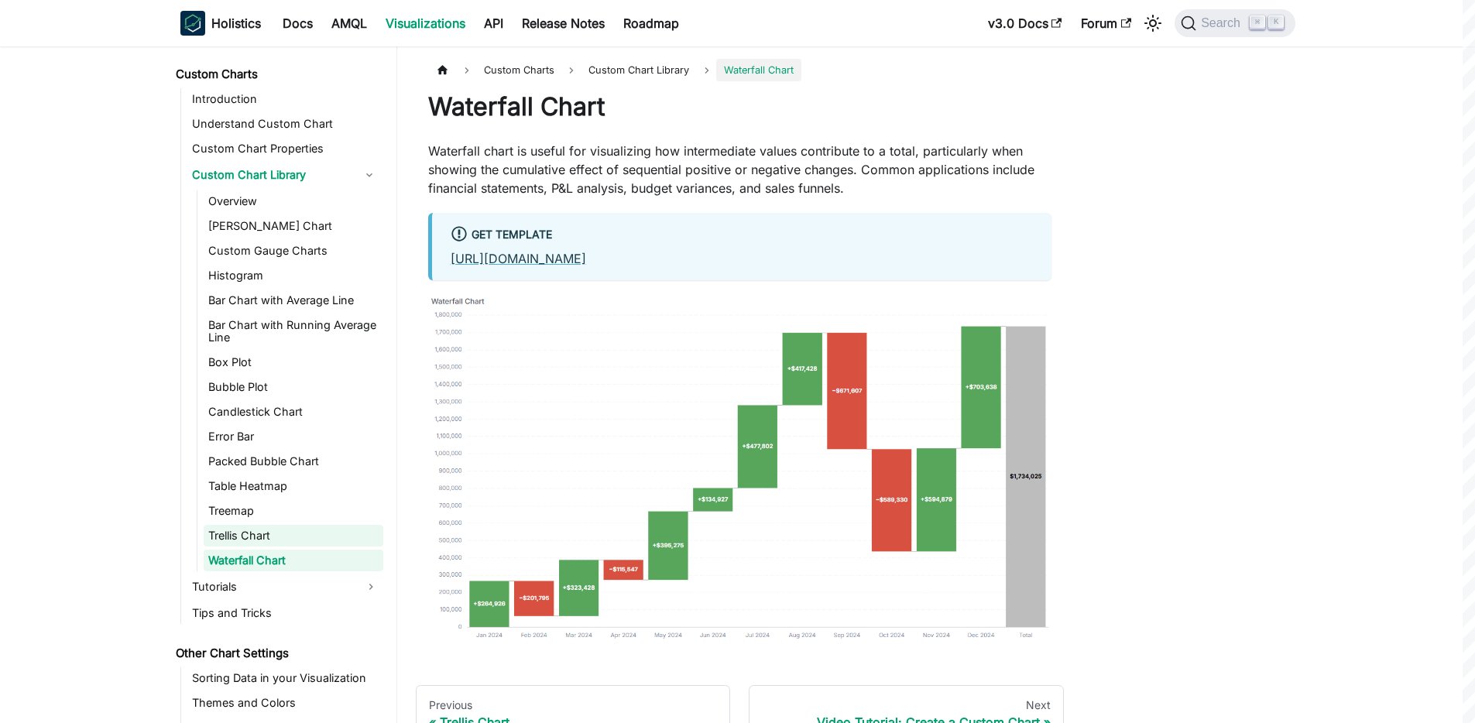
click at [232, 525] on link "Trellis Chart" at bounding box center [294, 536] width 180 height 22
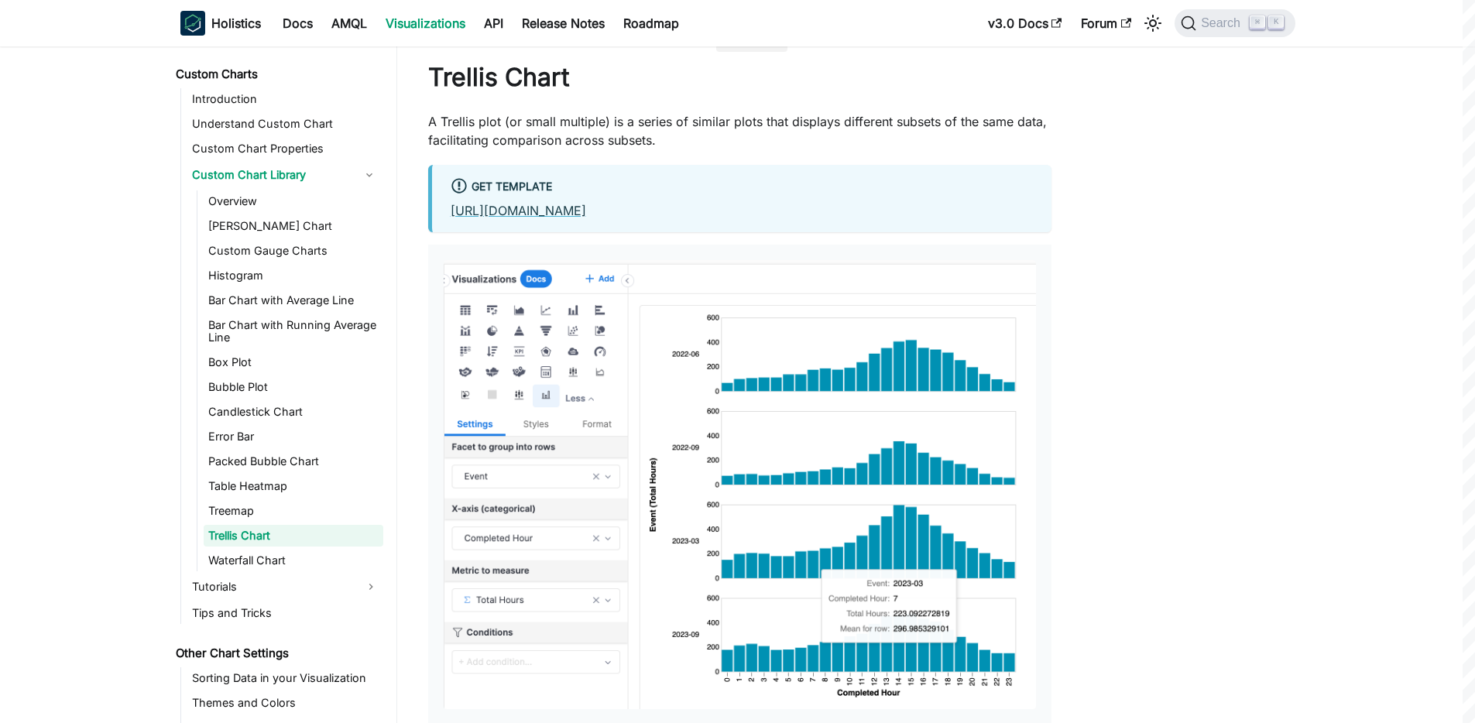
scroll to position [40, 0]
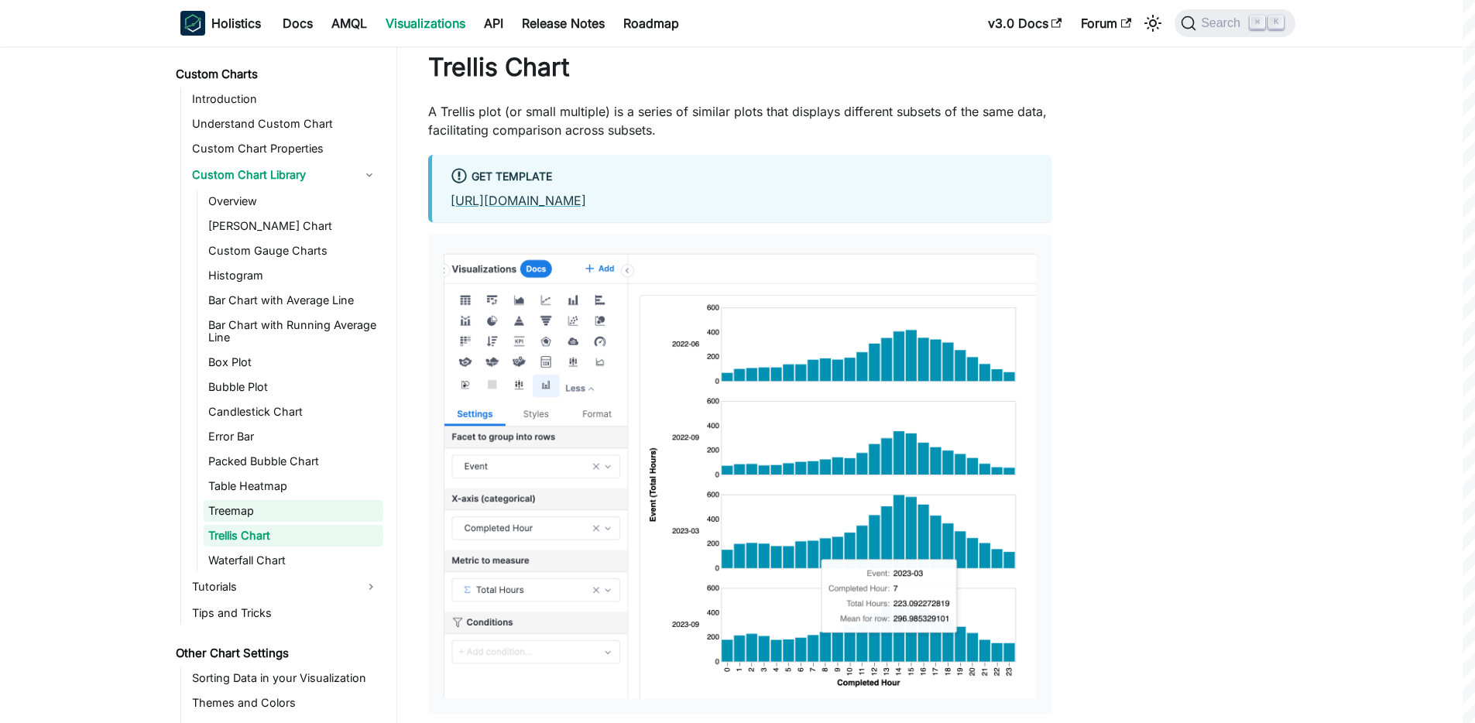
click at [242, 500] on link "Treemap" at bounding box center [294, 511] width 180 height 22
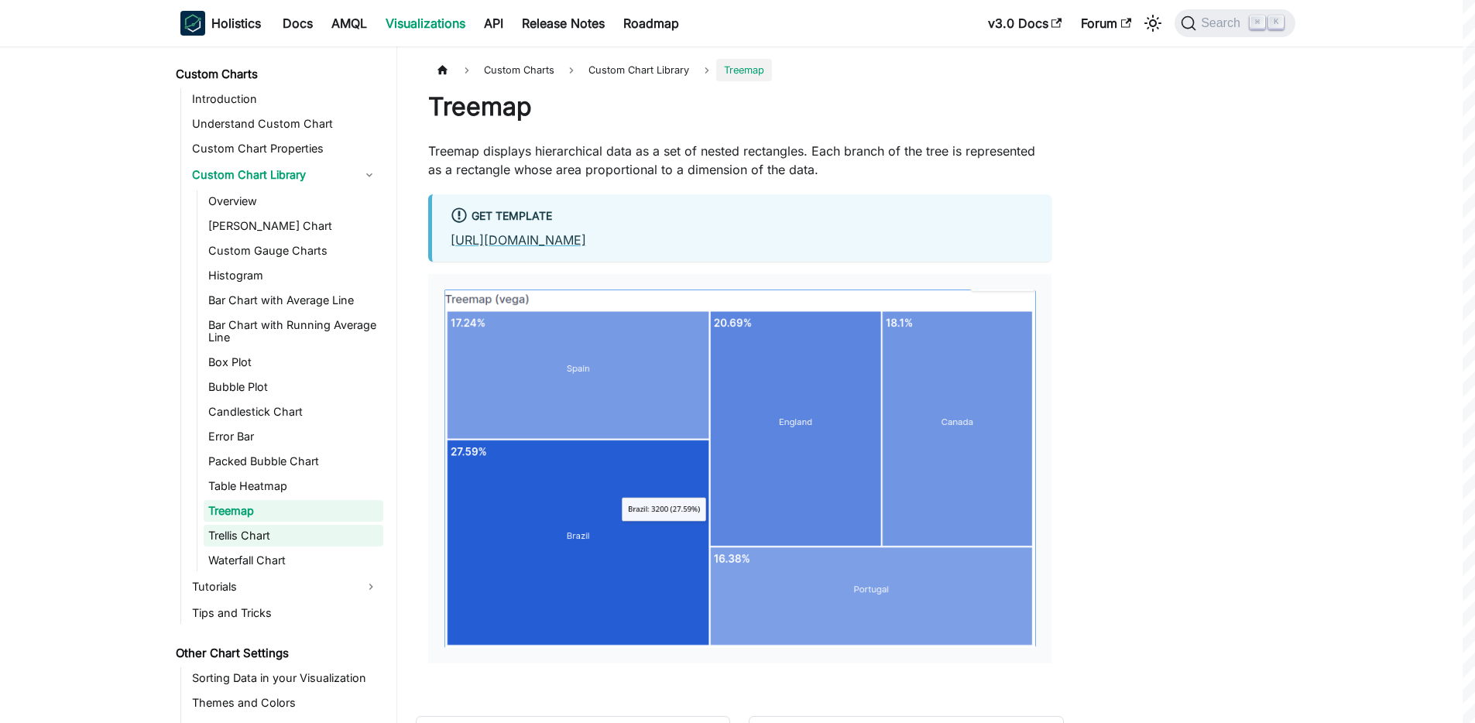
click at [226, 525] on link "Trellis Chart" at bounding box center [294, 536] width 180 height 22
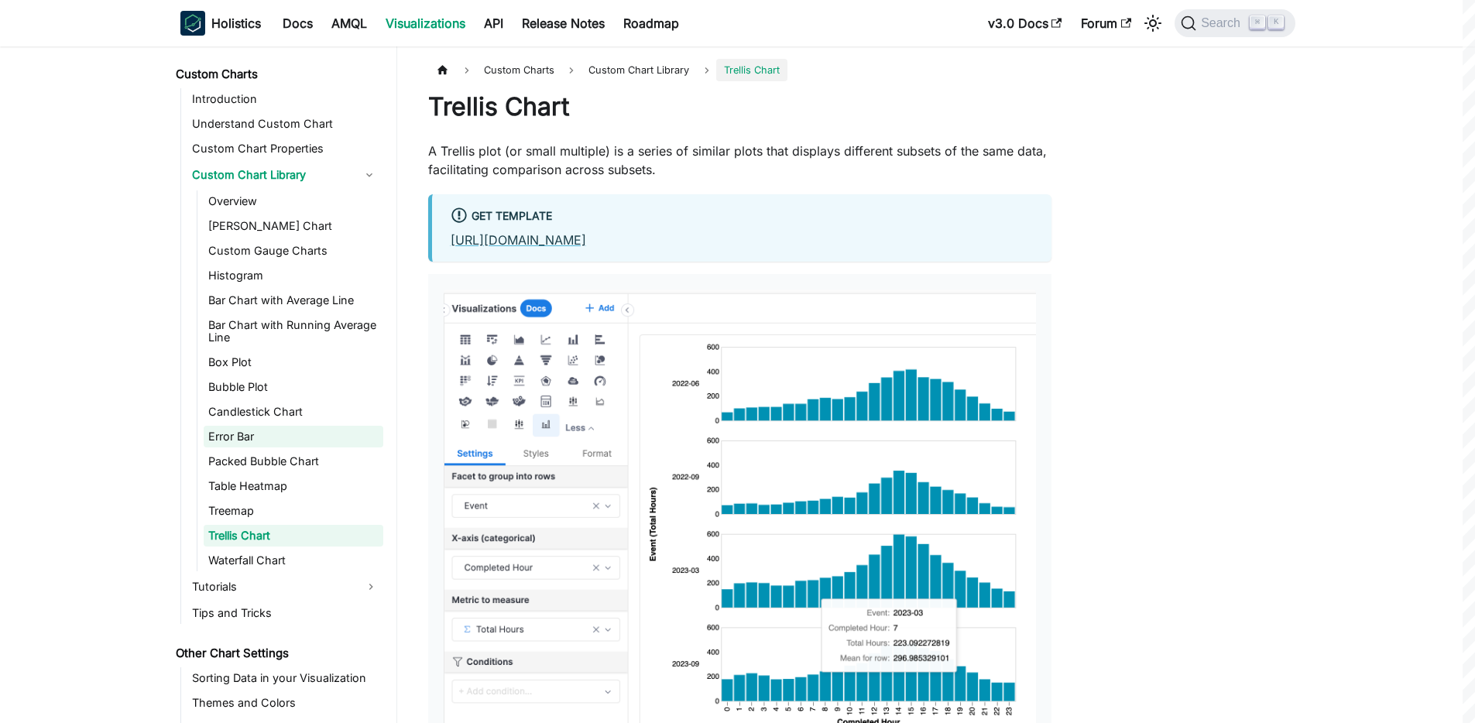
click at [266, 426] on link "Error Bar" at bounding box center [294, 437] width 180 height 22
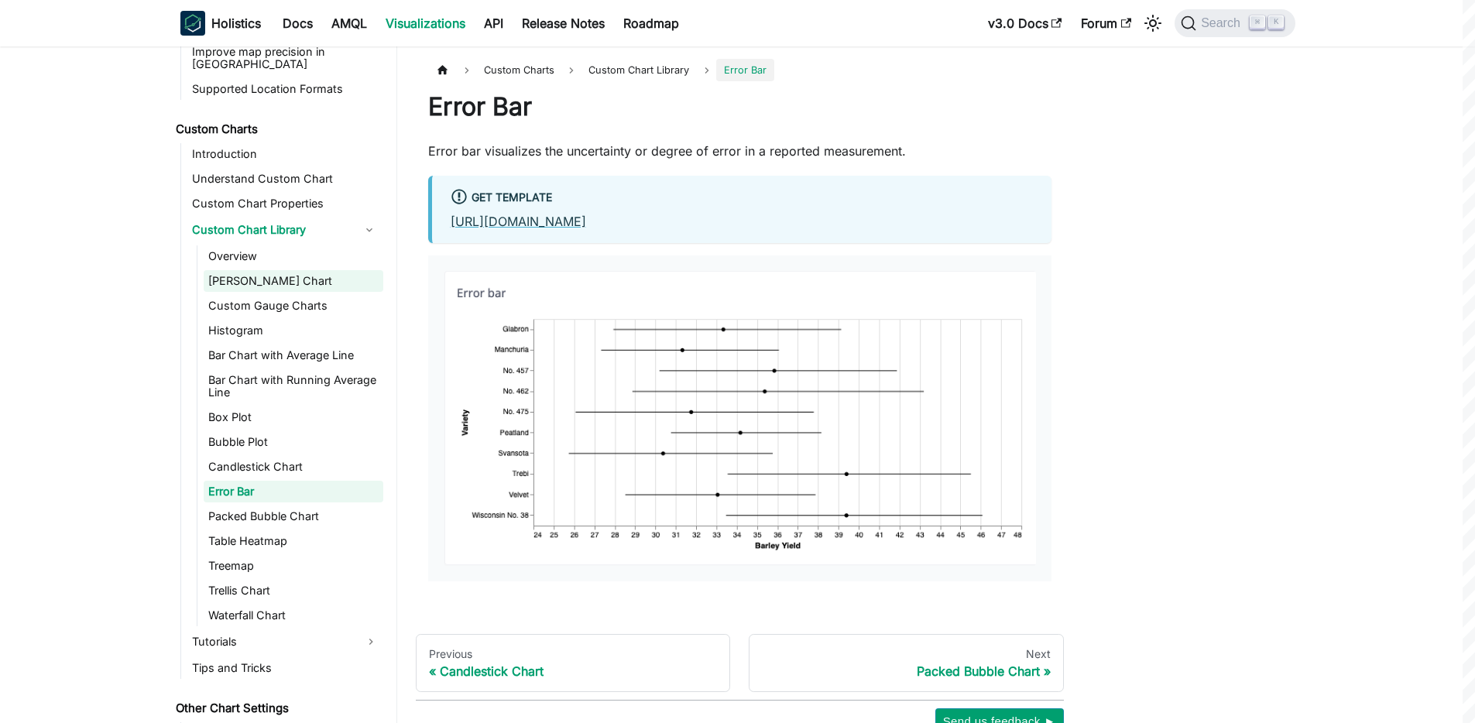
scroll to position [869, 0]
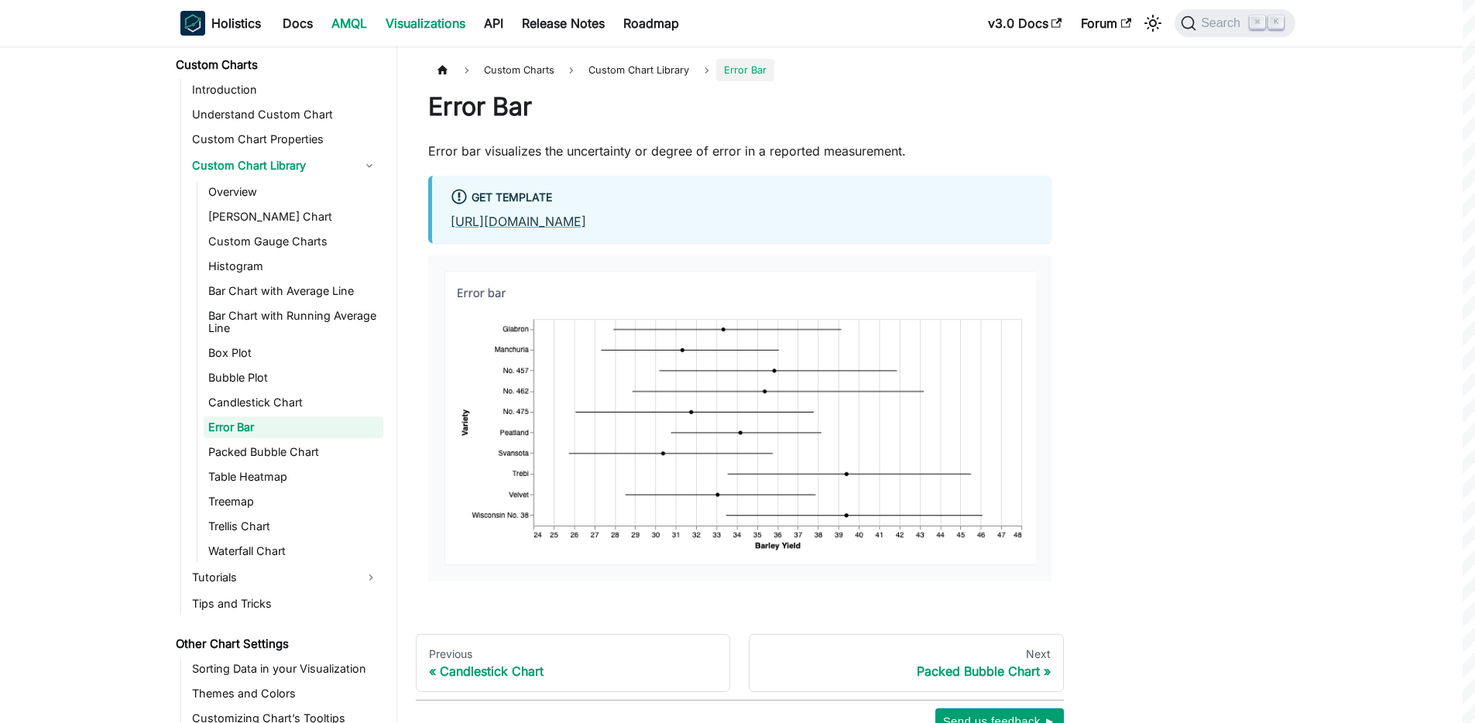
click at [345, 30] on link "AMQL" at bounding box center [349, 23] width 54 height 25
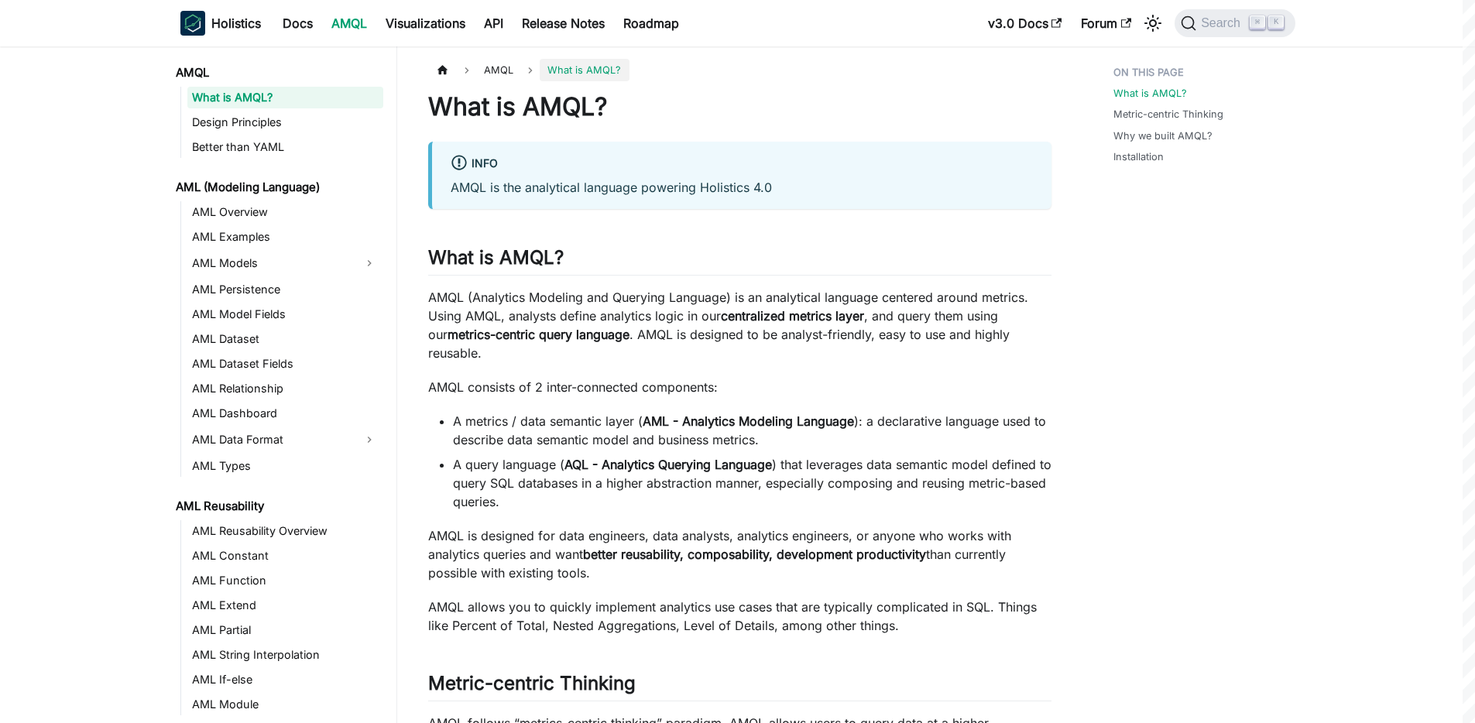
click at [723, 378] on p "AMQL consists of 2 inter-connected components:" at bounding box center [739, 387] width 623 height 19
click at [503, 381] on div "What is AMQL? info AMQL is the analytical language powering Holistics 4.0 What …" at bounding box center [739, 696] width 623 height 1211
